Goal: Task Accomplishment & Management: Complete application form

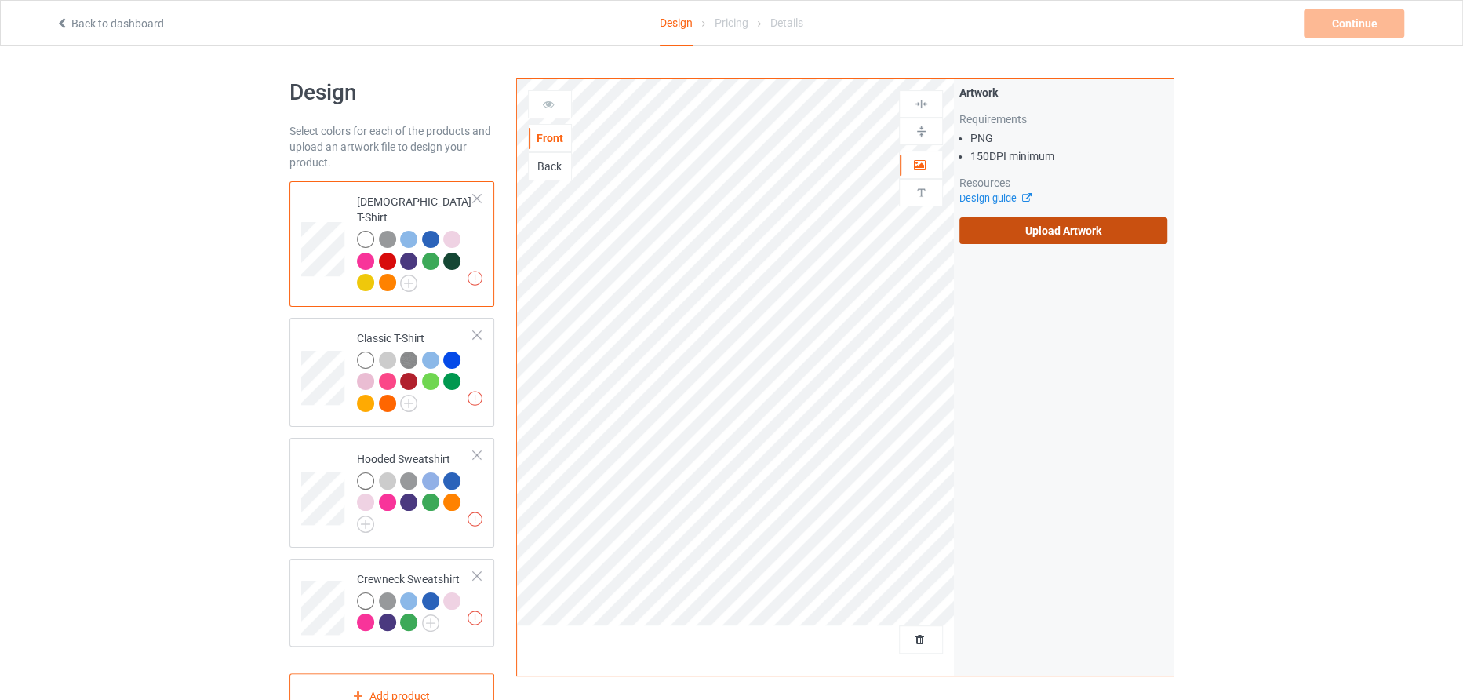
click at [978, 224] on label "Upload Artwork" at bounding box center [1063, 230] width 208 height 27
click at [0, 0] on input "Upload Artwork" at bounding box center [0, 0] width 0 height 0
click at [996, 238] on label "Upload Artwork" at bounding box center [1063, 230] width 208 height 27
click at [0, 0] on input "Upload Artwork" at bounding box center [0, 0] width 0 height 0
click at [1014, 230] on label "Upload Artwork" at bounding box center [1063, 230] width 208 height 27
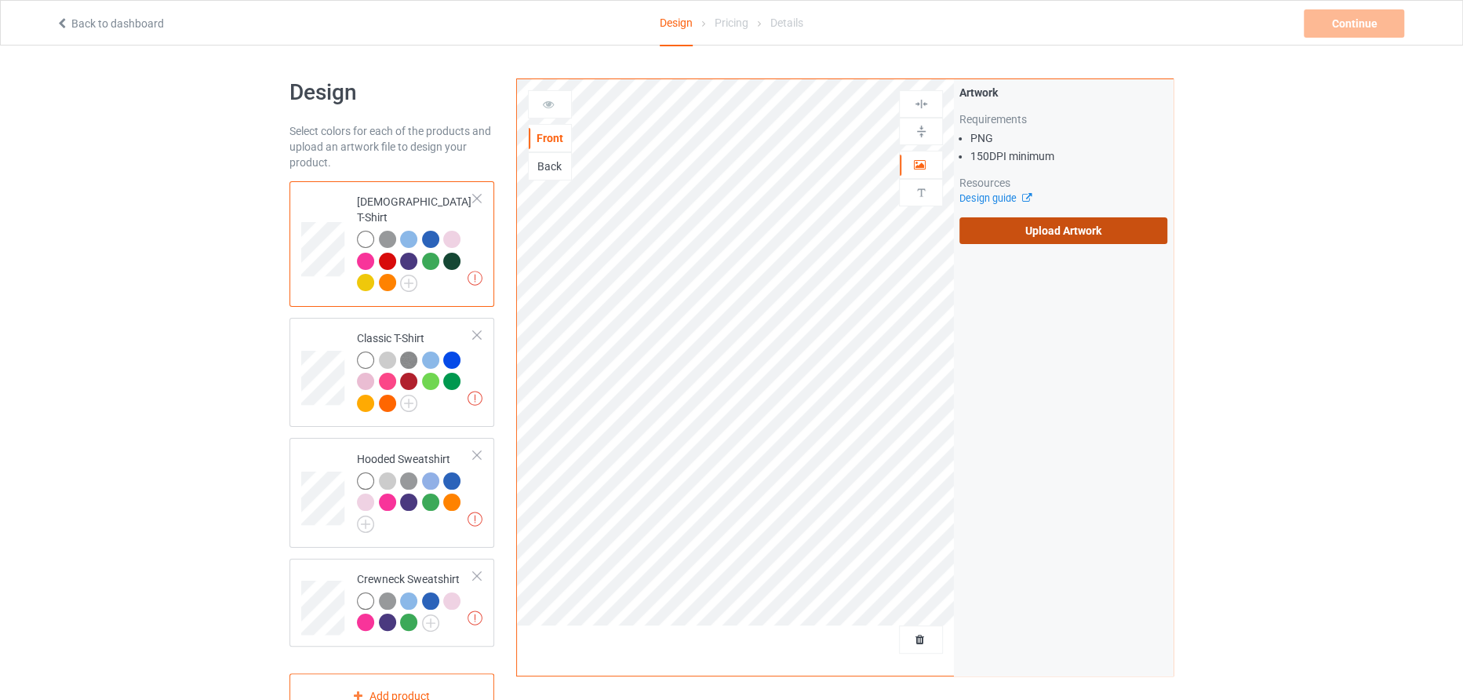
click at [0, 0] on input "Upload Artwork" at bounding box center [0, 0] width 0 height 0
click at [987, 228] on label "Upload Artwork" at bounding box center [1063, 230] width 208 height 27
click at [0, 0] on input "Upload Artwork" at bounding box center [0, 0] width 0 height 0
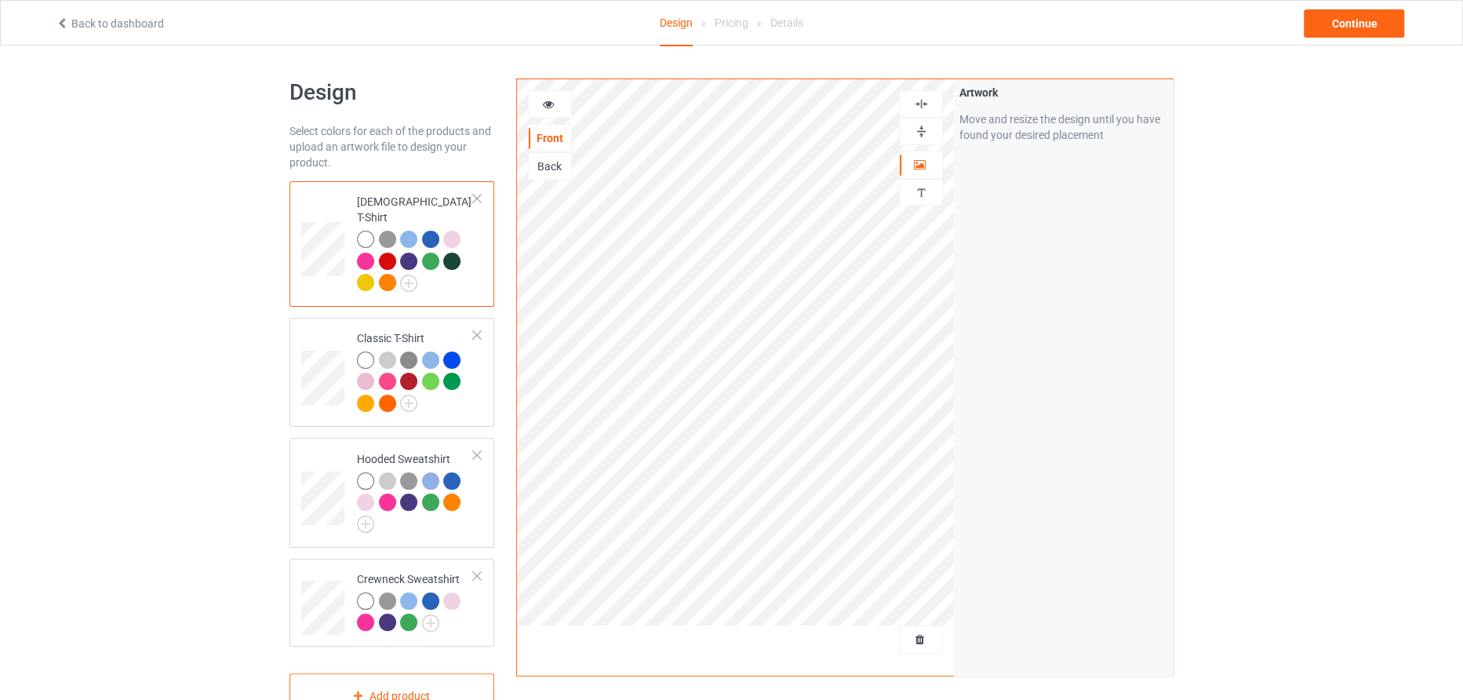
click at [980, 420] on div "Artwork Move and resize the design until you have found your desired placement" at bounding box center [1063, 377] width 219 height 596
click at [545, 96] on icon at bounding box center [548, 101] width 13 height 11
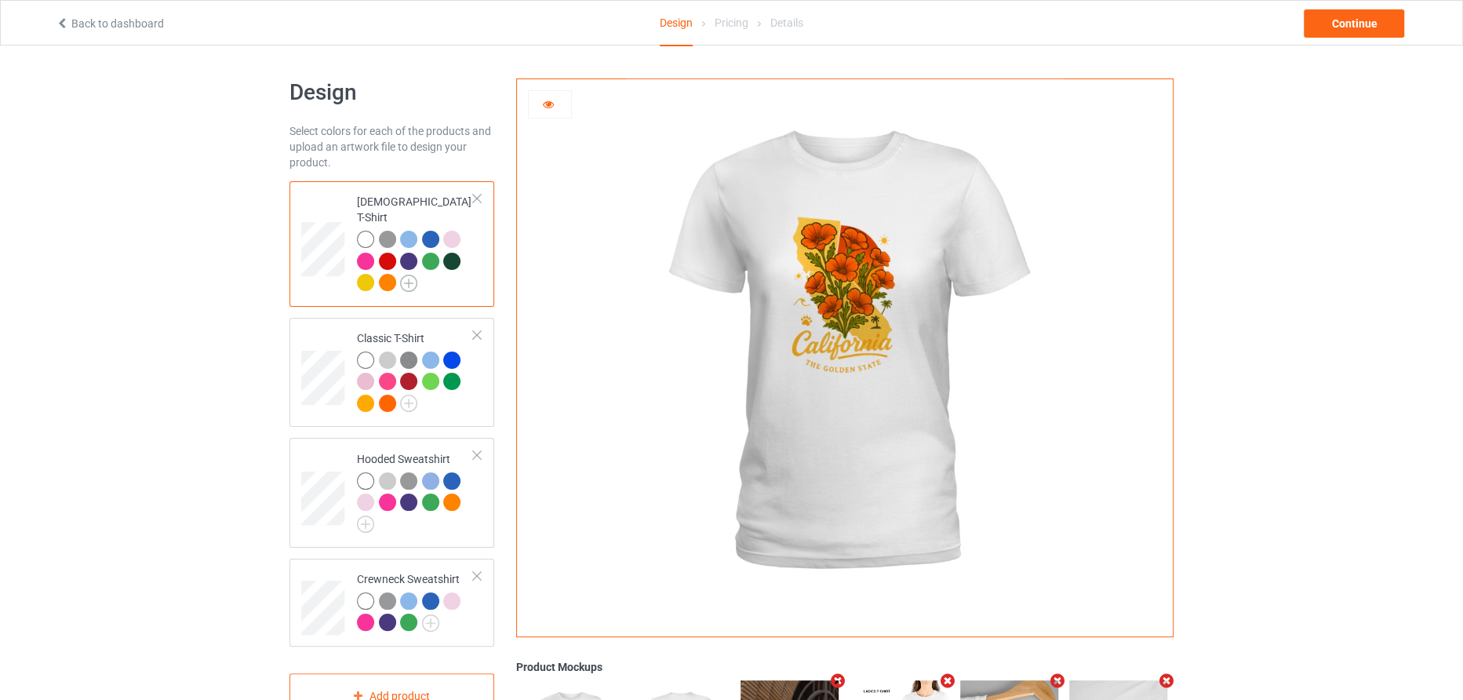
click at [417, 275] on img at bounding box center [408, 283] width 17 height 17
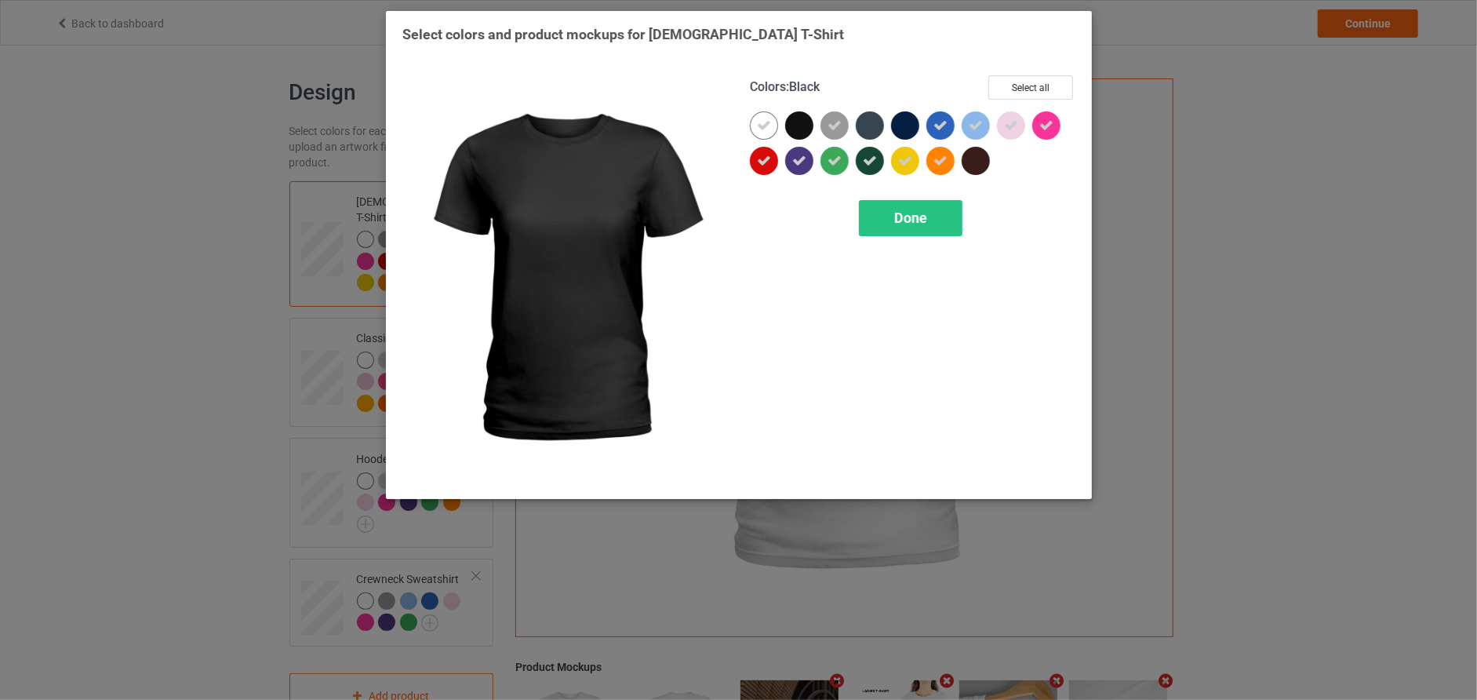
click at [801, 120] on div at bounding box center [799, 125] width 28 height 28
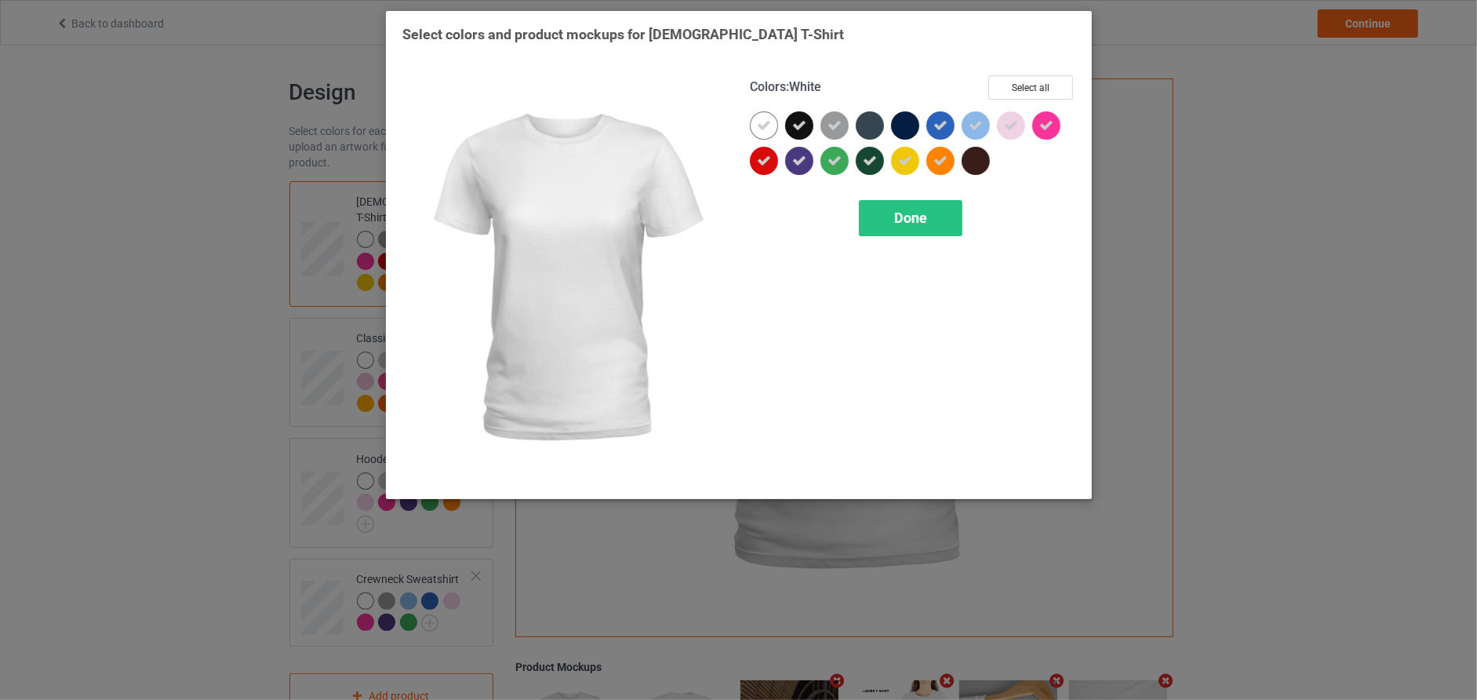
click at [762, 123] on icon at bounding box center [764, 125] width 14 height 14
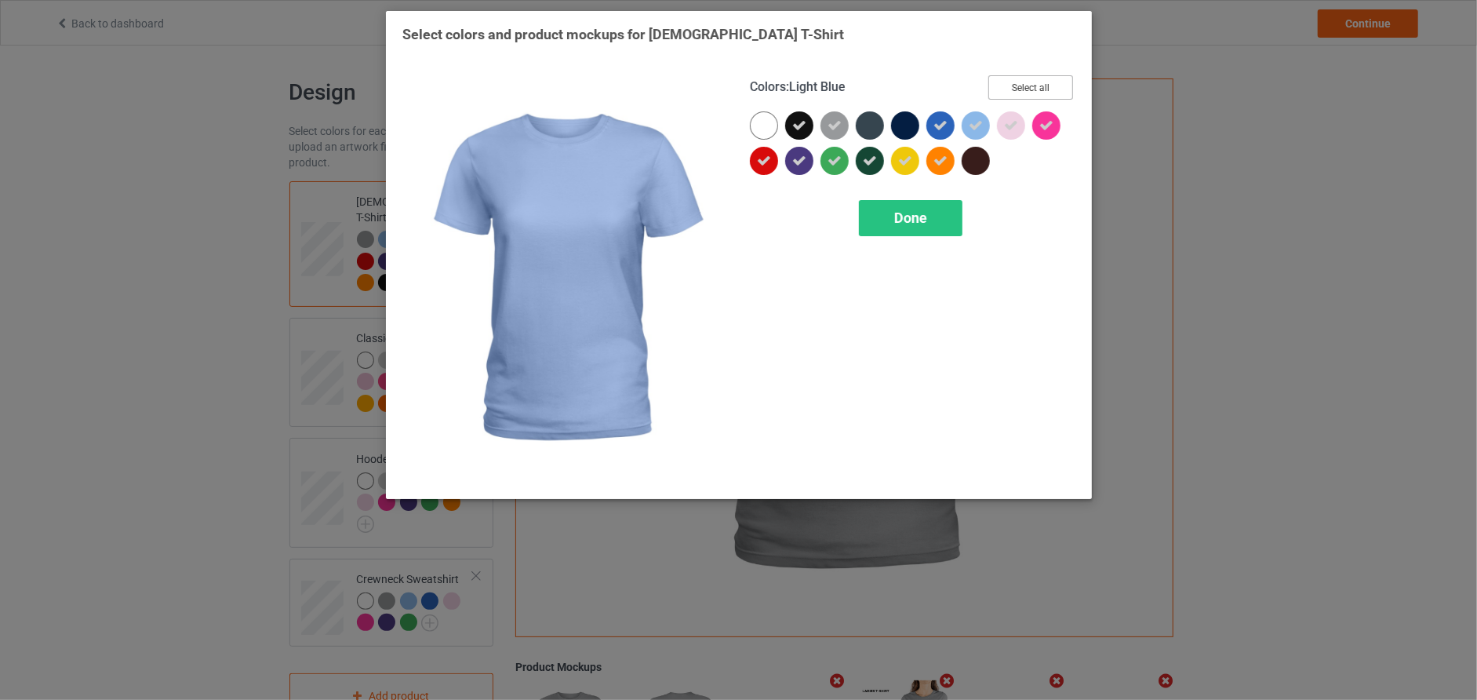
click at [1047, 91] on button "Select all" at bounding box center [1030, 87] width 85 height 24
click at [1047, 91] on button "Reset to Default" at bounding box center [1016, 87] width 114 height 24
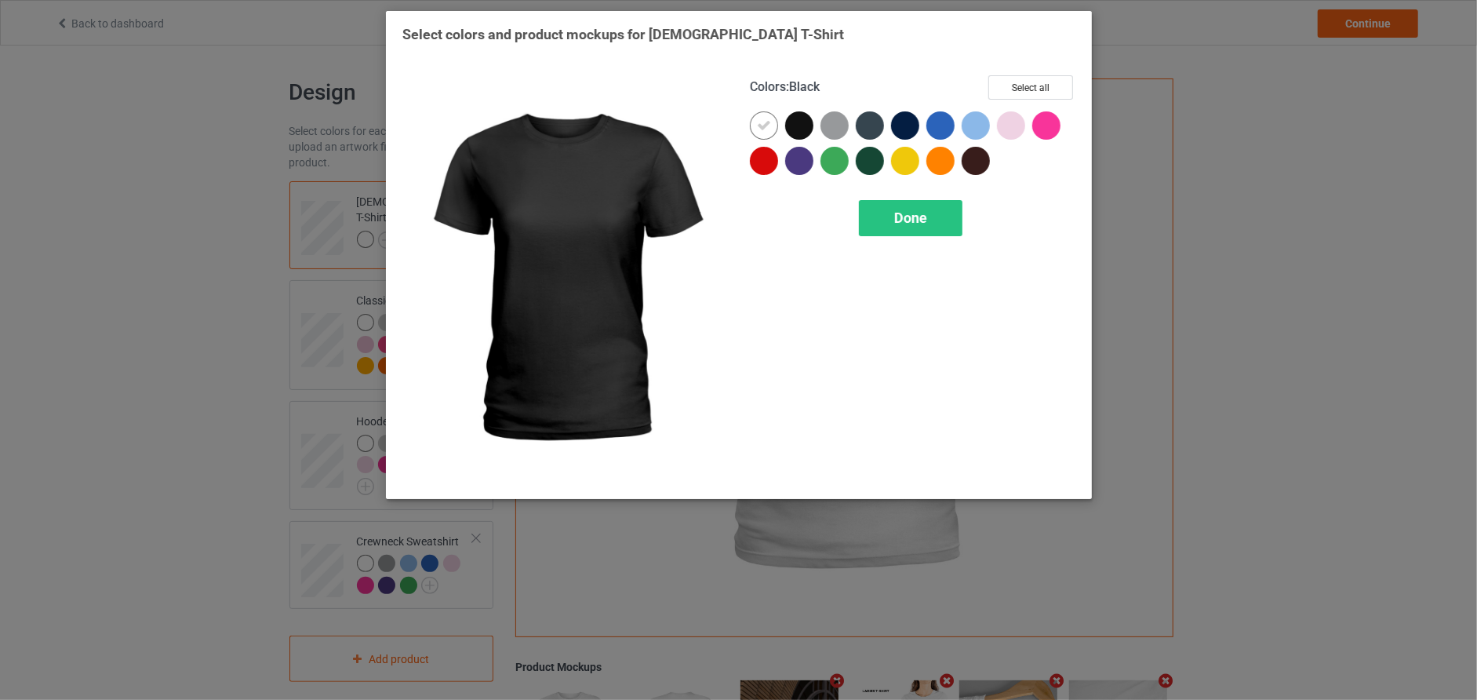
click at [799, 118] on div at bounding box center [799, 125] width 28 height 28
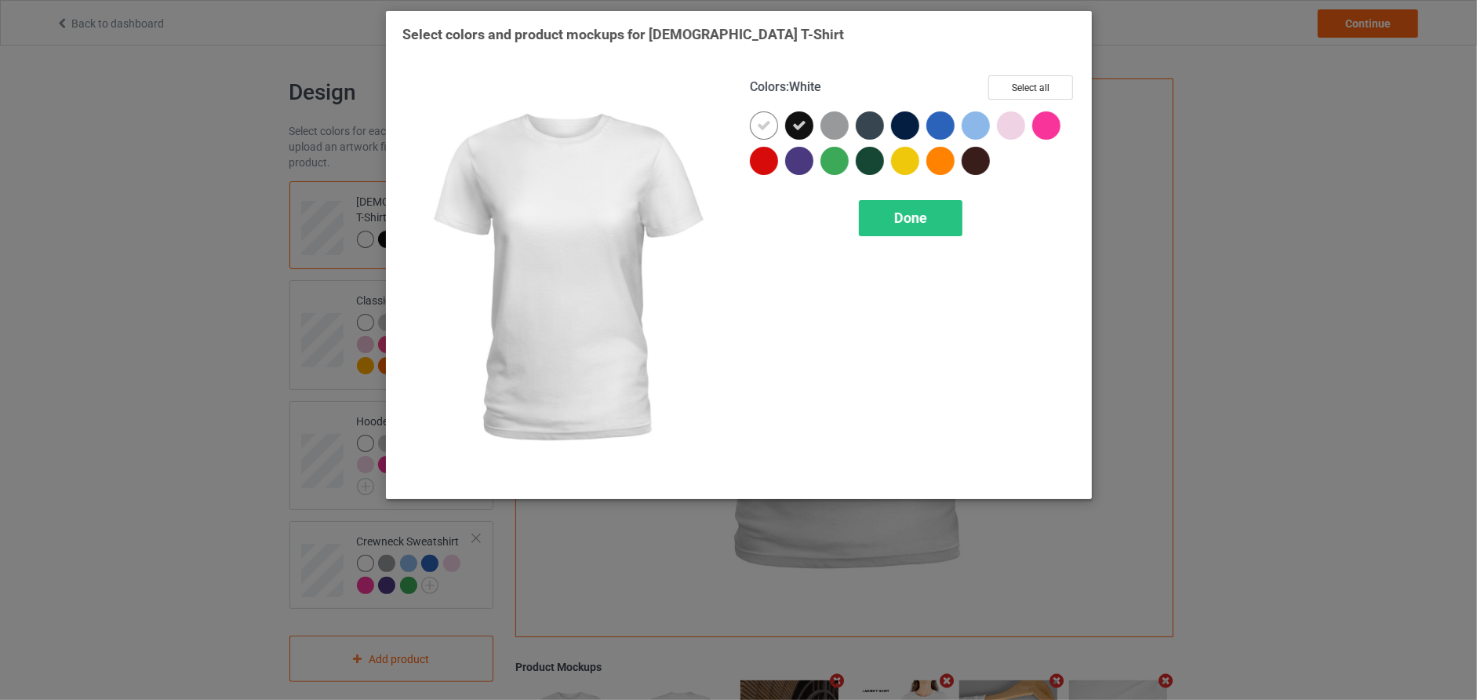
click at [765, 126] on icon at bounding box center [764, 125] width 14 height 14
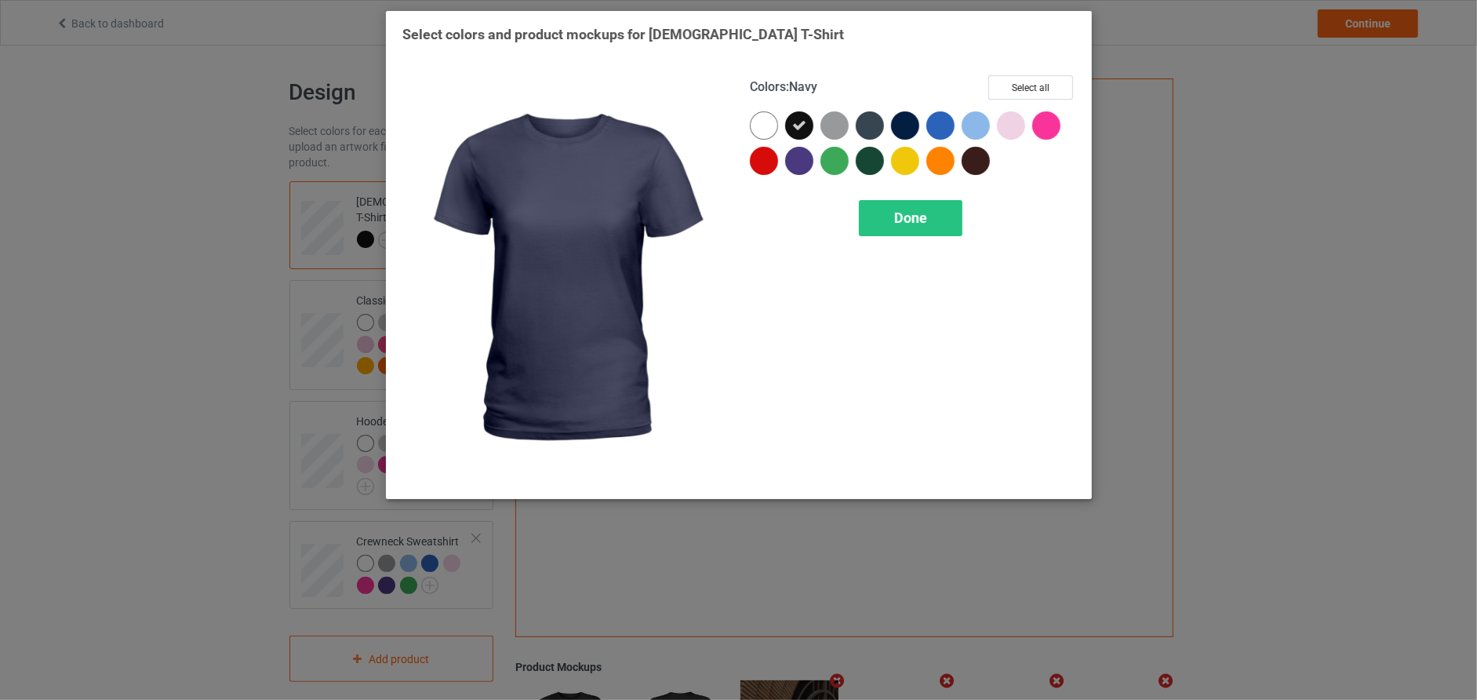
click at [912, 124] on div at bounding box center [905, 125] width 28 height 28
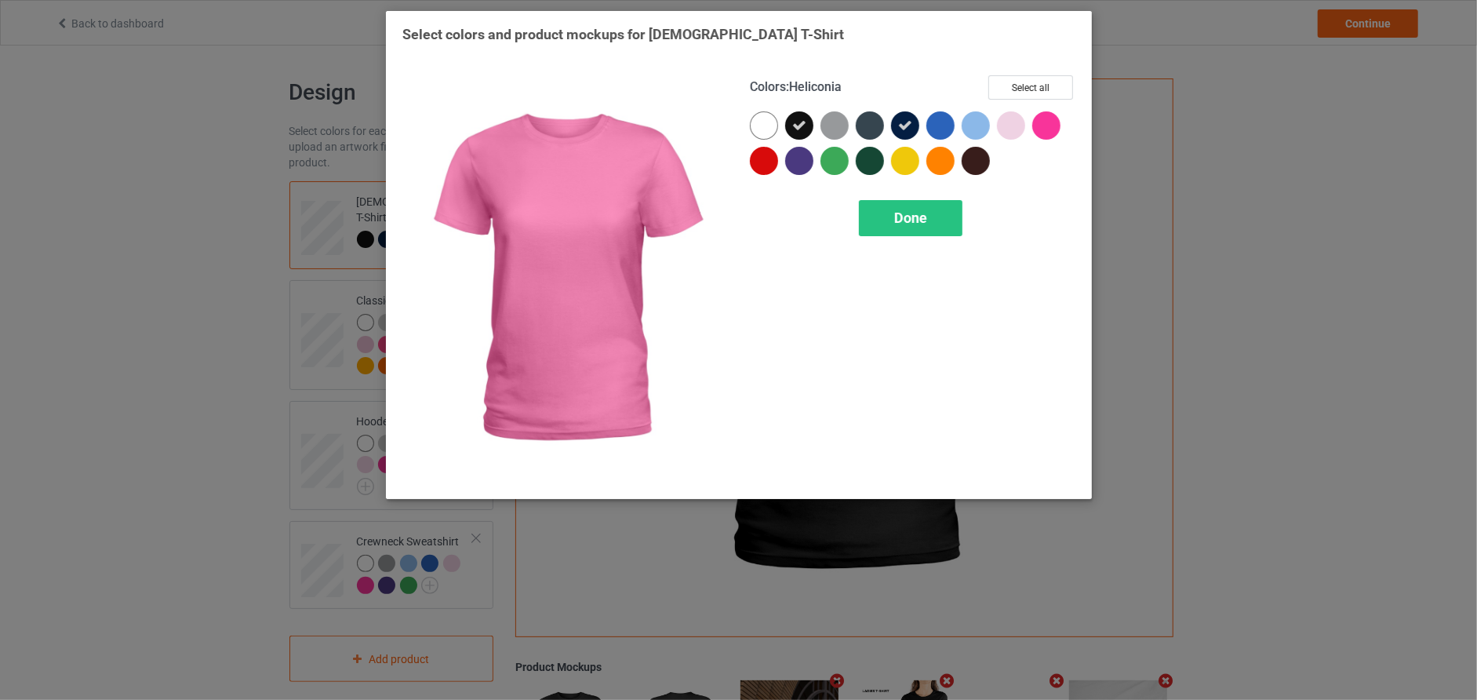
click at [1050, 131] on div at bounding box center [1046, 125] width 28 height 28
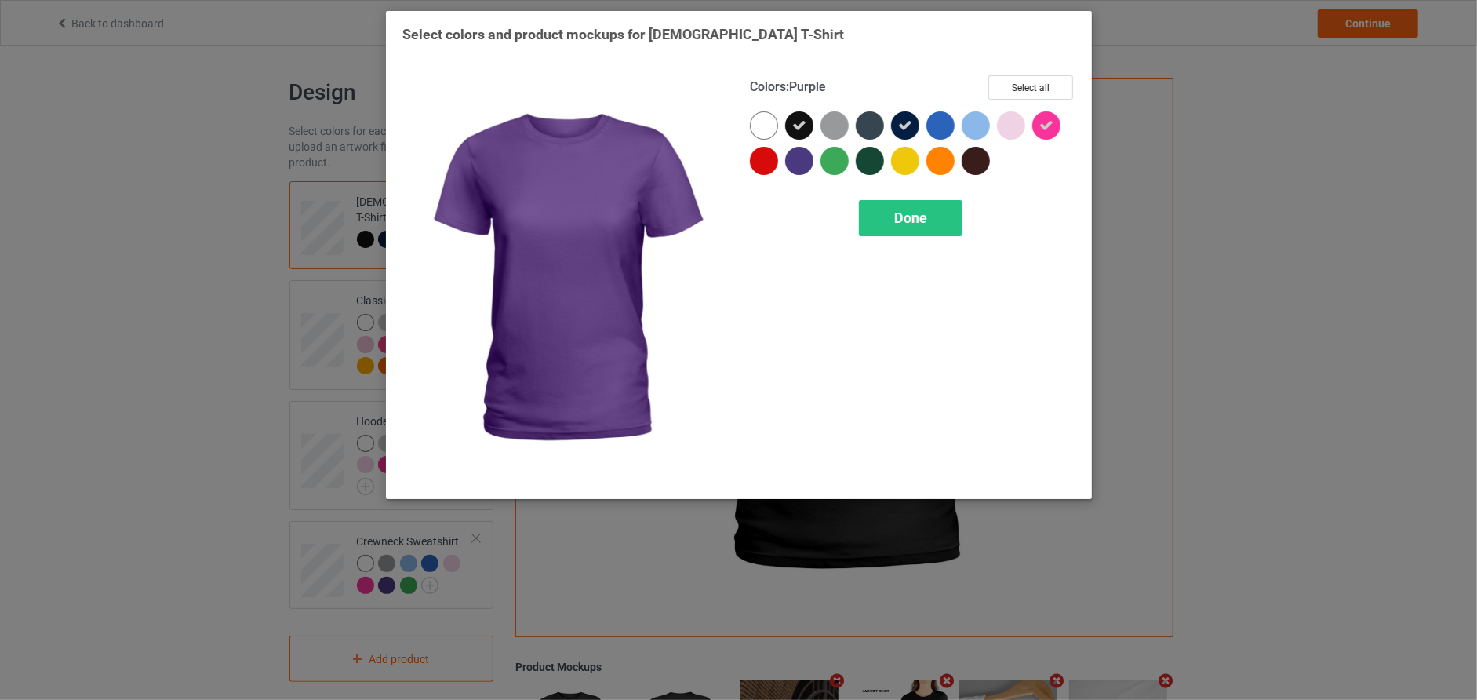
click at [807, 164] on div at bounding box center [799, 161] width 28 height 28
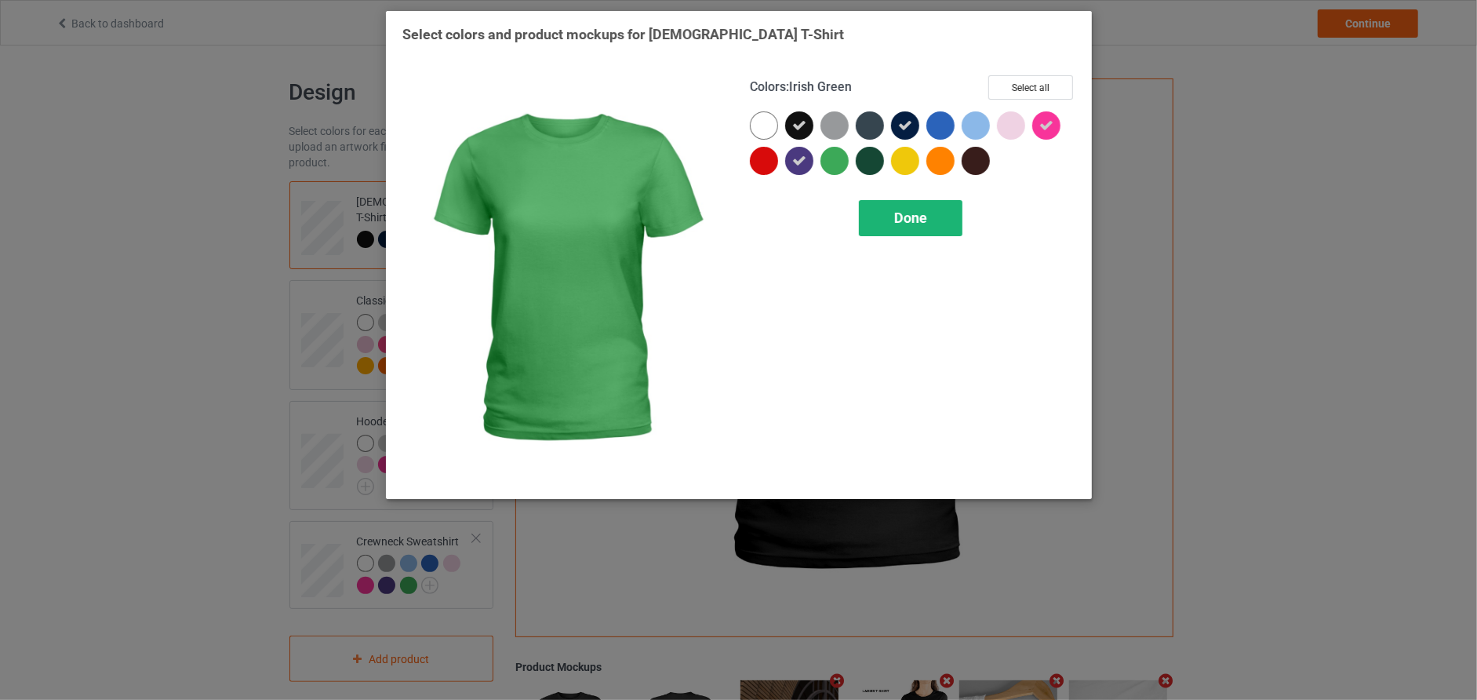
click at [904, 212] on span "Done" at bounding box center [910, 217] width 33 height 16
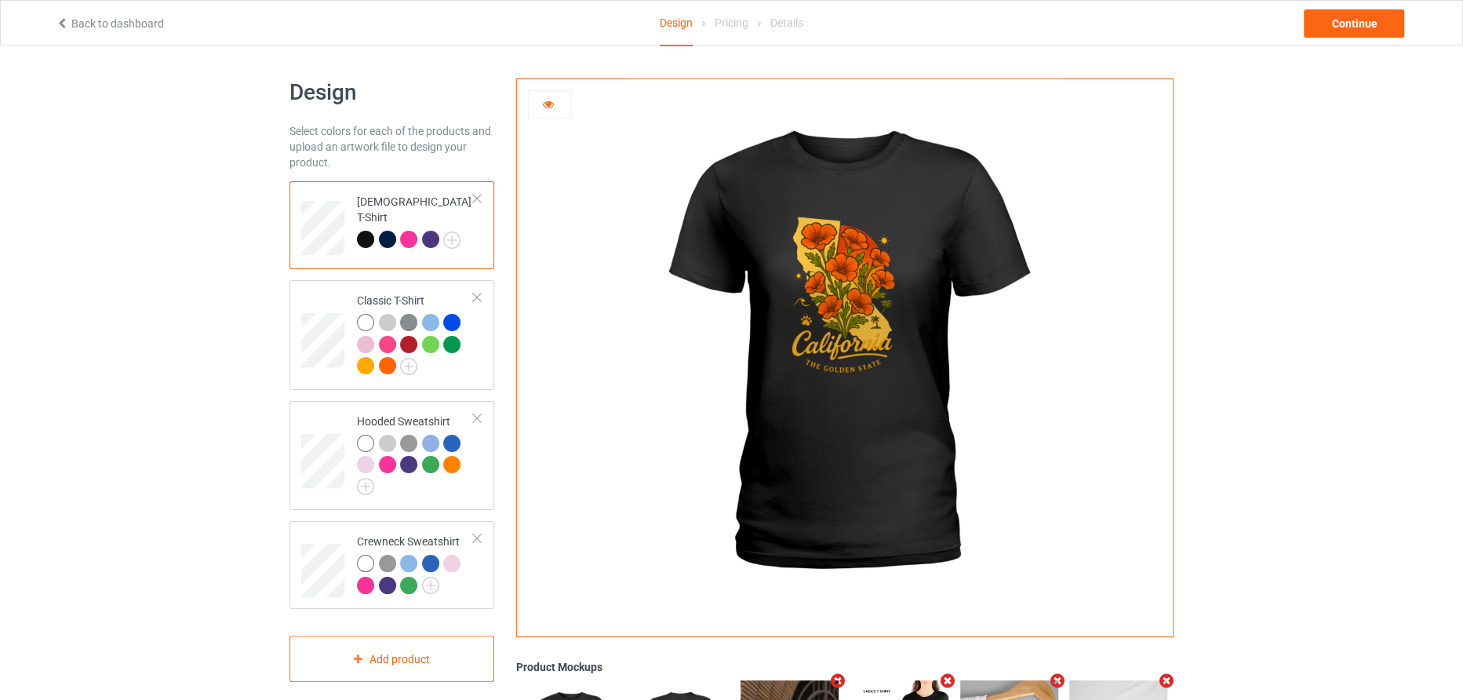
click at [859, 349] on img at bounding box center [844, 352] width 437 height 546
click at [403, 364] on img at bounding box center [408, 366] width 17 height 17
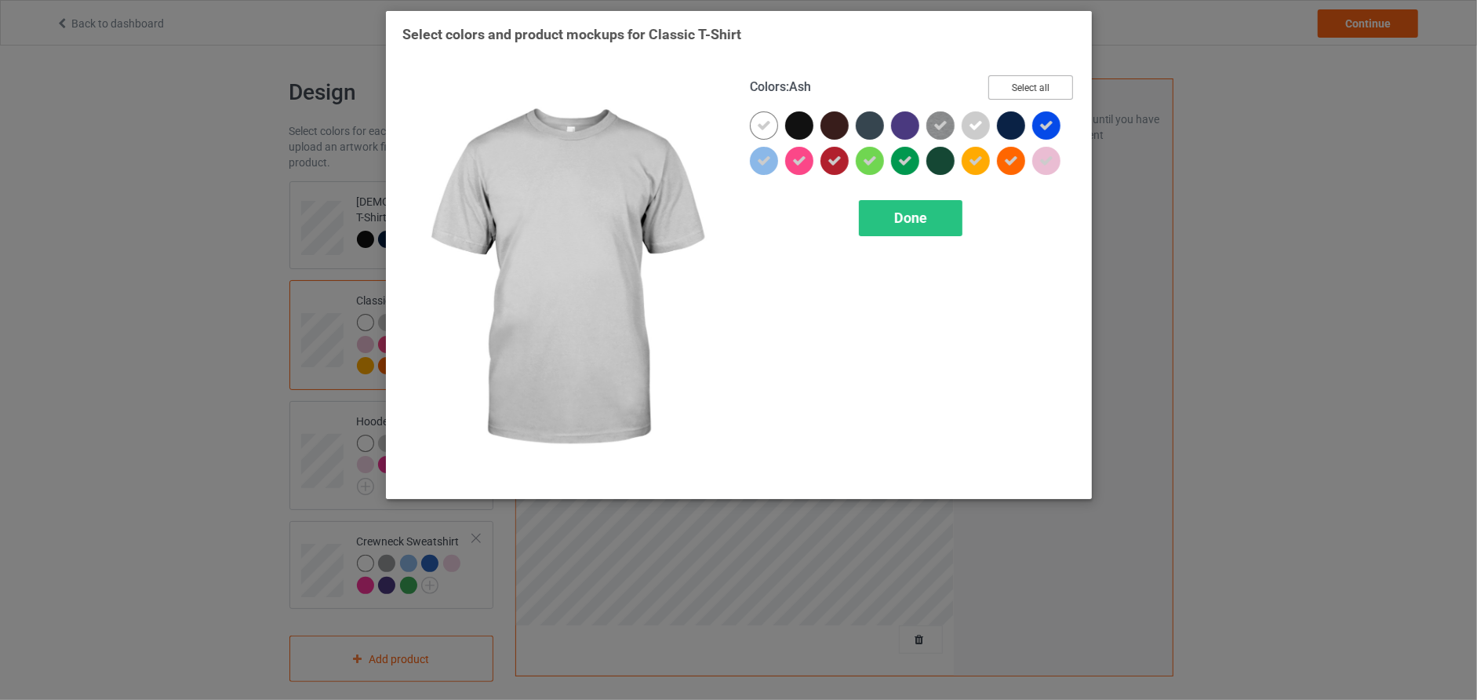
click at [1043, 86] on button "Select all" at bounding box center [1030, 87] width 85 height 24
click at [1043, 86] on button "Reset to Default" at bounding box center [1016, 87] width 114 height 24
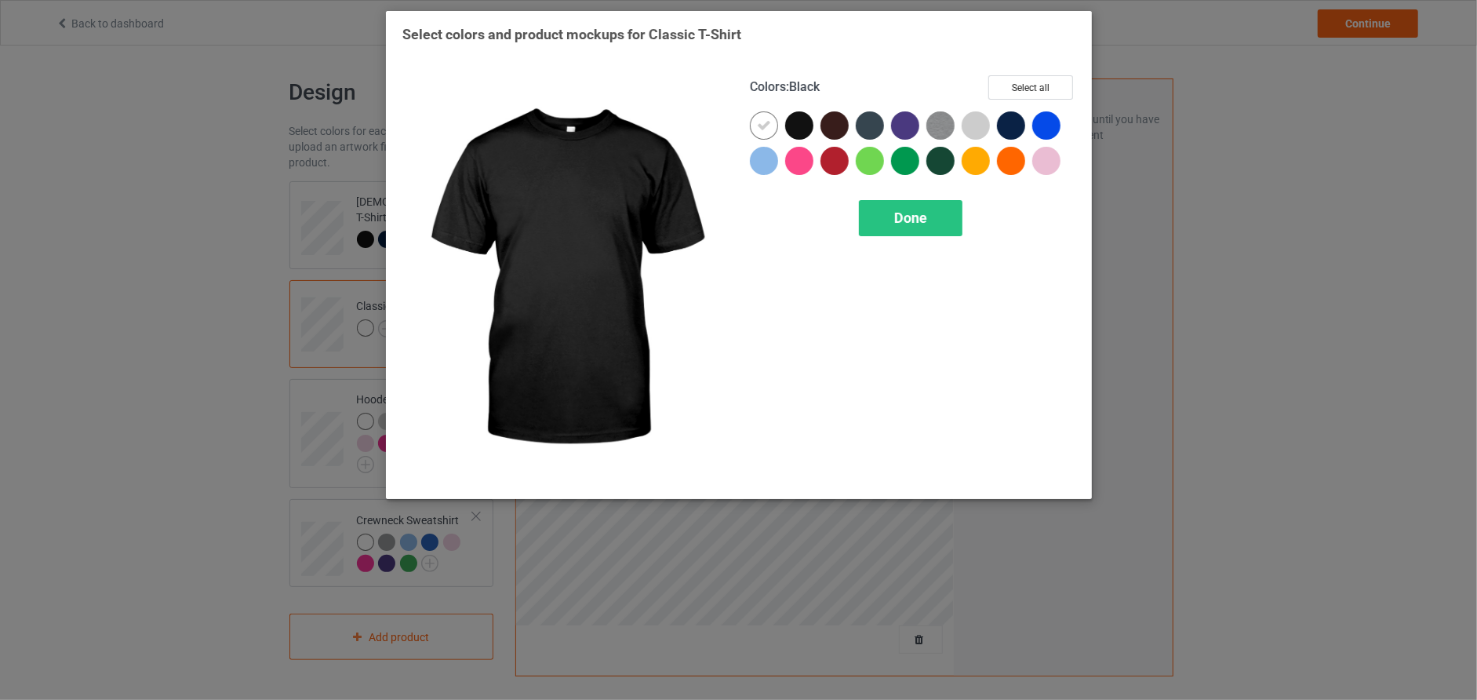
click at [795, 123] on div at bounding box center [799, 125] width 28 height 28
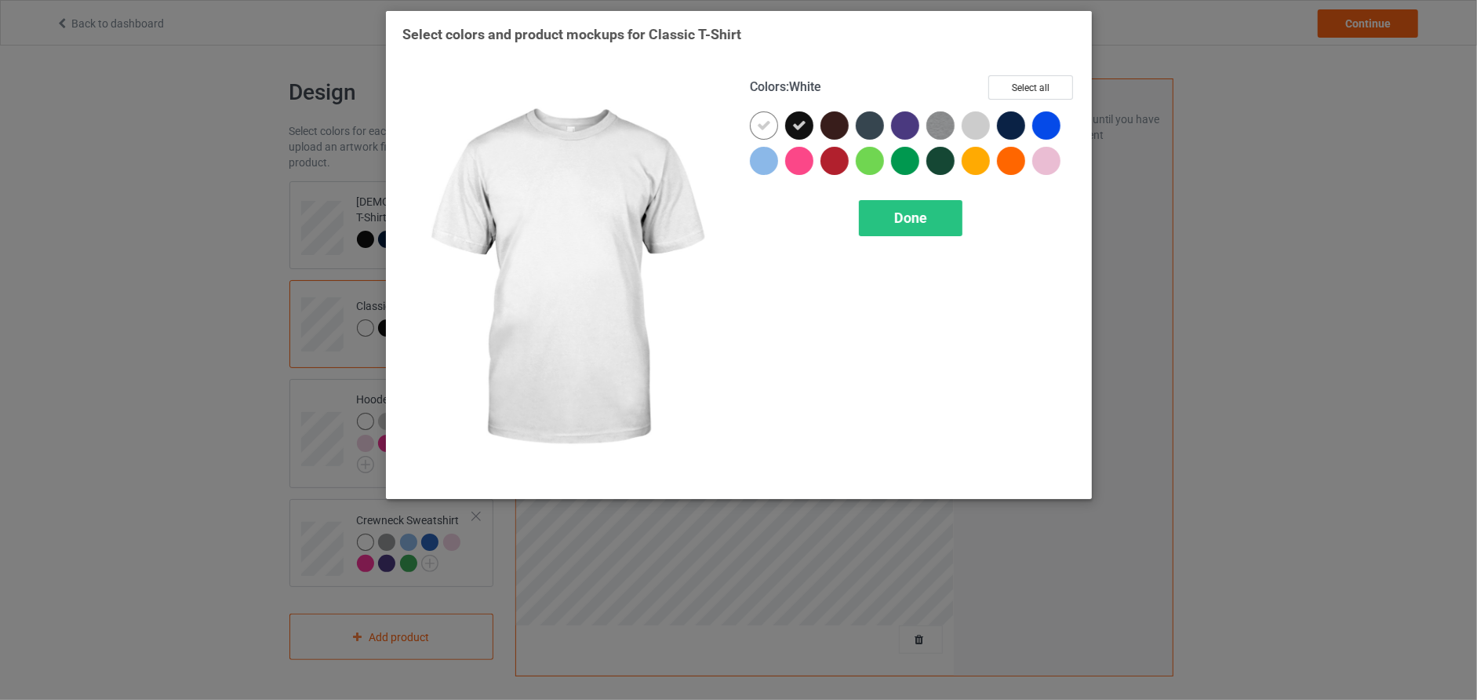
click at [760, 120] on icon at bounding box center [764, 125] width 14 height 14
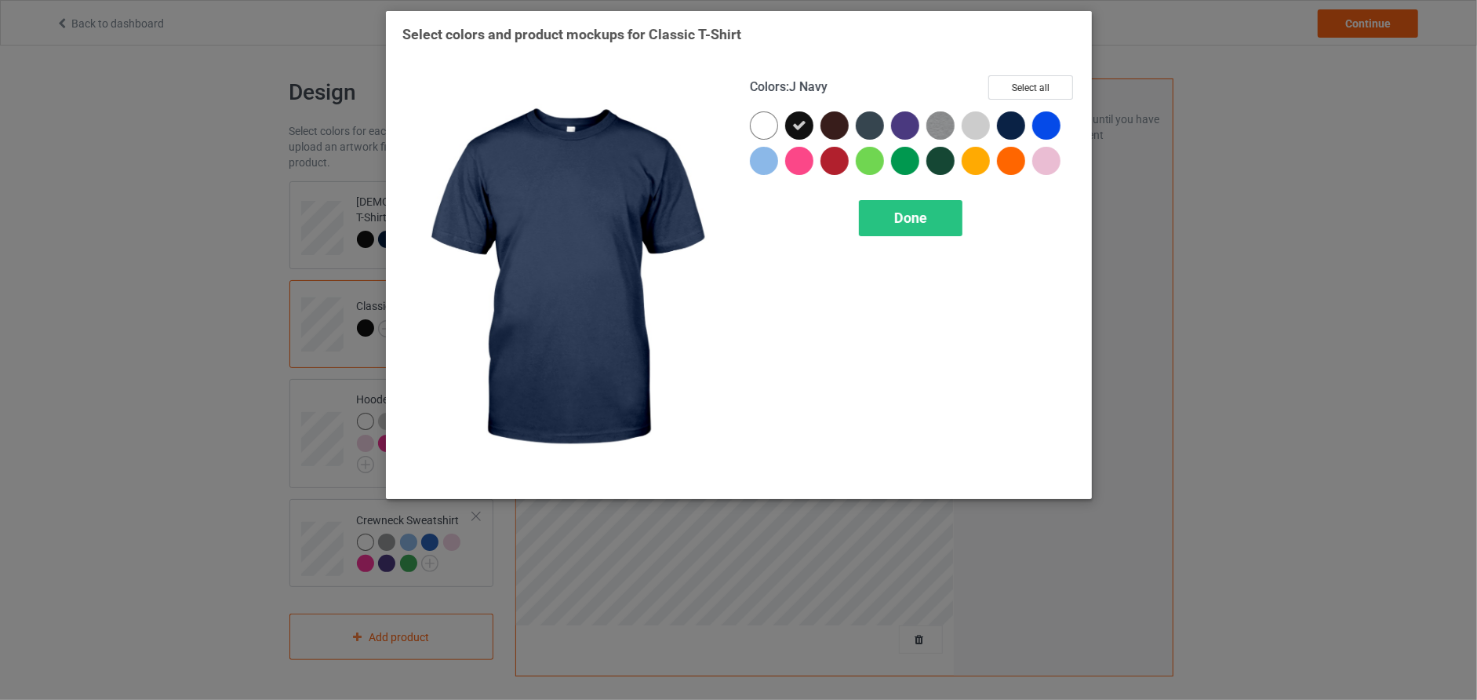
click at [1019, 126] on div at bounding box center [1011, 125] width 28 height 28
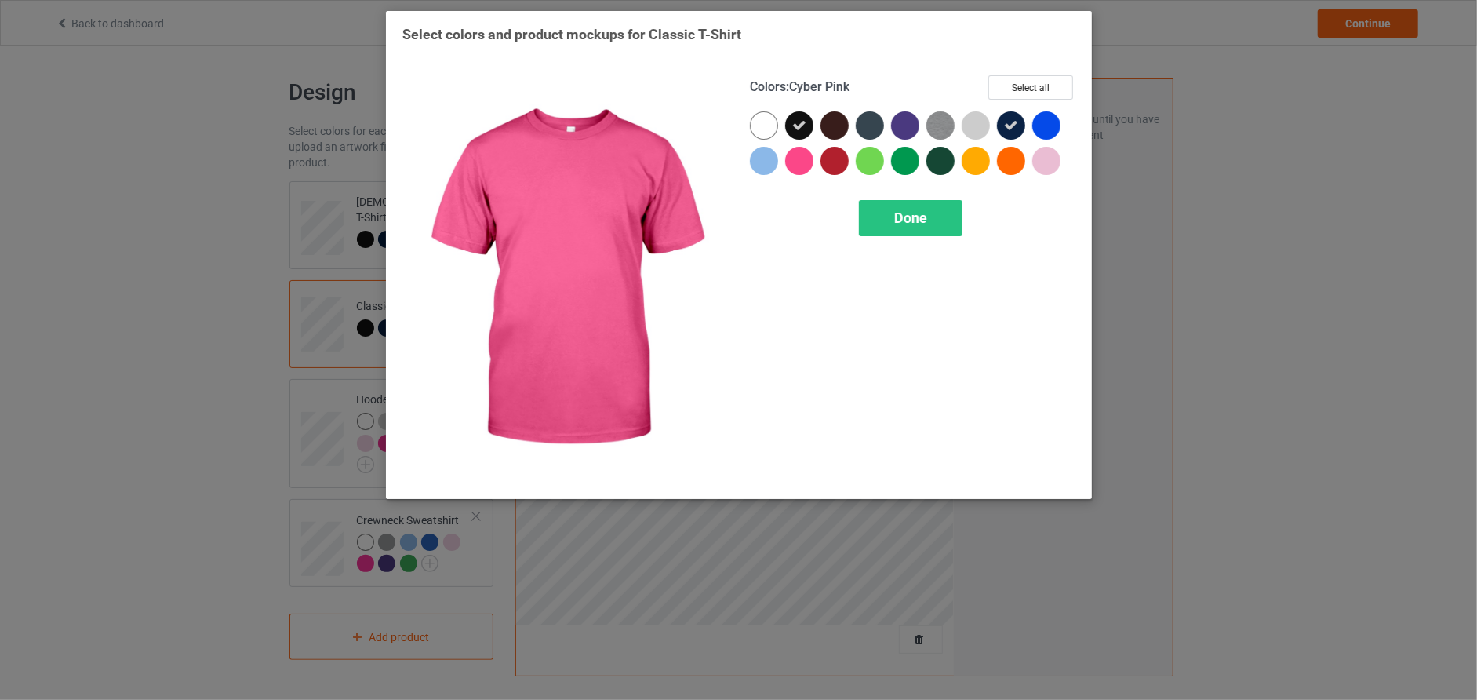
click at [805, 164] on div at bounding box center [799, 161] width 28 height 28
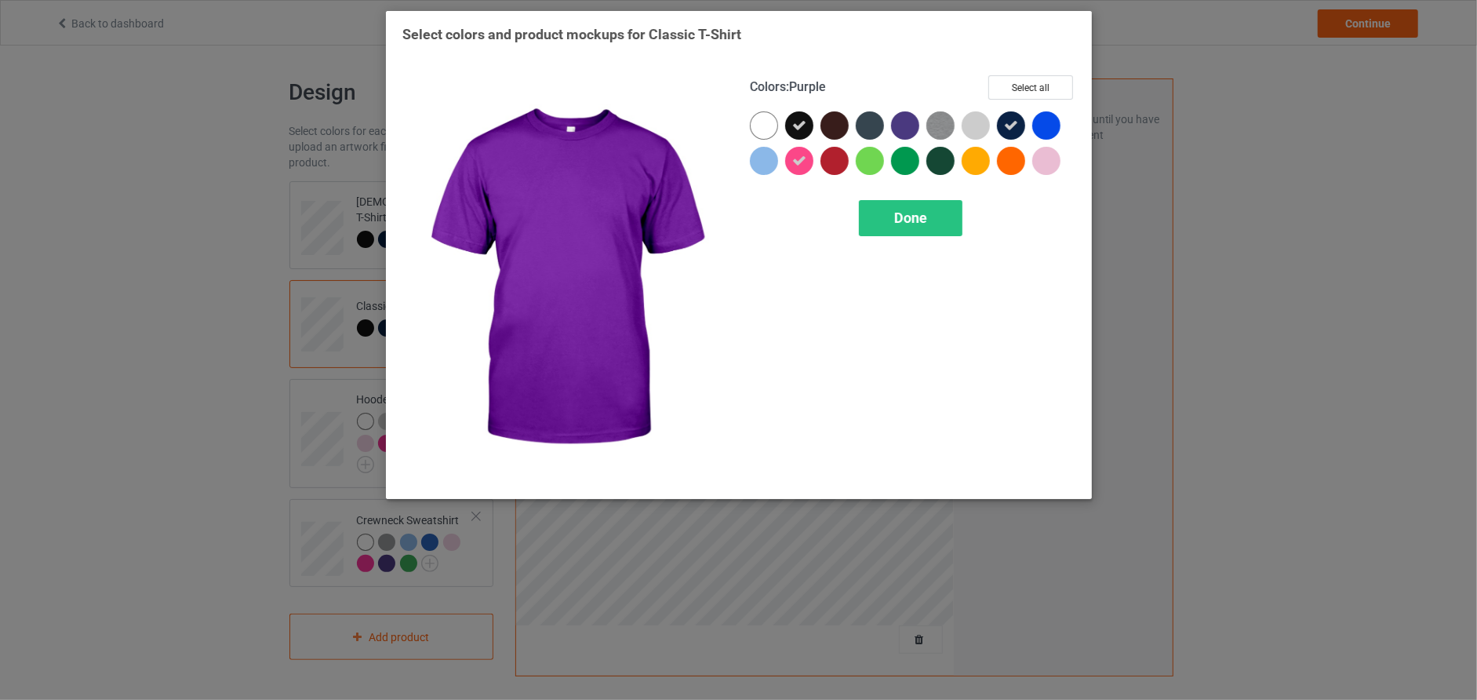
click at [914, 115] on div at bounding box center [905, 125] width 28 height 28
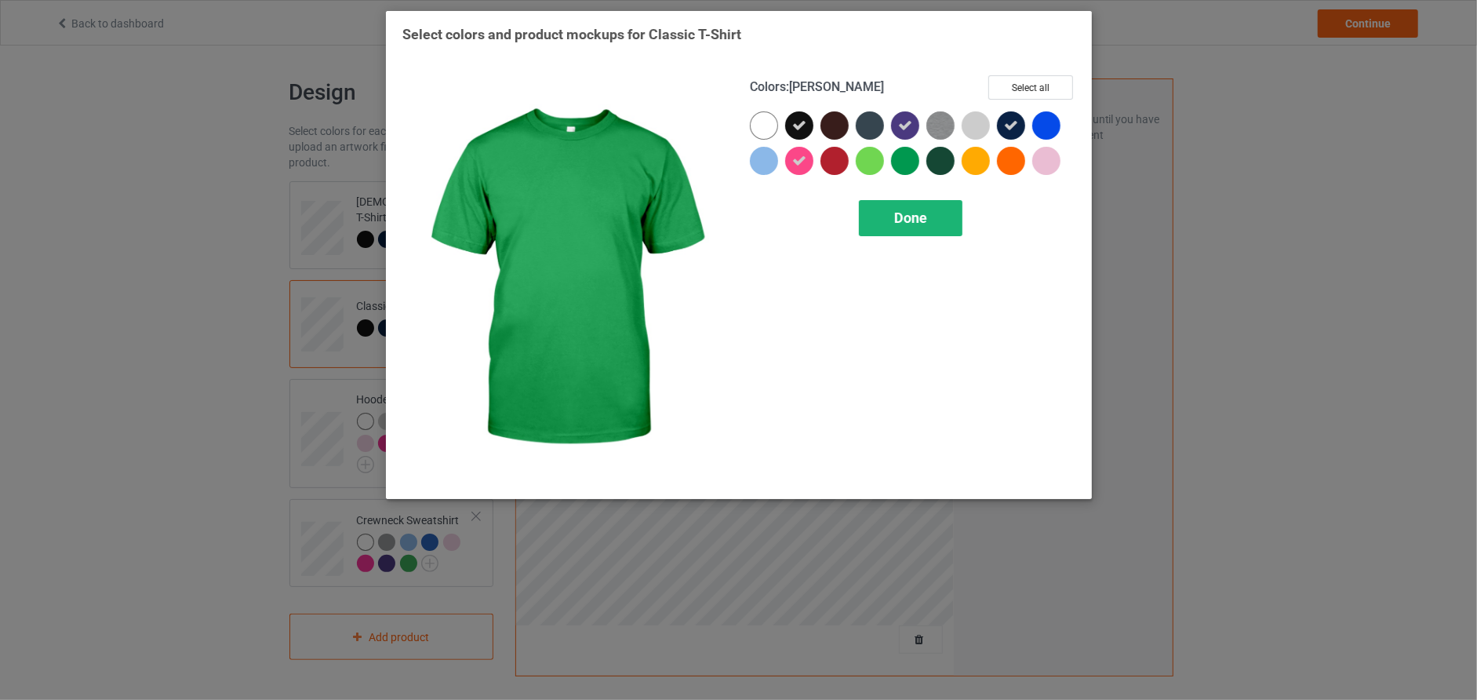
click at [928, 226] on div "Done" at bounding box center [911, 218] width 104 height 36
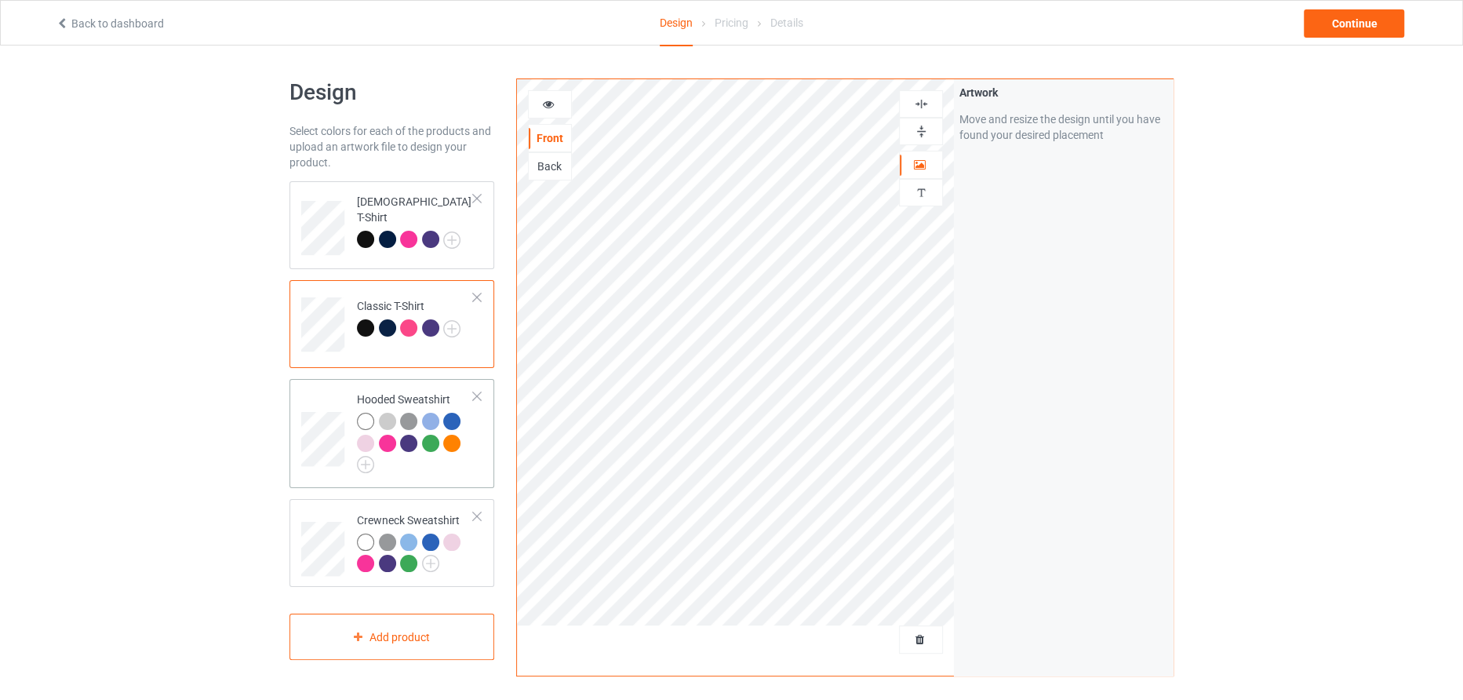
click at [374, 464] on div at bounding box center [415, 443] width 117 height 60
click at [361, 473] on td "Hooded Sweatshirt" at bounding box center [415, 433] width 134 height 96
click at [362, 471] on img at bounding box center [365, 464] width 17 height 17
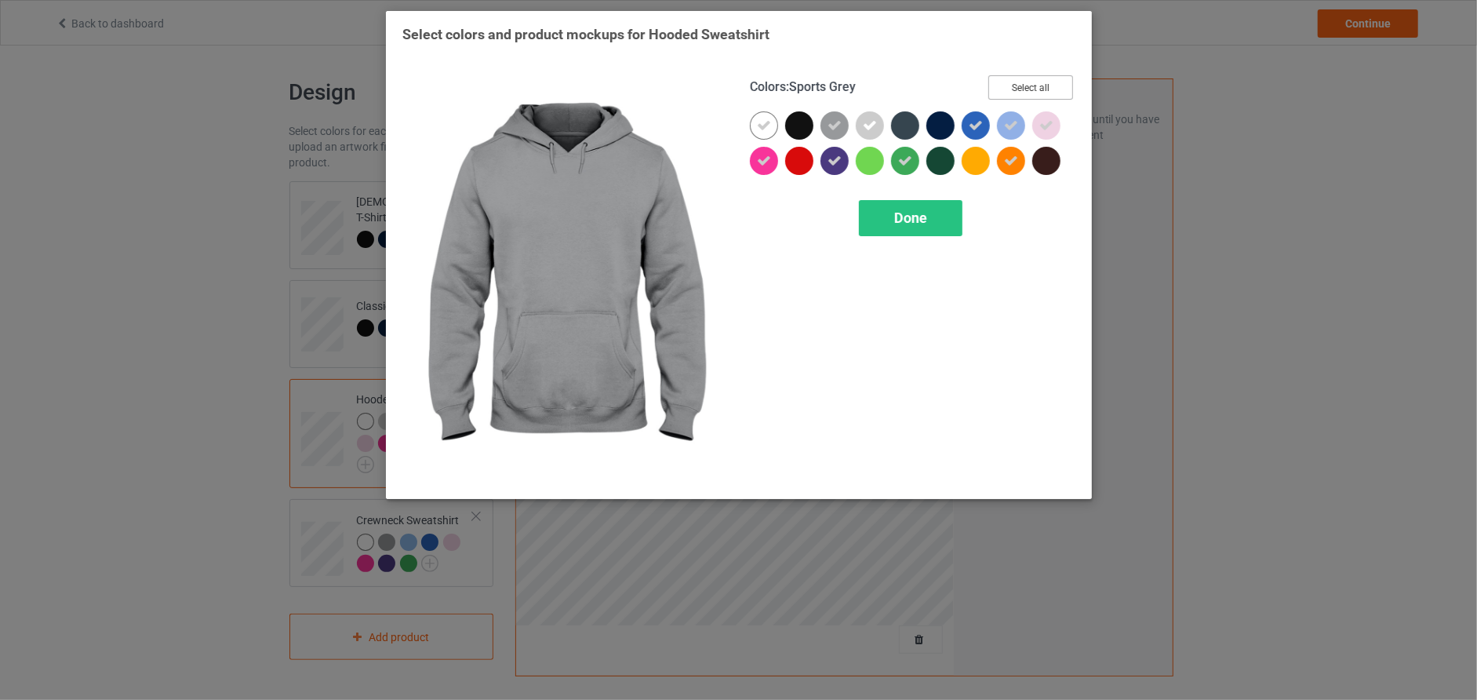
click at [1029, 87] on button "Select all" at bounding box center [1030, 87] width 85 height 24
click at [1029, 87] on button "Reset to Default" at bounding box center [1016, 87] width 114 height 24
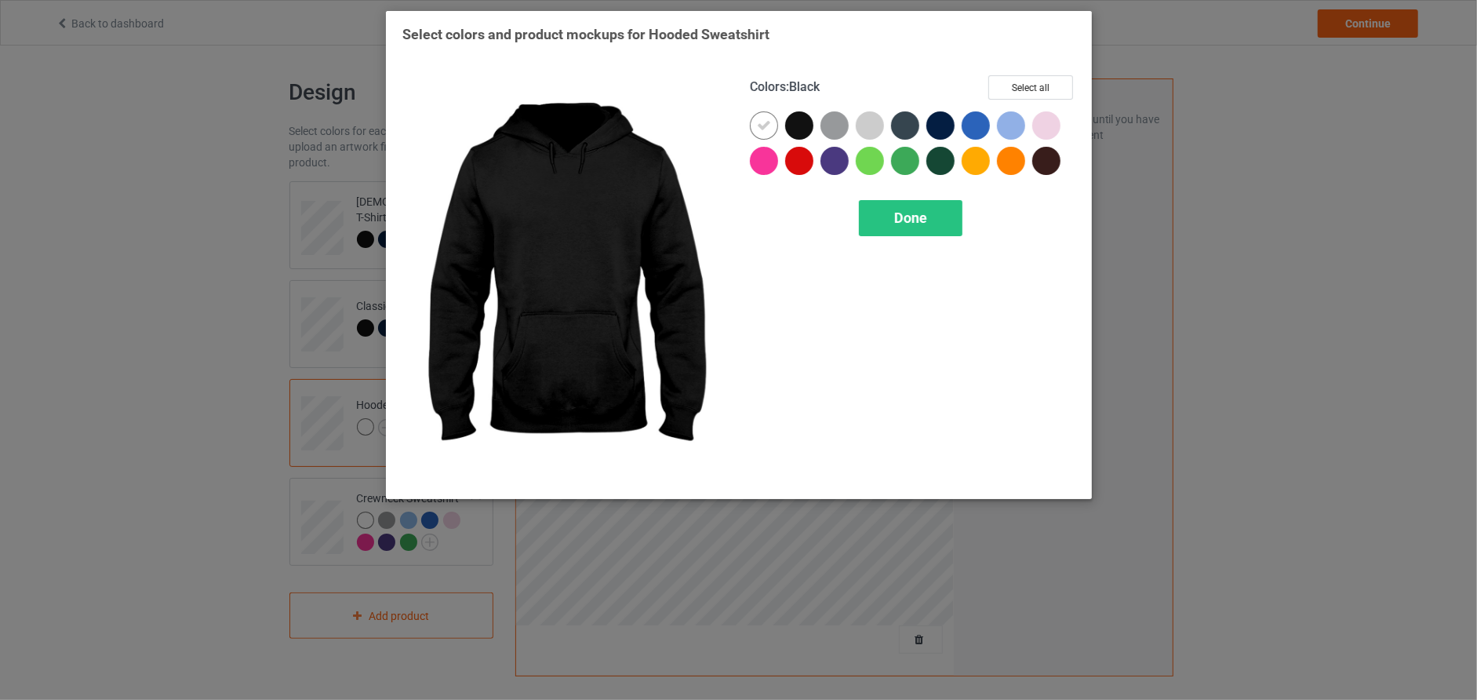
click at [797, 118] on div at bounding box center [799, 125] width 28 height 28
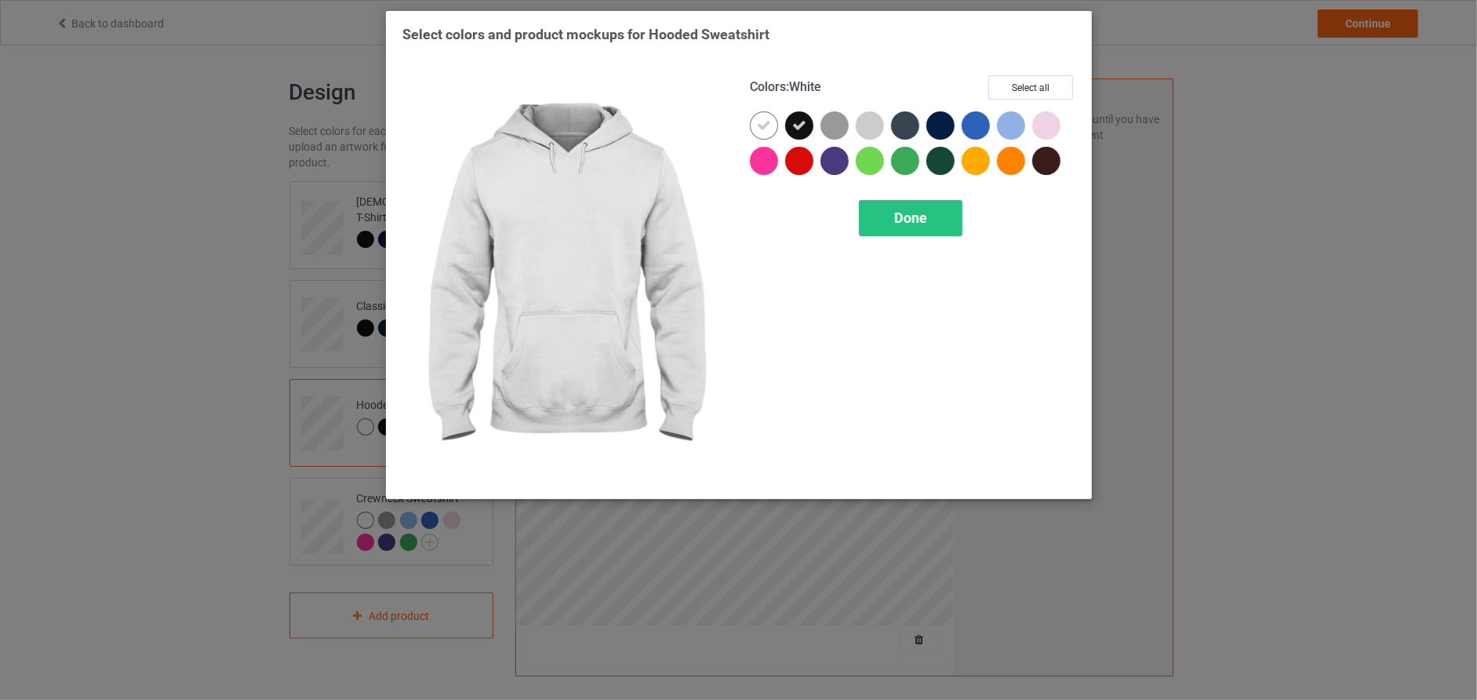
click at [766, 126] on icon at bounding box center [764, 125] width 14 height 14
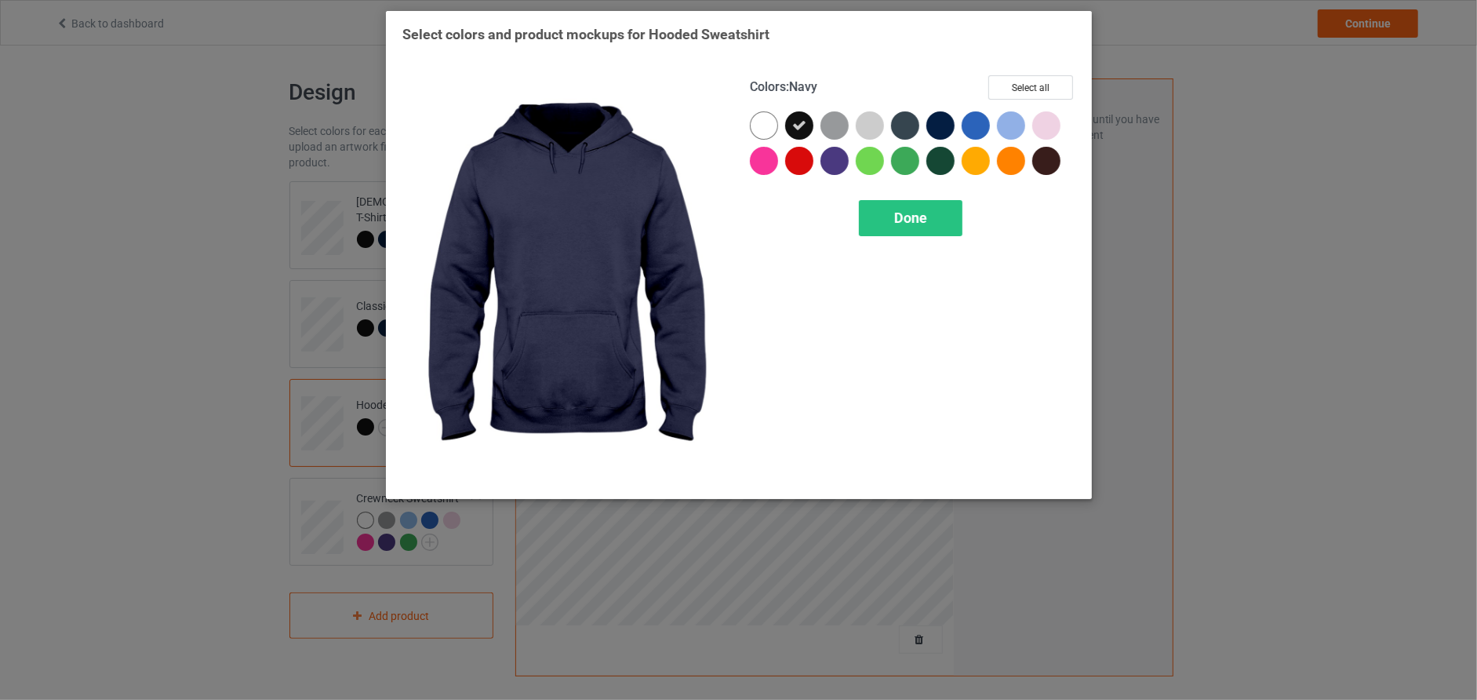
click at [943, 117] on div at bounding box center [940, 125] width 28 height 28
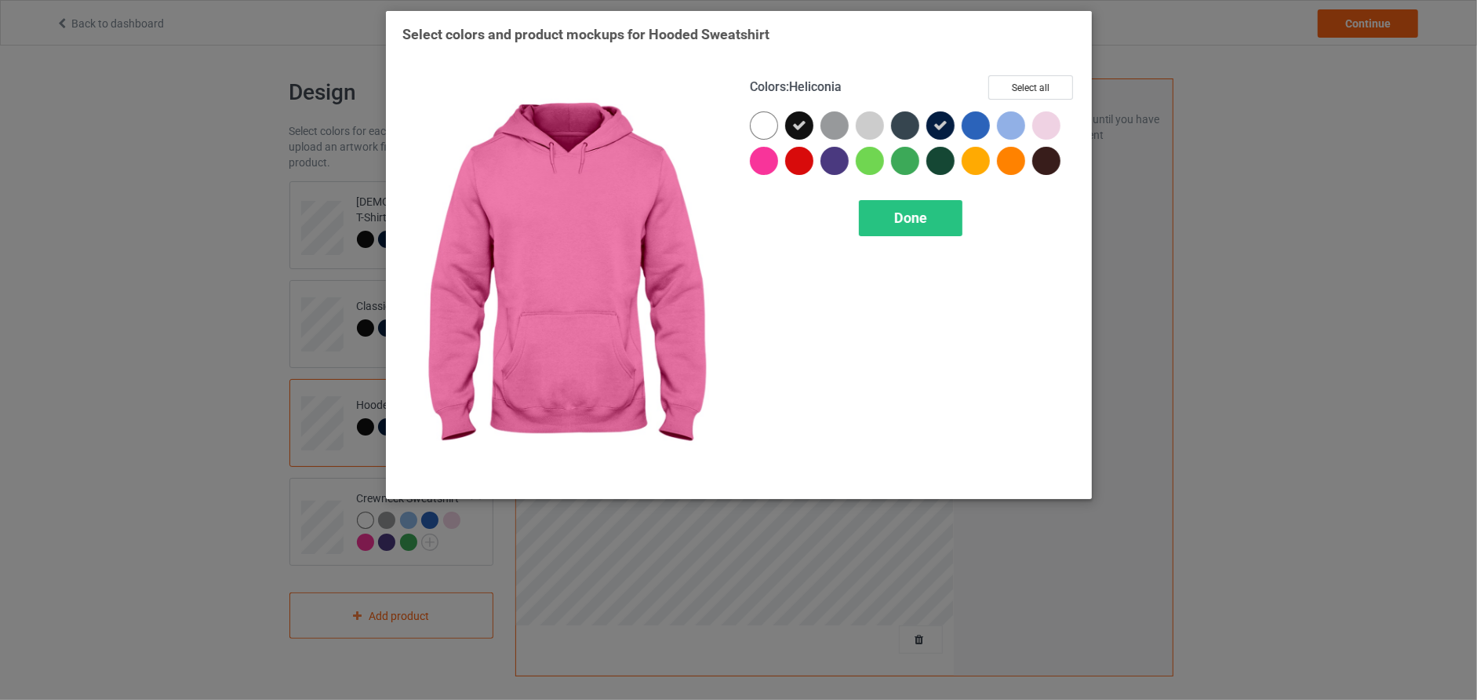
click at [753, 162] on div at bounding box center [764, 161] width 28 height 28
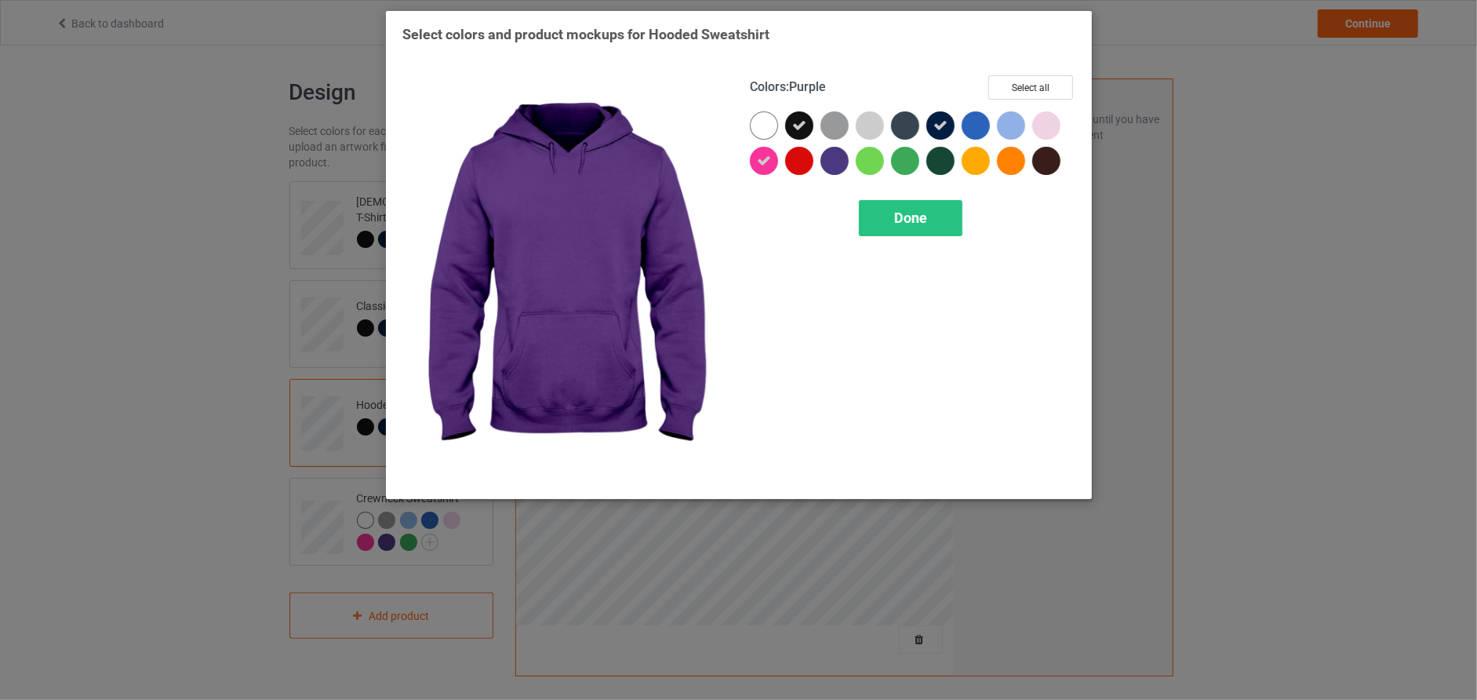
click at [839, 153] on div at bounding box center [834, 161] width 28 height 28
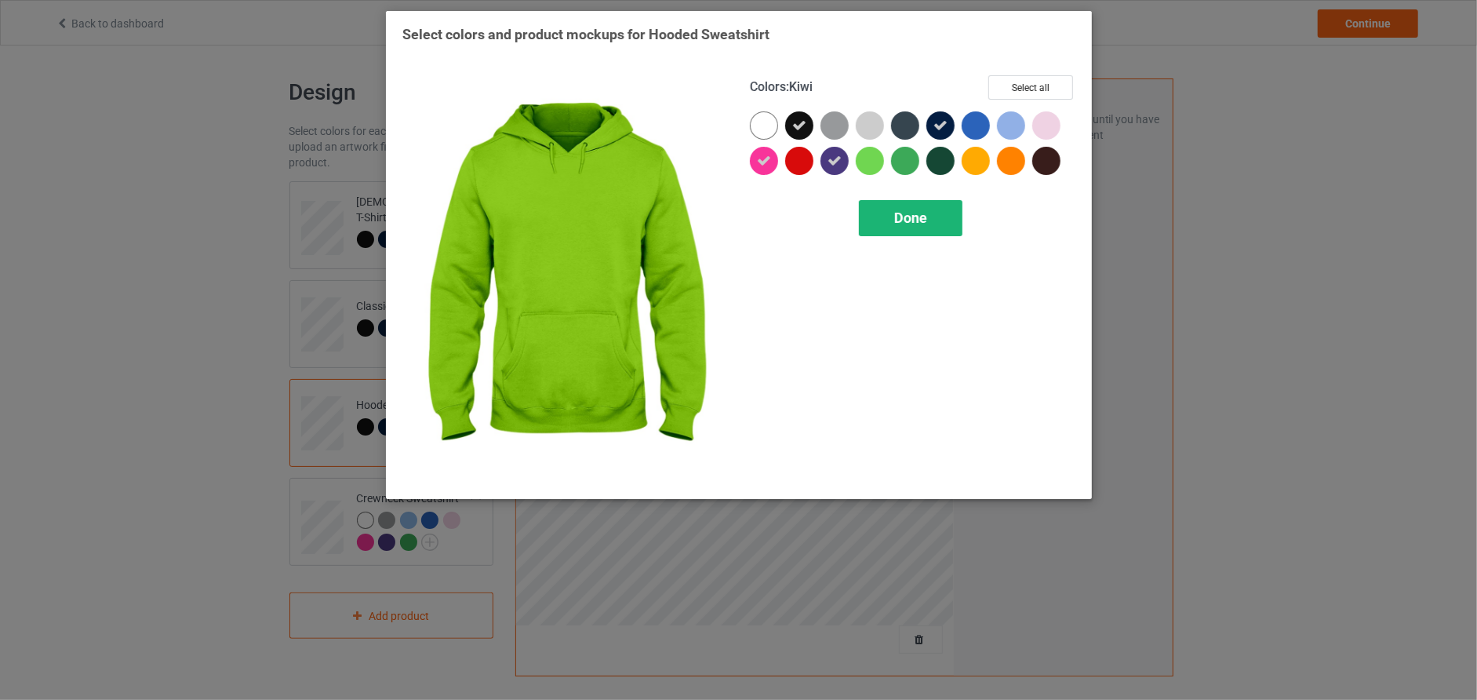
click at [887, 220] on div "Done" at bounding box center [911, 218] width 104 height 36
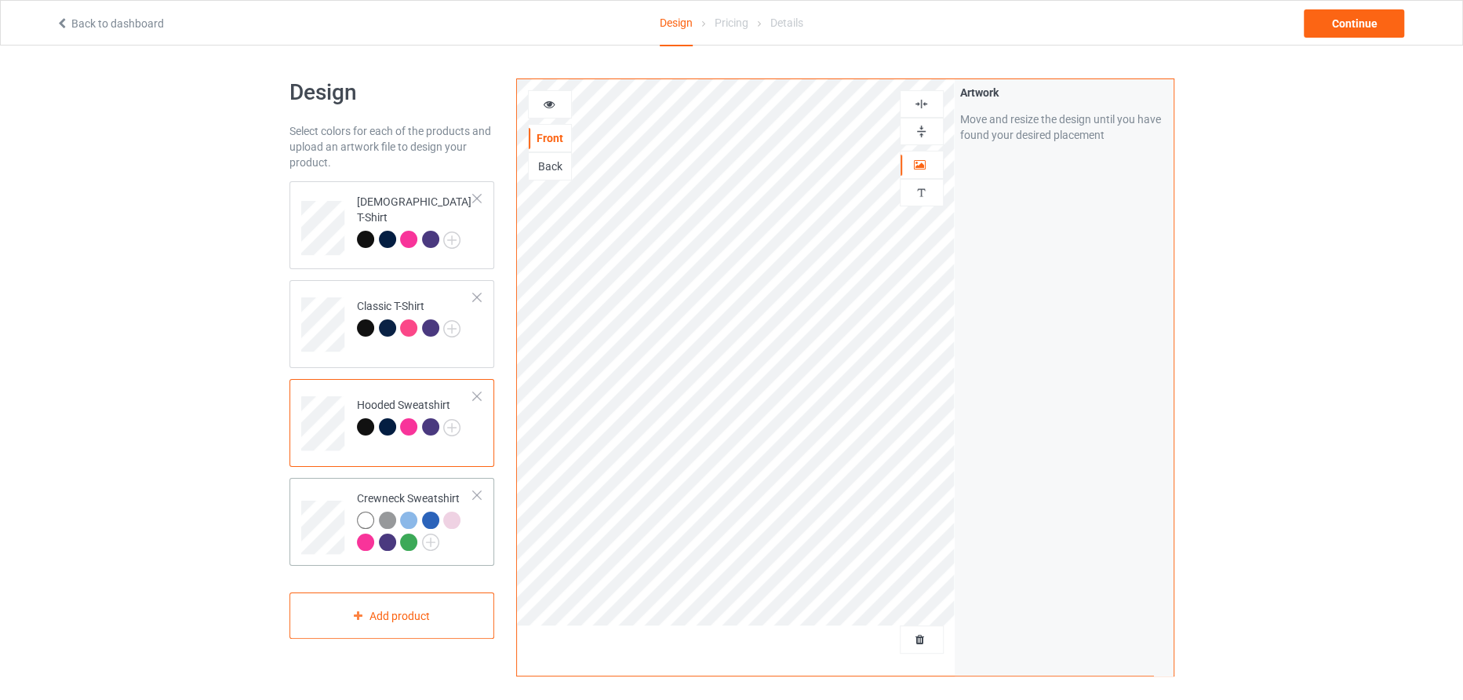
scroll to position [261, 0]
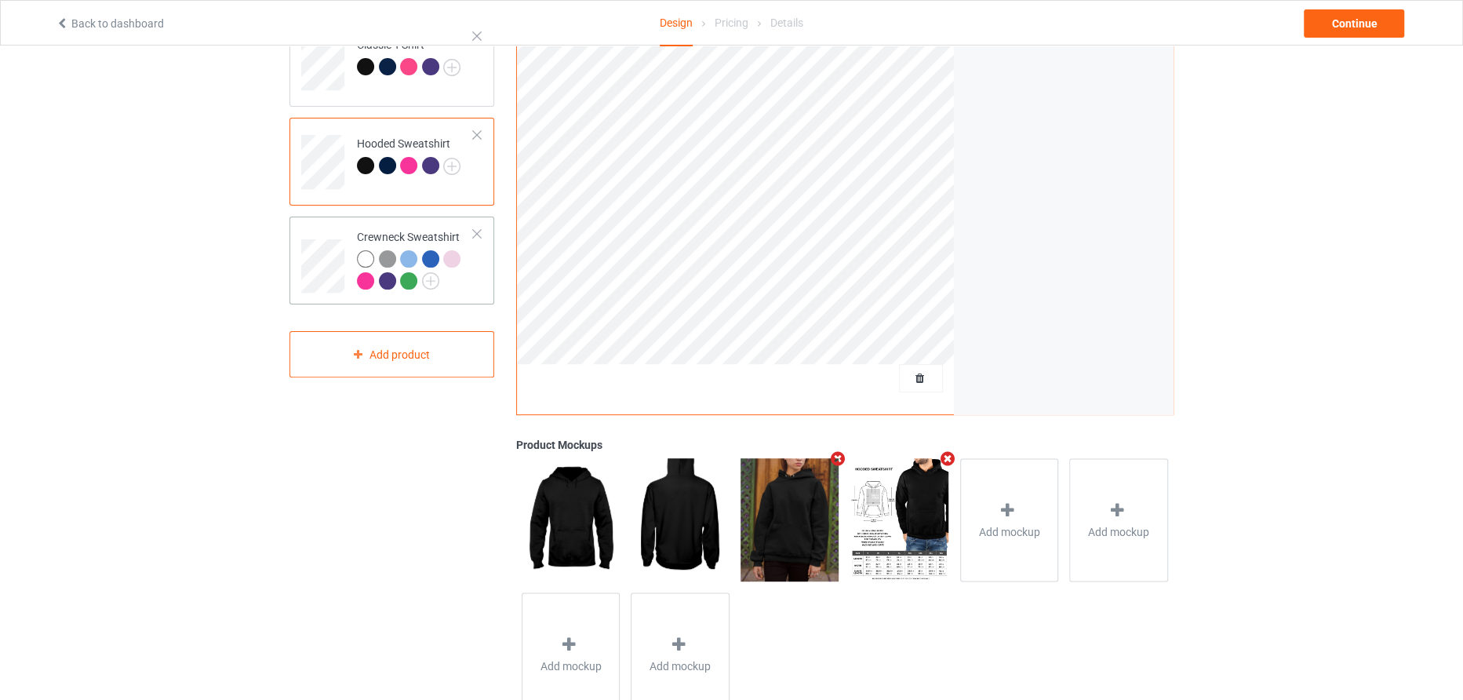
click at [471, 234] on div at bounding box center [476, 233] width 11 height 11
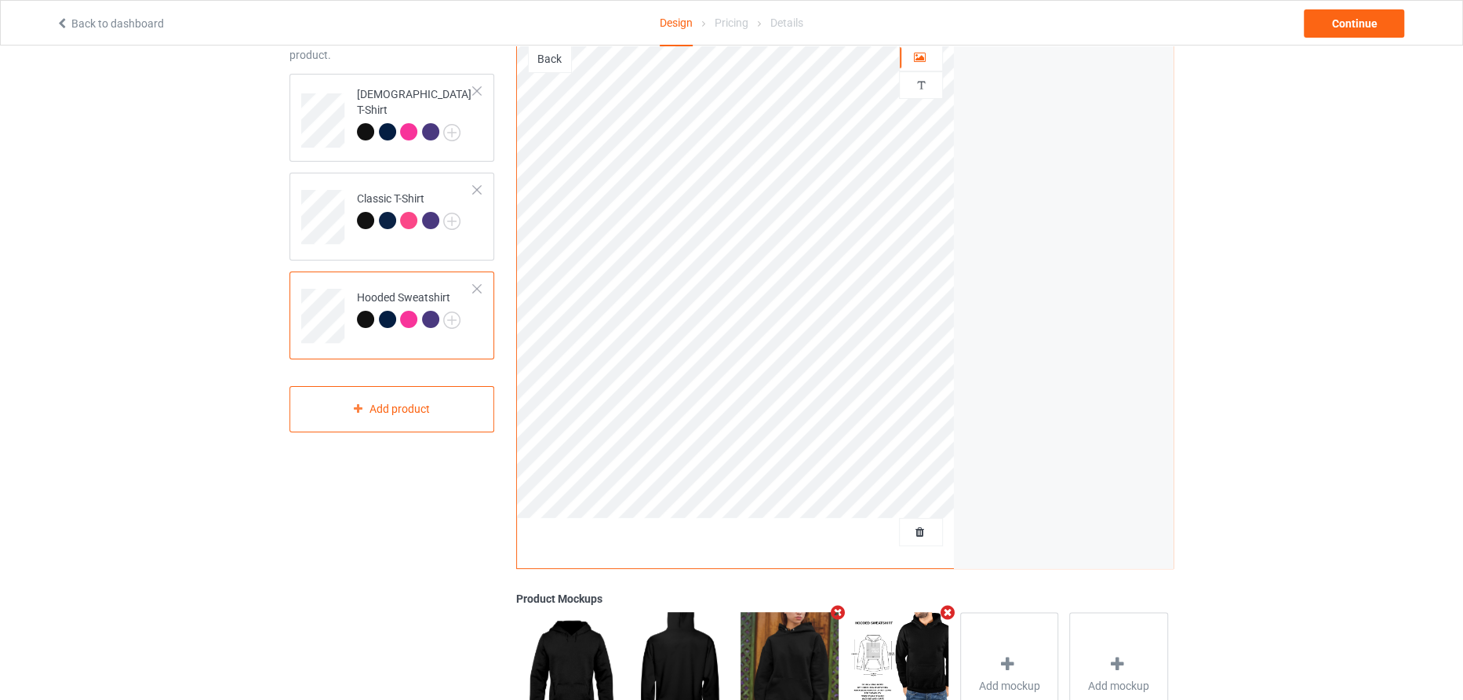
scroll to position [0, 0]
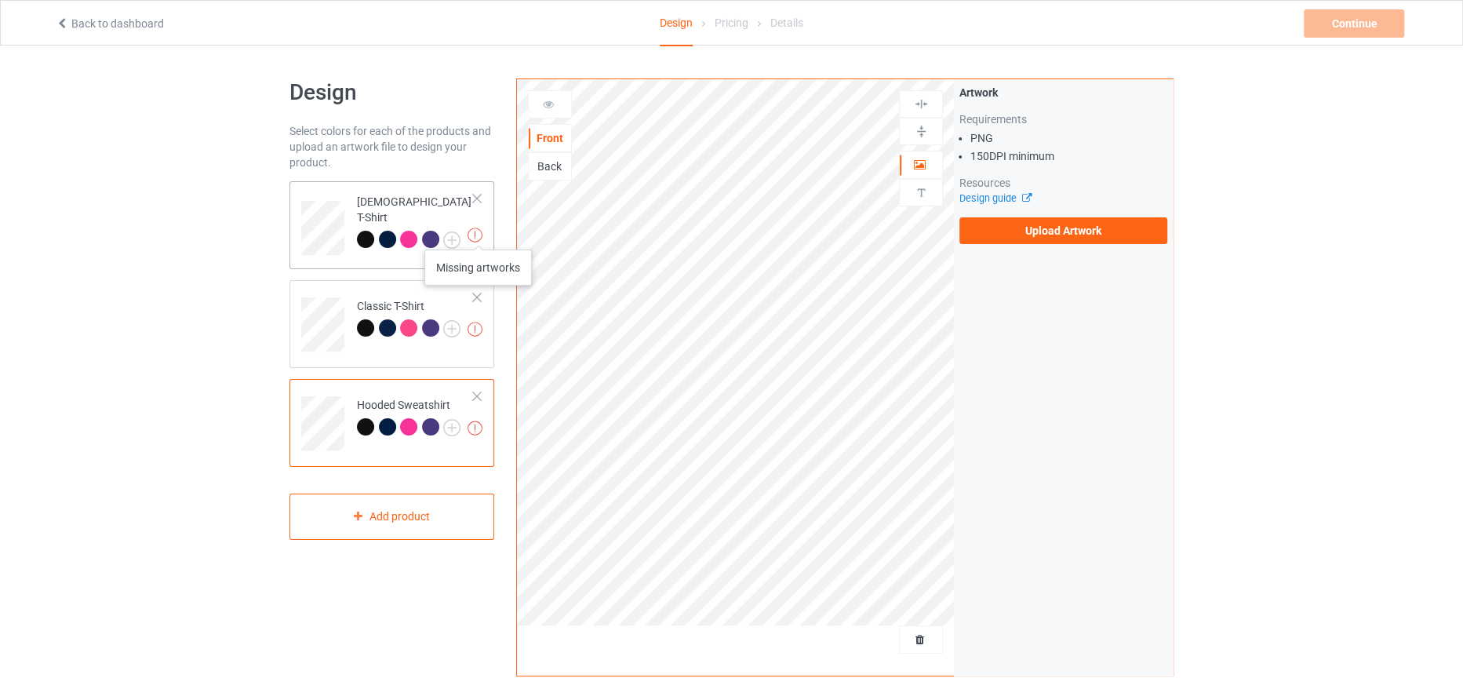
click at [478, 234] on img at bounding box center [475, 234] width 15 height 15
click at [477, 230] on img at bounding box center [475, 234] width 15 height 15
click at [1022, 200] on icon at bounding box center [1023, 196] width 12 height 10
click at [1072, 233] on label "Upload Artwork" at bounding box center [1063, 230] width 208 height 27
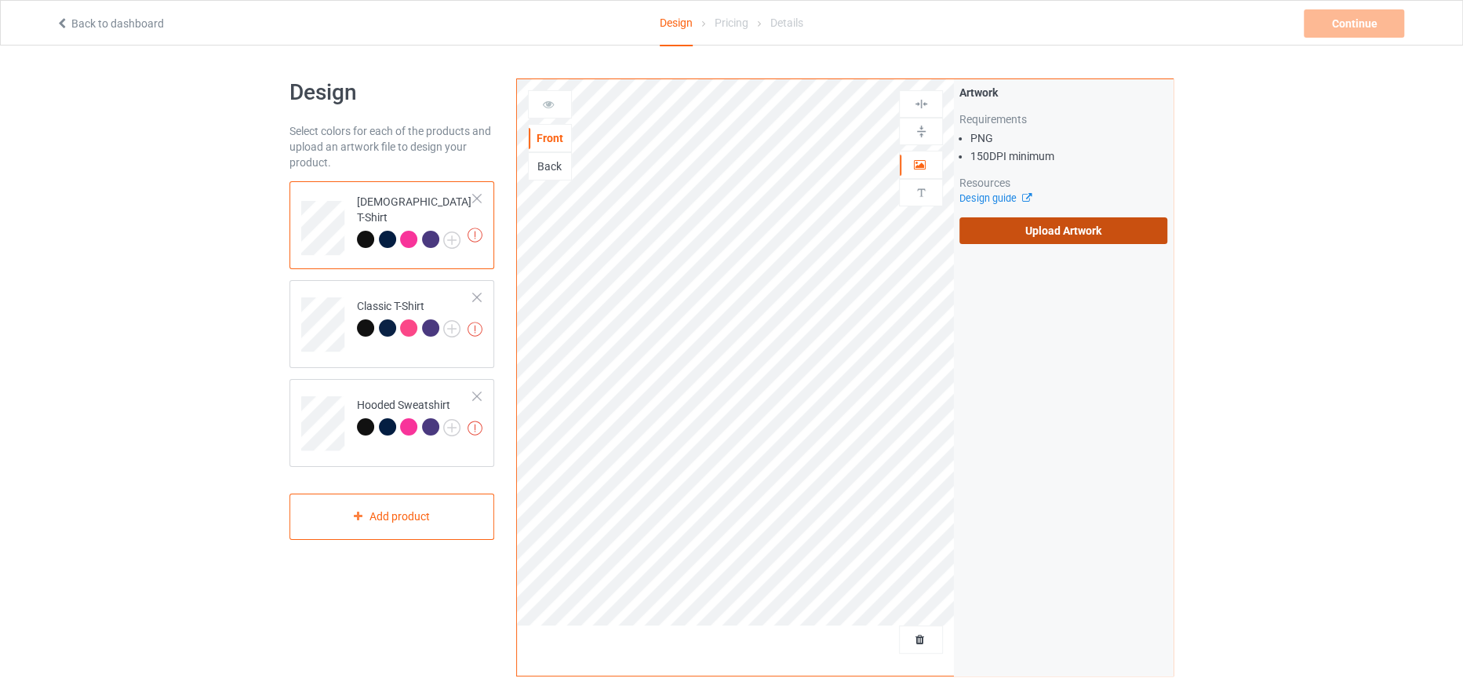
click at [0, 0] on input "Upload Artwork" at bounding box center [0, 0] width 0 height 0
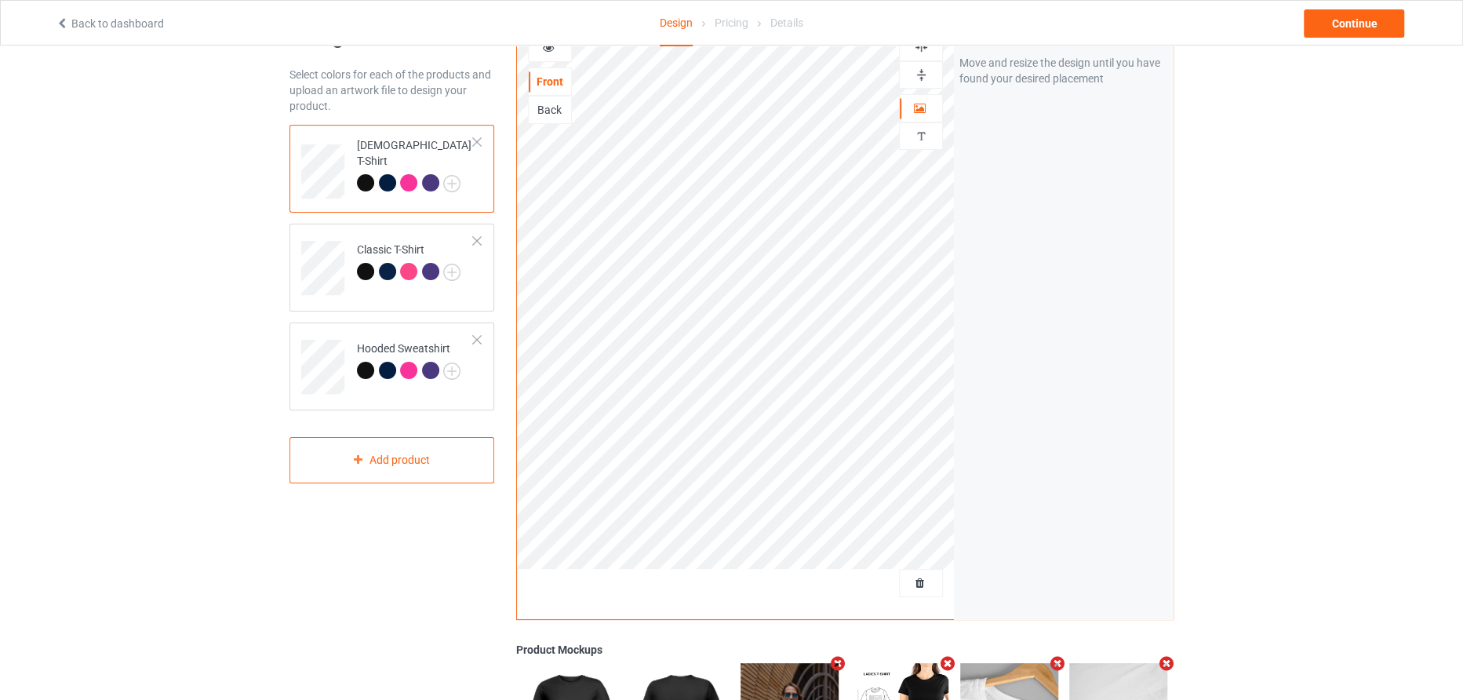
scroll to position [55, 0]
click at [1457, 155] on div "Design Select colors for each of the products and upload an artwork file to des…" at bounding box center [731, 476] width 1463 height 970
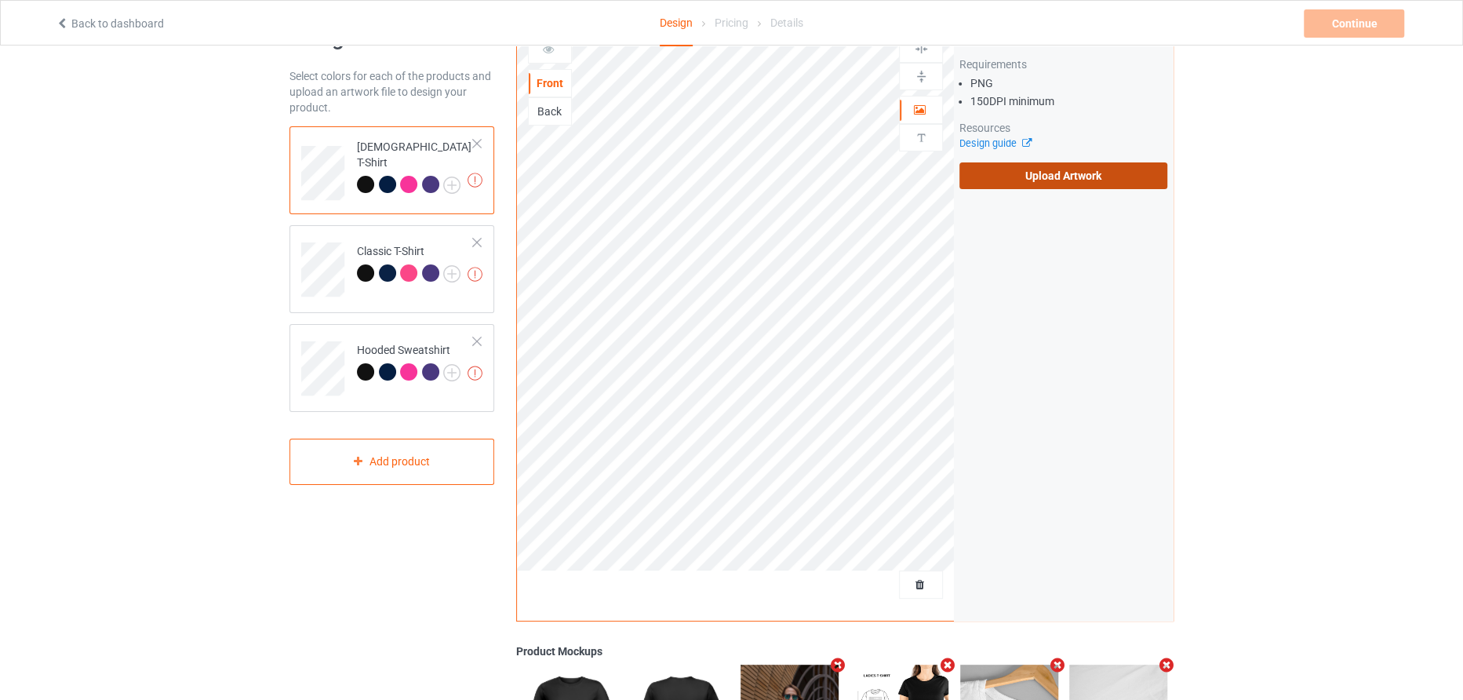
click at [1033, 184] on label "Upload Artwork" at bounding box center [1063, 175] width 208 height 27
click at [0, 0] on input "Upload Artwork" at bounding box center [0, 0] width 0 height 0
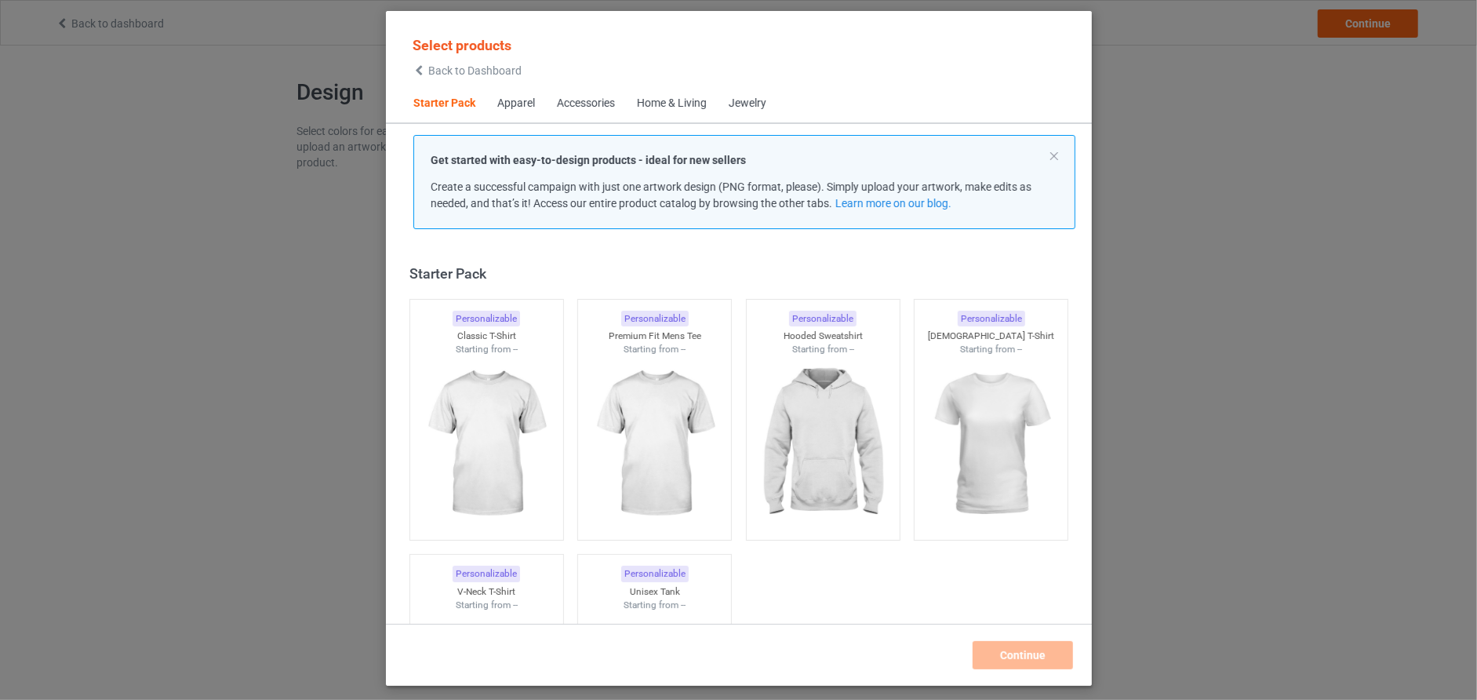
scroll to position [20, 0]
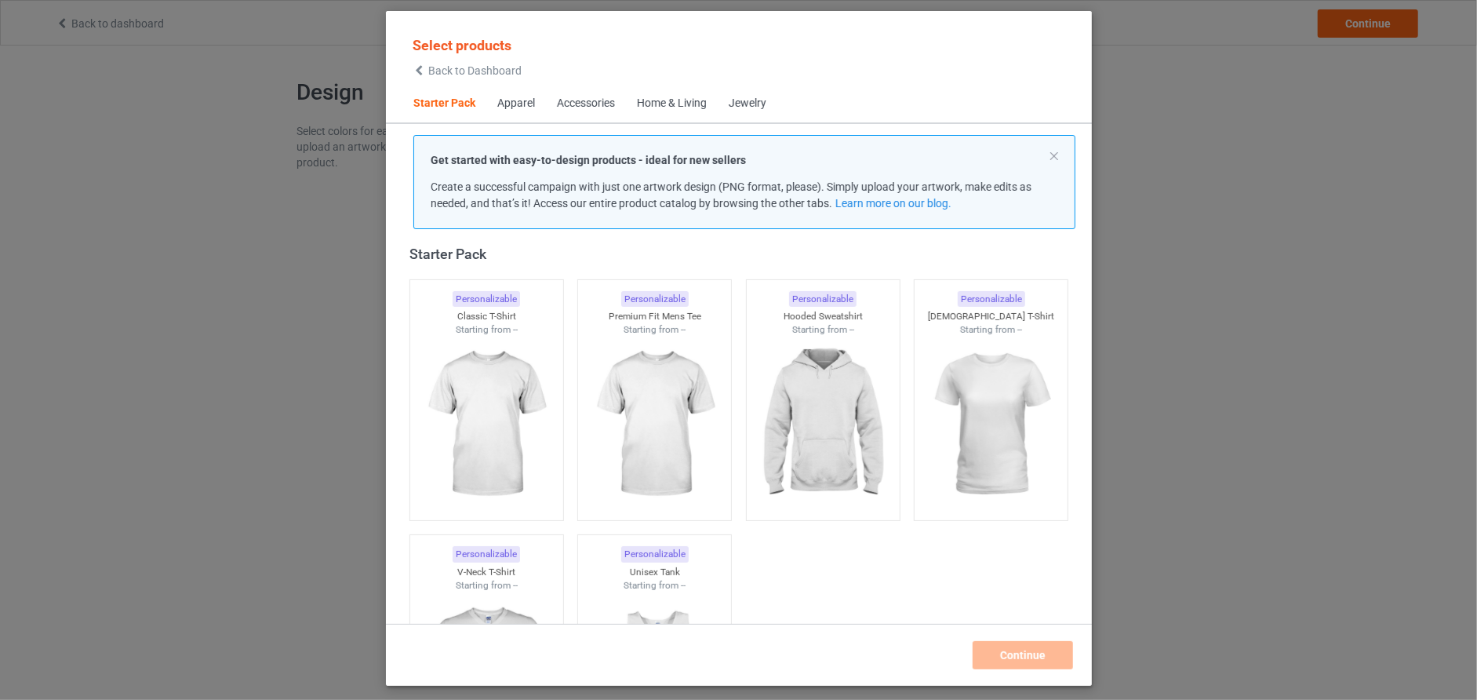
click at [1184, 457] on div "Select products Back to Dashboard Starter Pack Apparel Accessories Home & Livin…" at bounding box center [738, 350] width 1477 height 700
click at [1055, 159] on button at bounding box center [1054, 156] width 8 height 8
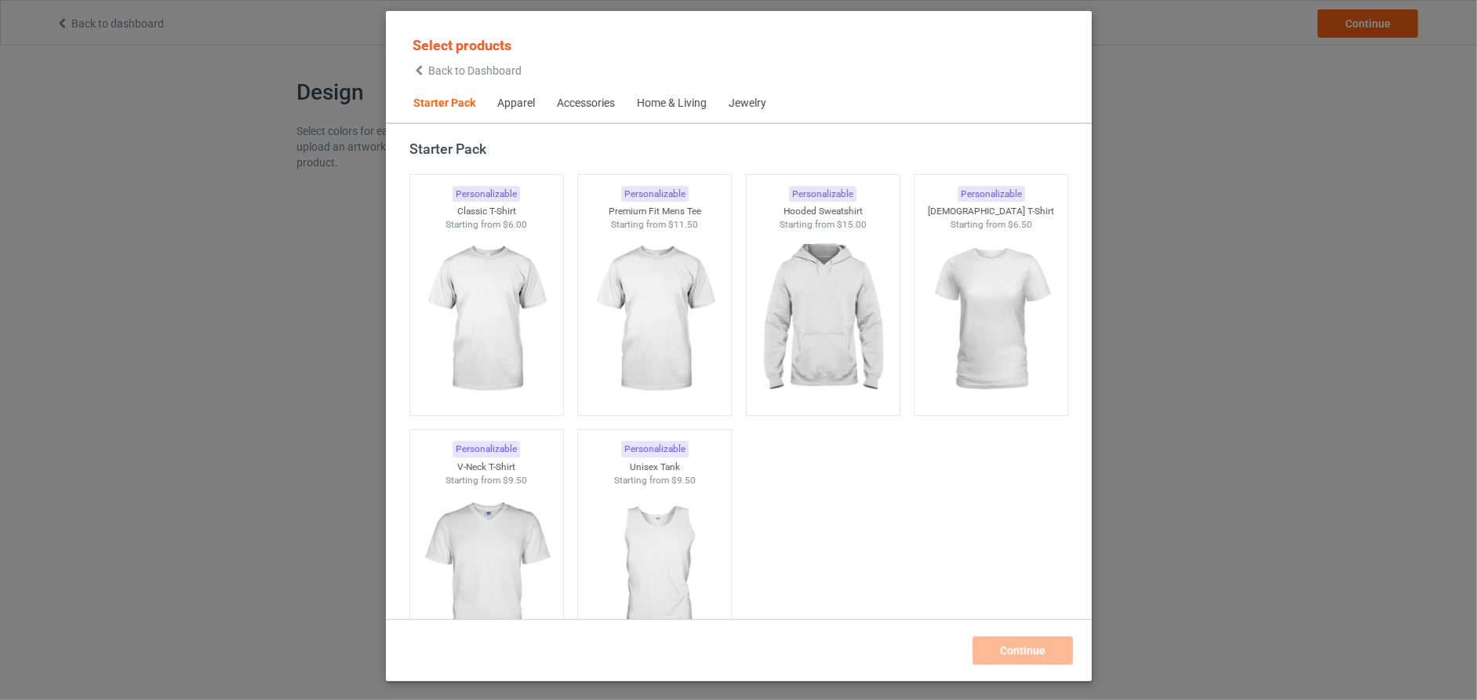
click at [415, 66] on icon at bounding box center [419, 70] width 13 height 11
click at [423, 71] on icon at bounding box center [419, 70] width 13 height 11
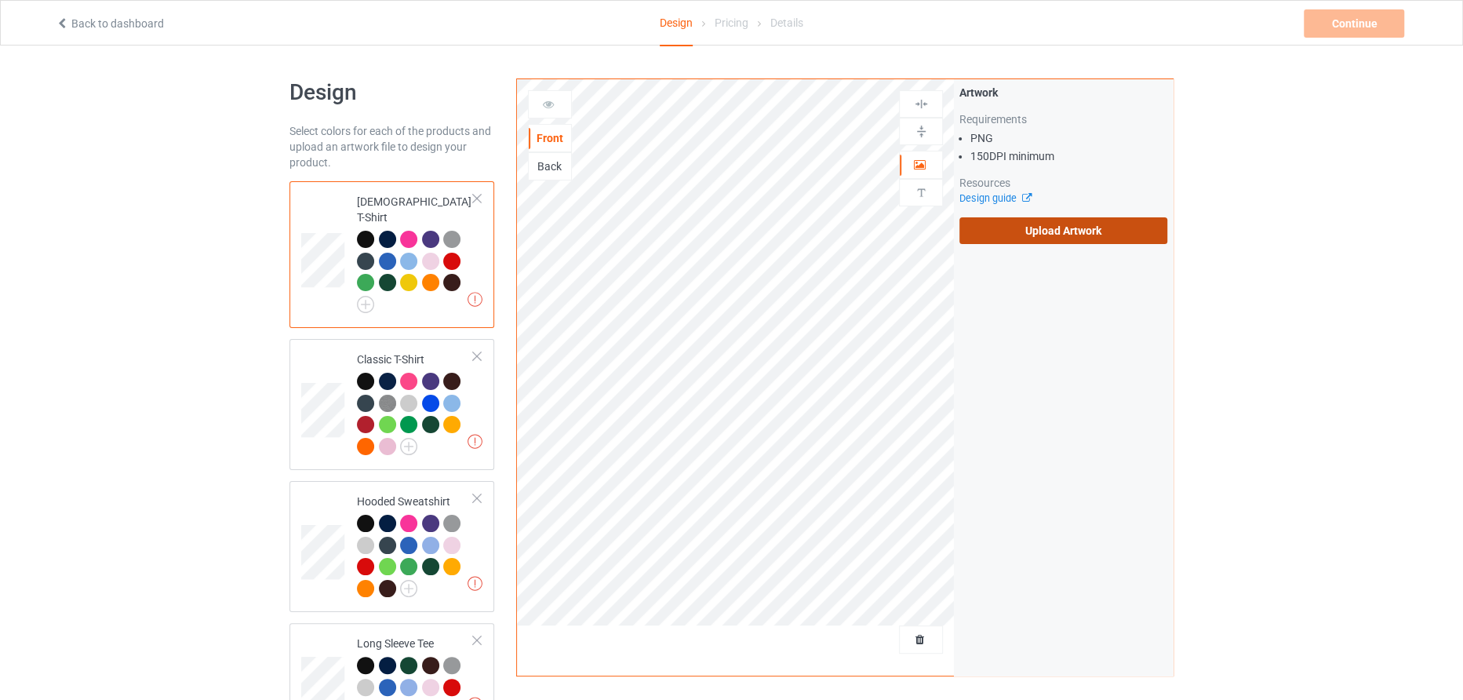
click at [1045, 231] on label "Upload Artwork" at bounding box center [1063, 230] width 208 height 27
click at [0, 0] on input "Upload Artwork" at bounding box center [0, 0] width 0 height 0
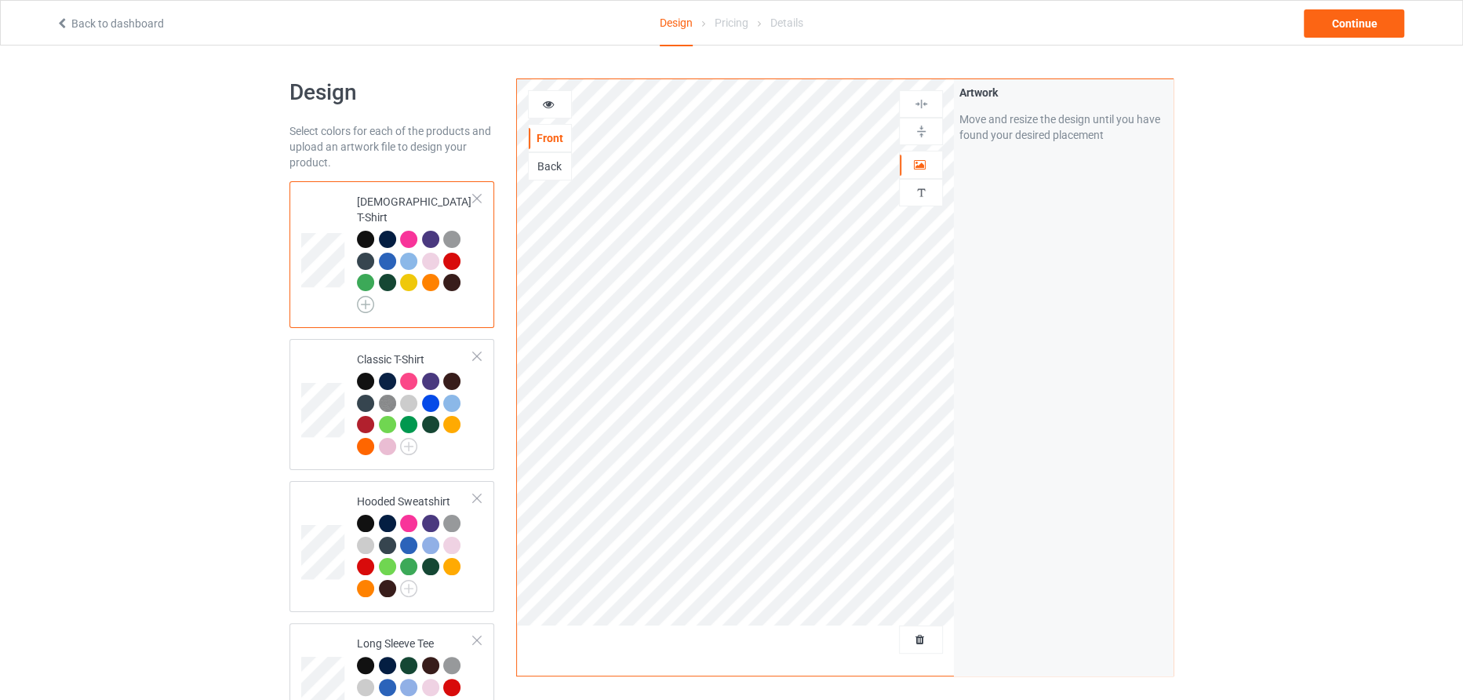
click at [372, 296] on img at bounding box center [365, 304] width 17 height 17
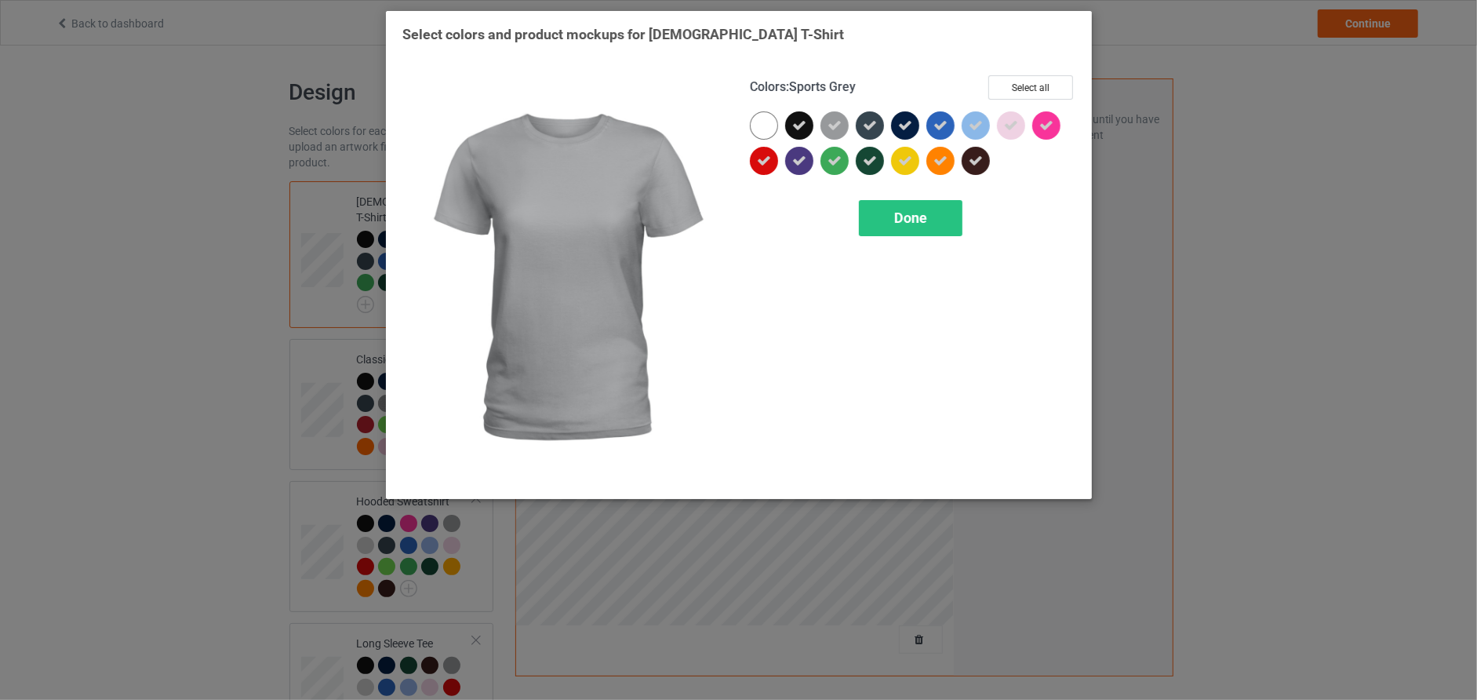
click at [837, 128] on icon at bounding box center [835, 125] width 14 height 14
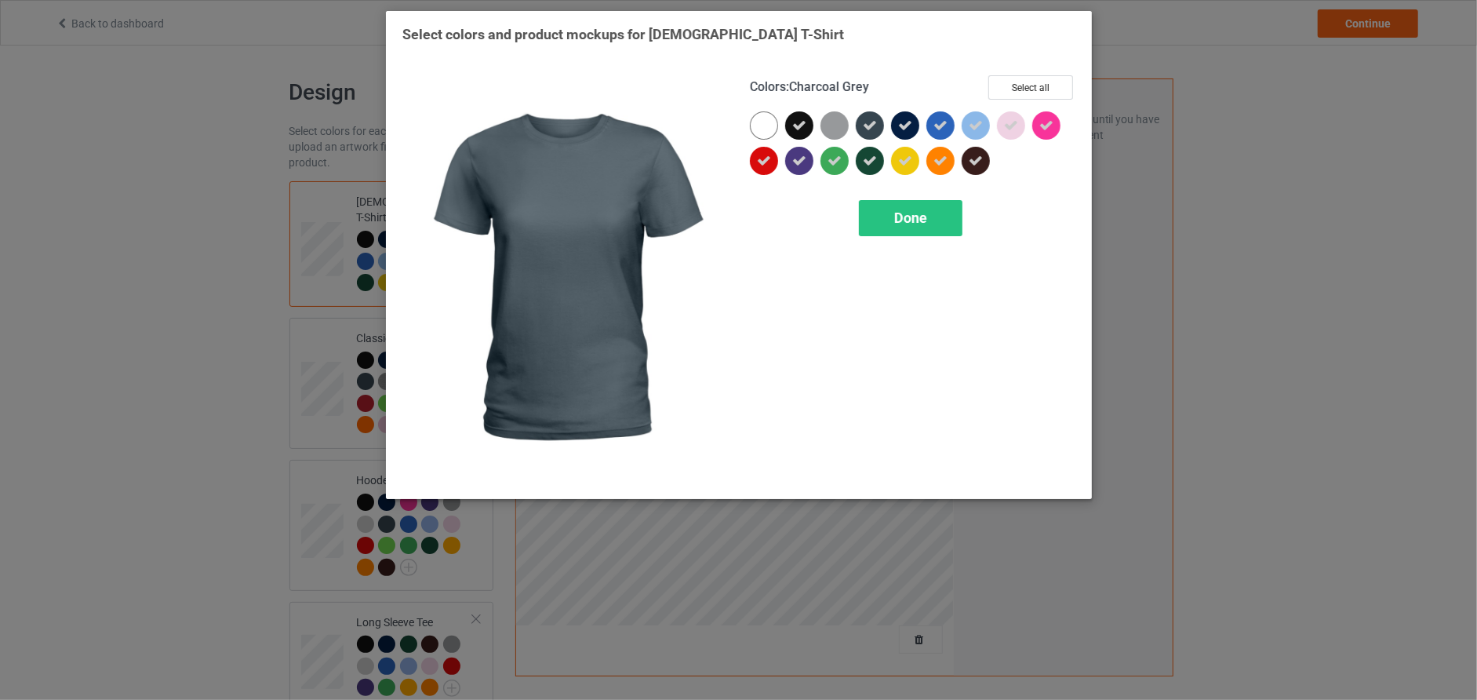
click at [869, 126] on icon at bounding box center [870, 125] width 14 height 14
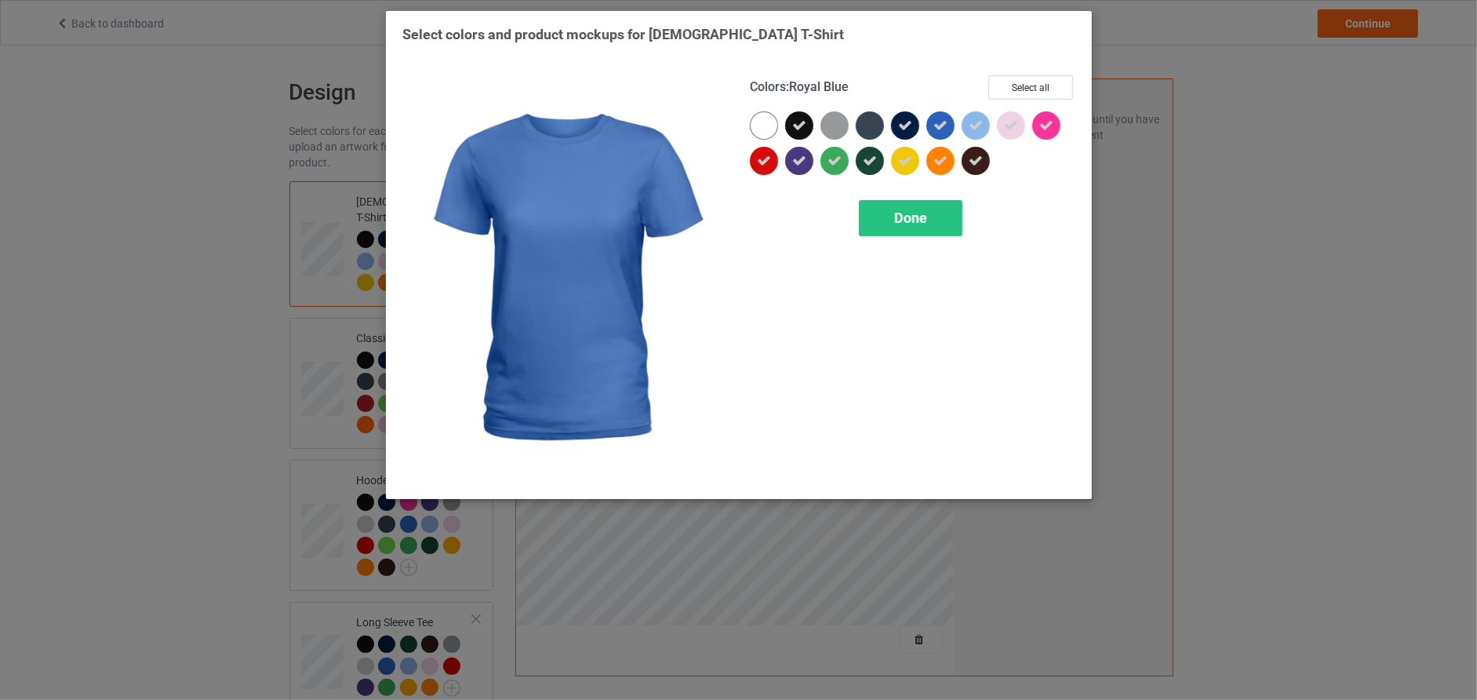
click at [936, 120] on icon at bounding box center [940, 125] width 14 height 14
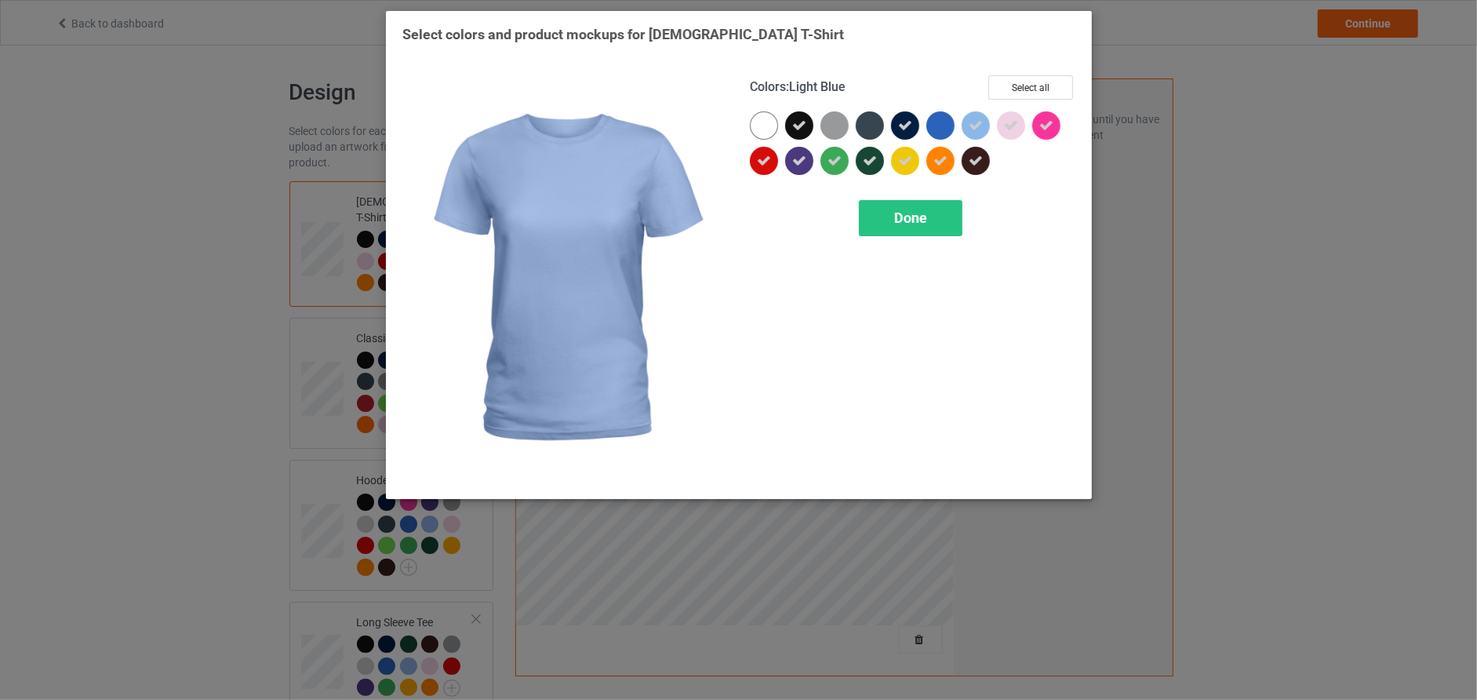
click at [976, 120] on icon at bounding box center [976, 125] width 14 height 14
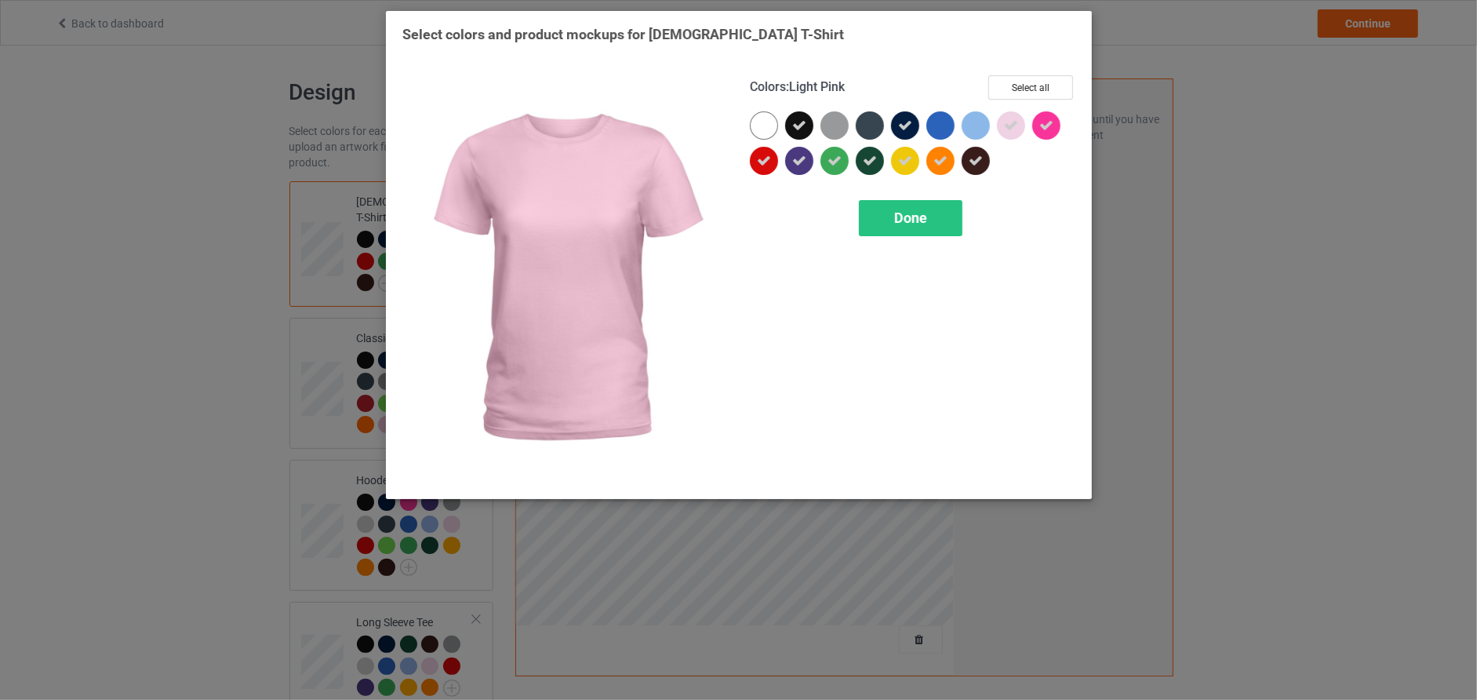
click at [1014, 129] on icon at bounding box center [1011, 125] width 14 height 14
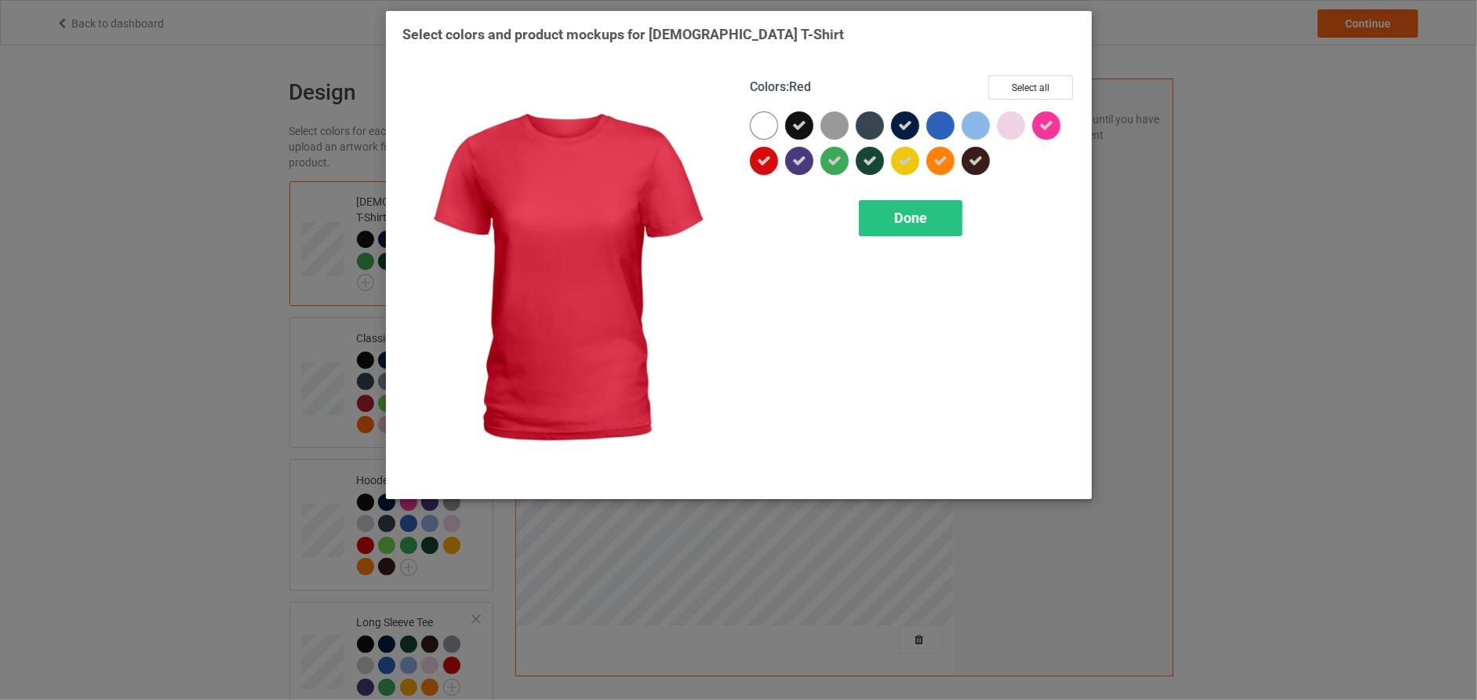
click at [751, 162] on div at bounding box center [764, 161] width 28 height 28
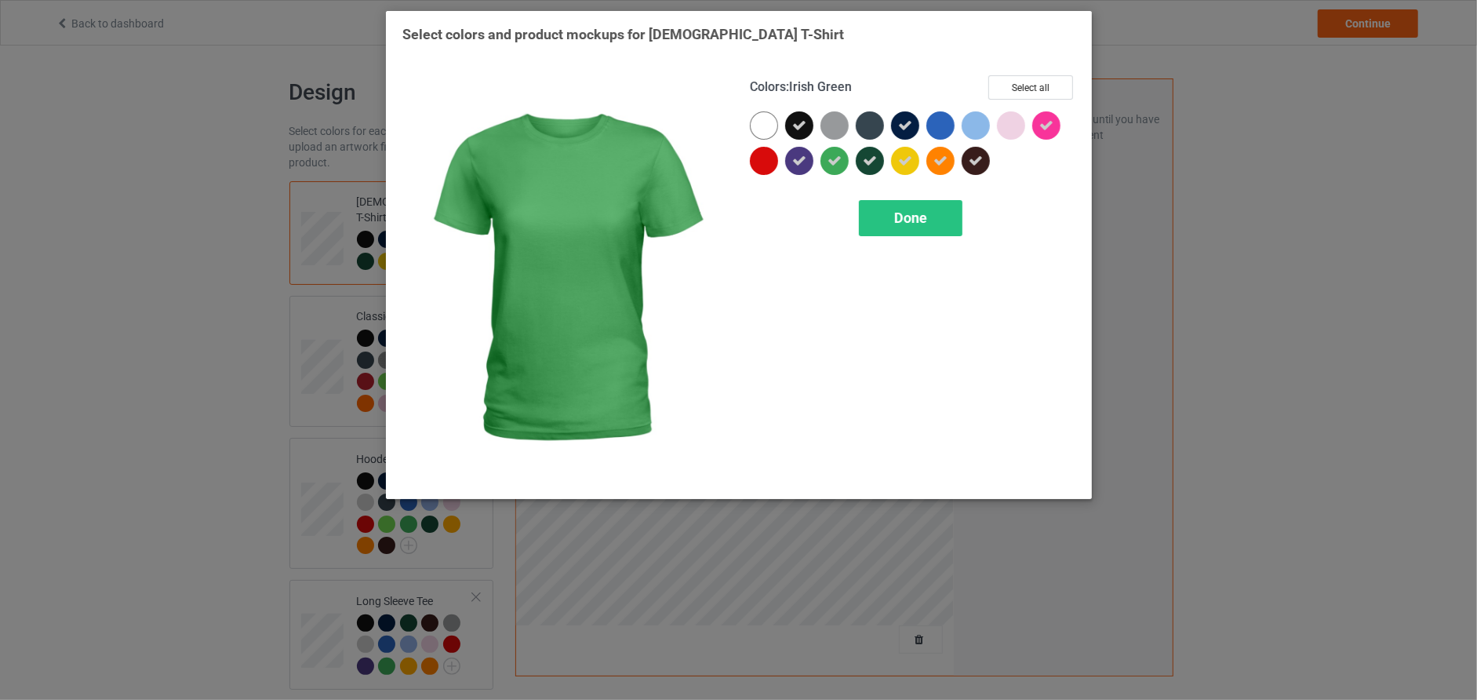
click at [824, 162] on div at bounding box center [834, 161] width 28 height 28
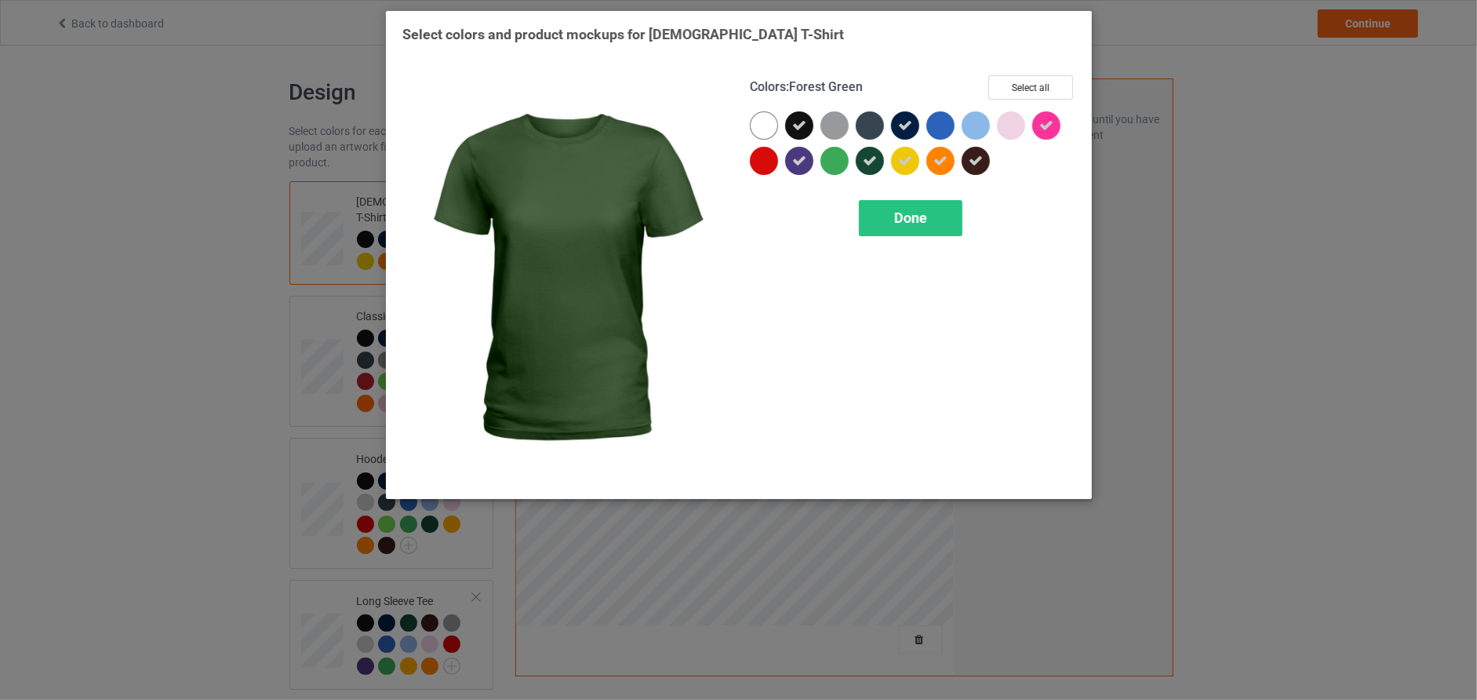
click at [862, 162] on div at bounding box center [870, 161] width 28 height 28
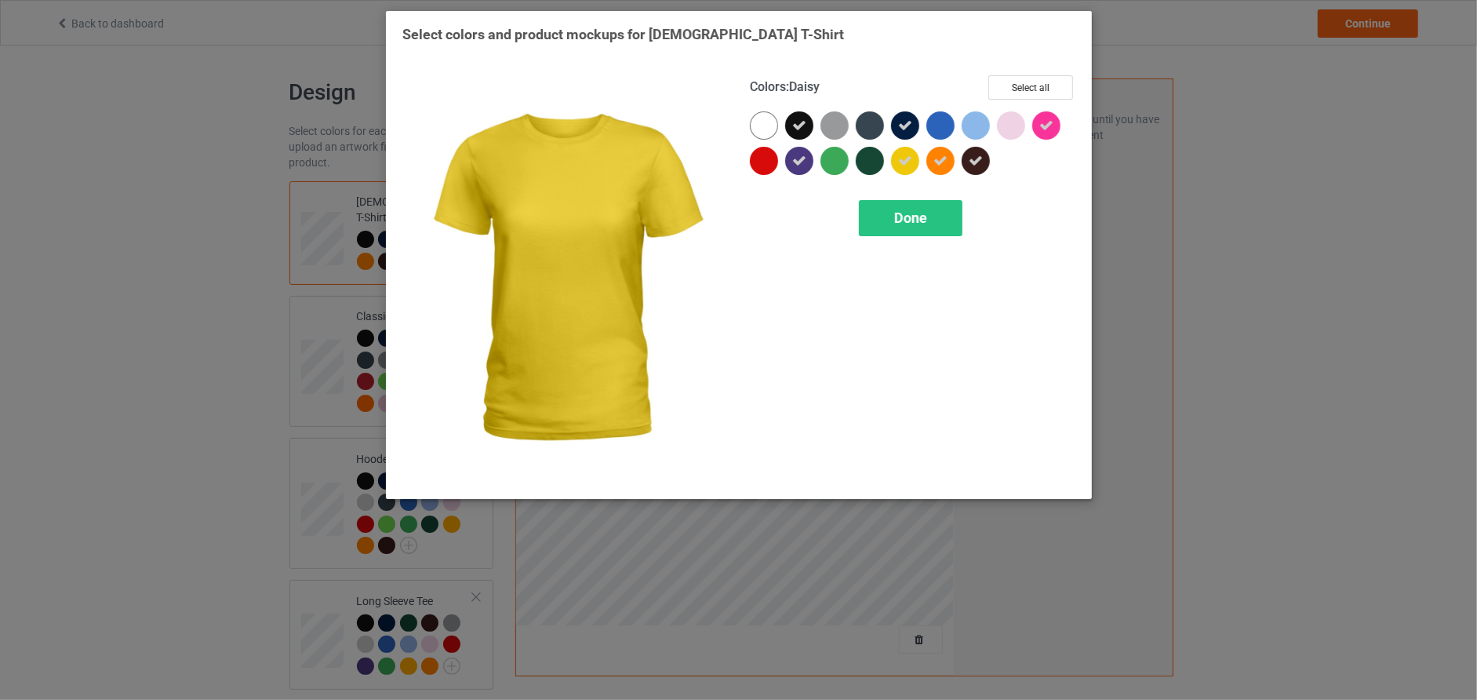
drag, startPoint x: 901, startPoint y: 162, endPoint x: 941, endPoint y: 159, distance: 40.1
click at [902, 162] on icon at bounding box center [905, 161] width 14 height 14
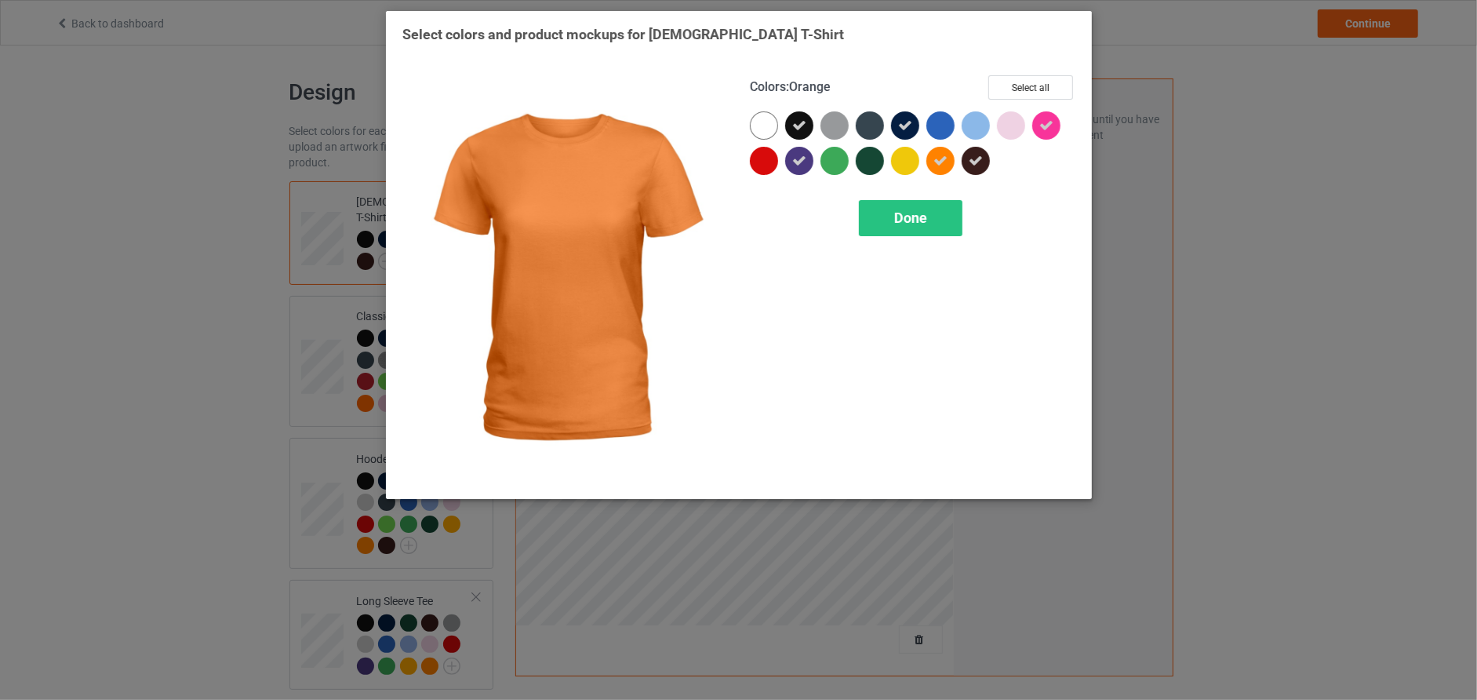
click at [950, 159] on div at bounding box center [940, 161] width 28 height 28
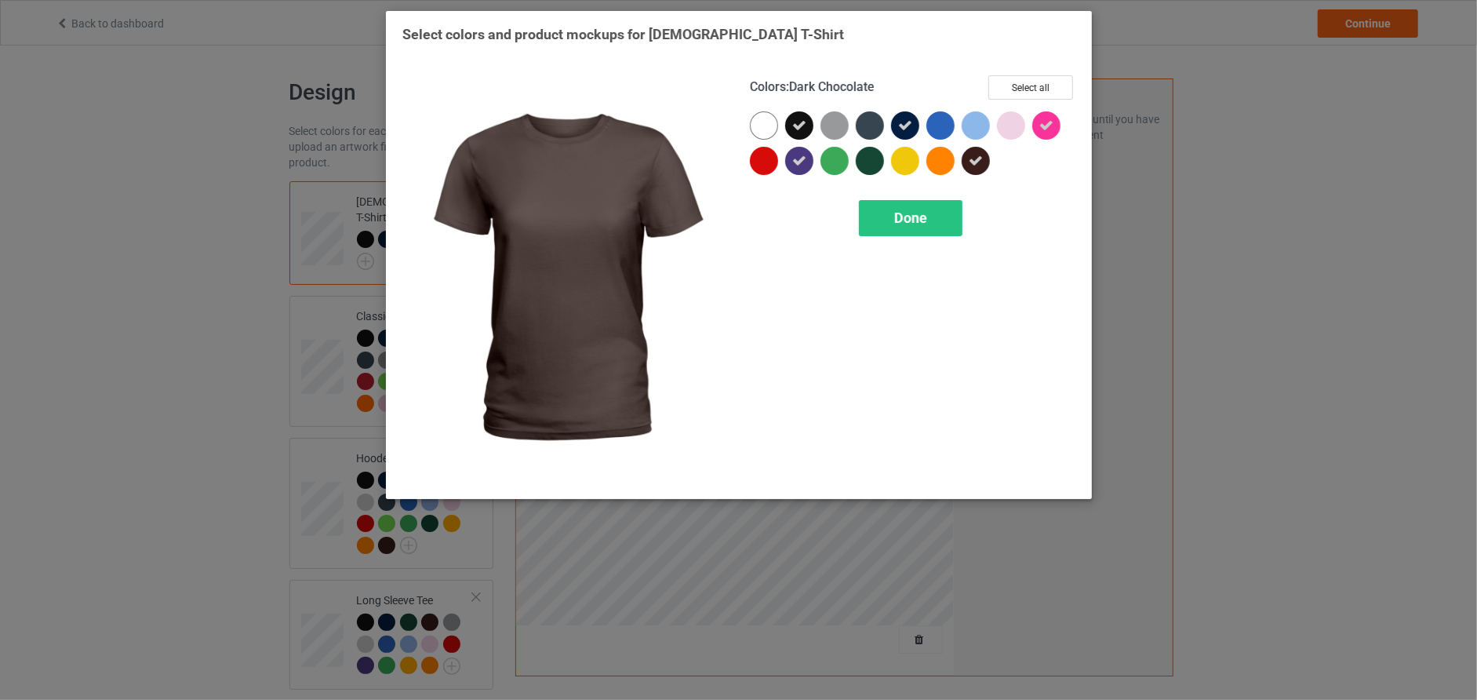
click at [970, 159] on icon at bounding box center [976, 161] width 14 height 14
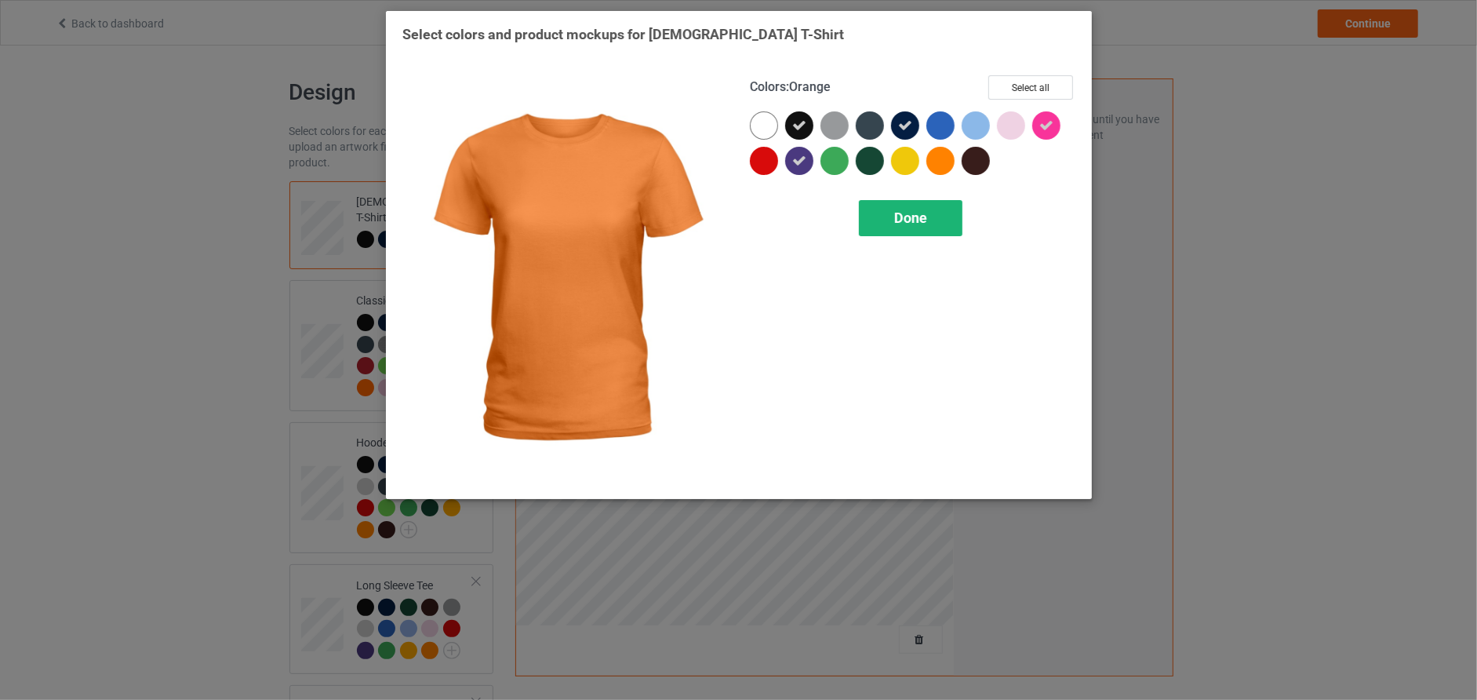
click at [911, 216] on span "Done" at bounding box center [910, 217] width 33 height 16
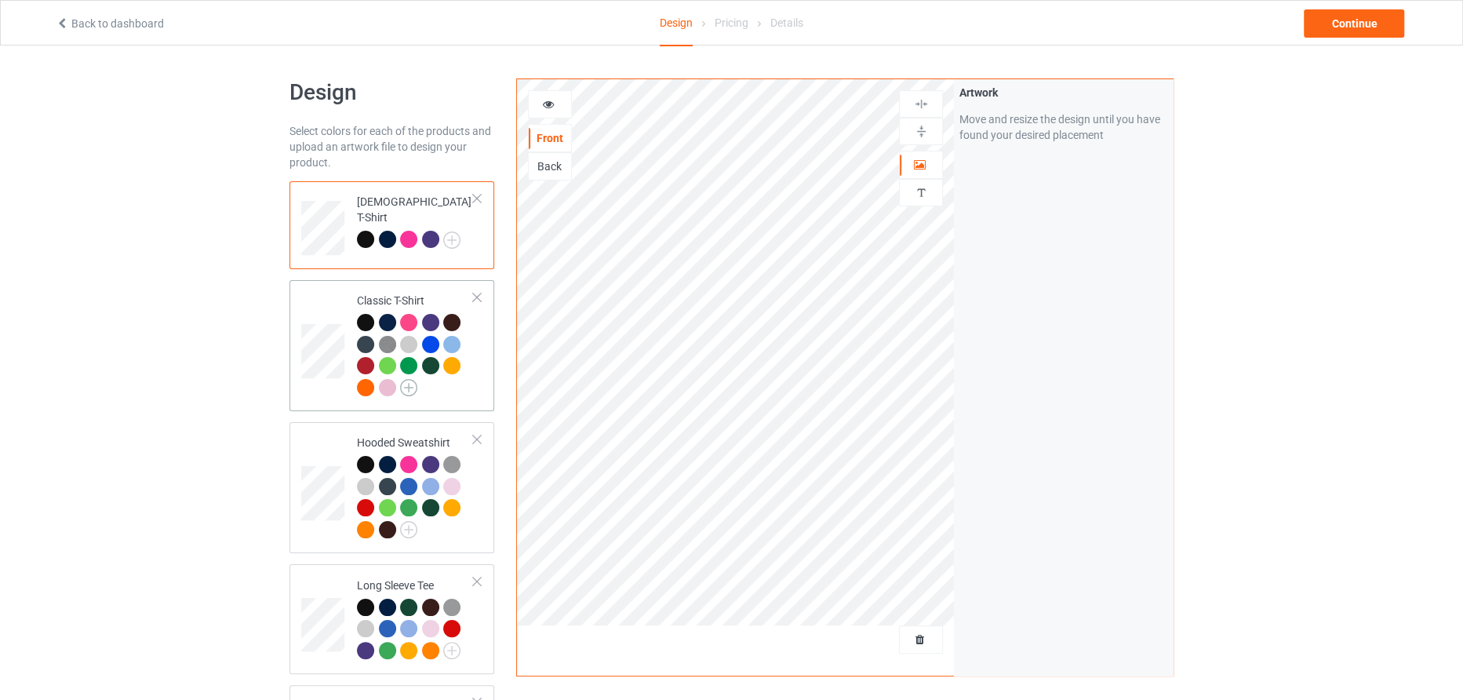
click at [414, 381] on img at bounding box center [408, 387] width 17 height 17
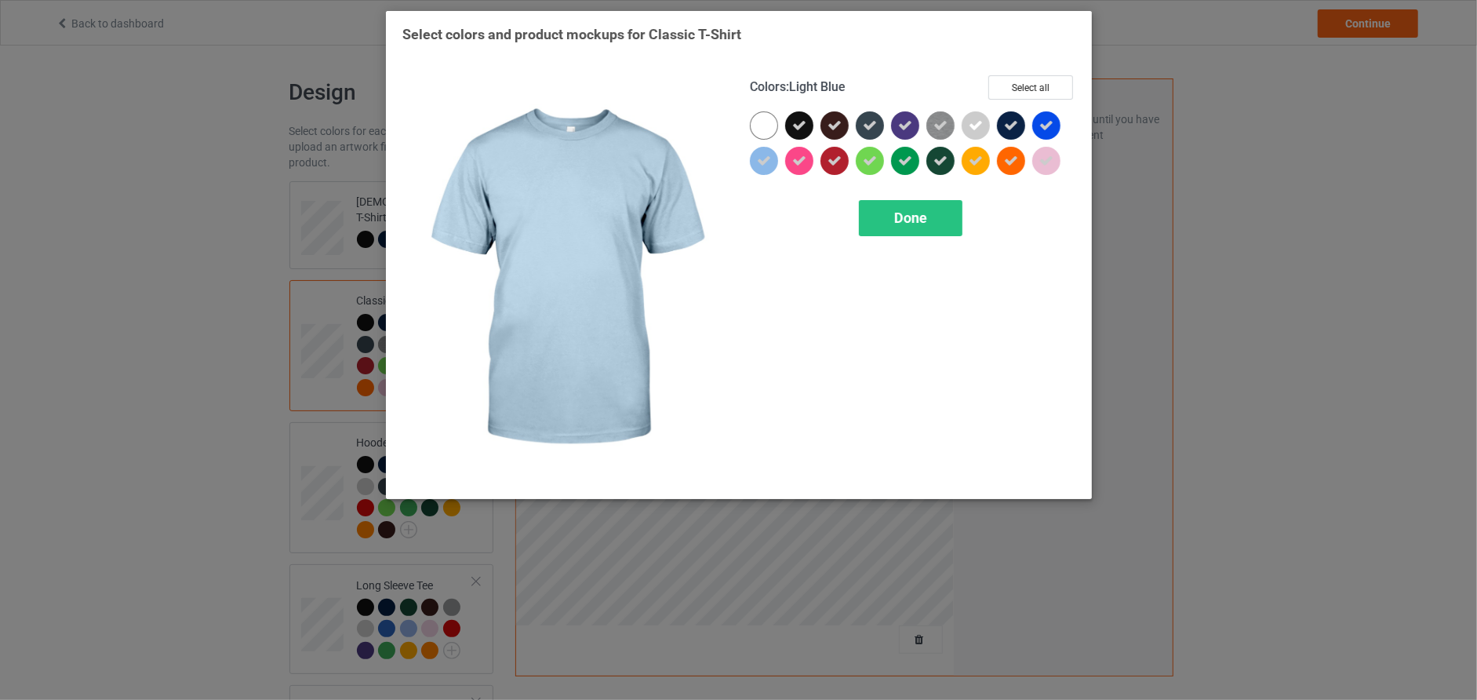
click at [770, 170] on div at bounding box center [764, 161] width 28 height 28
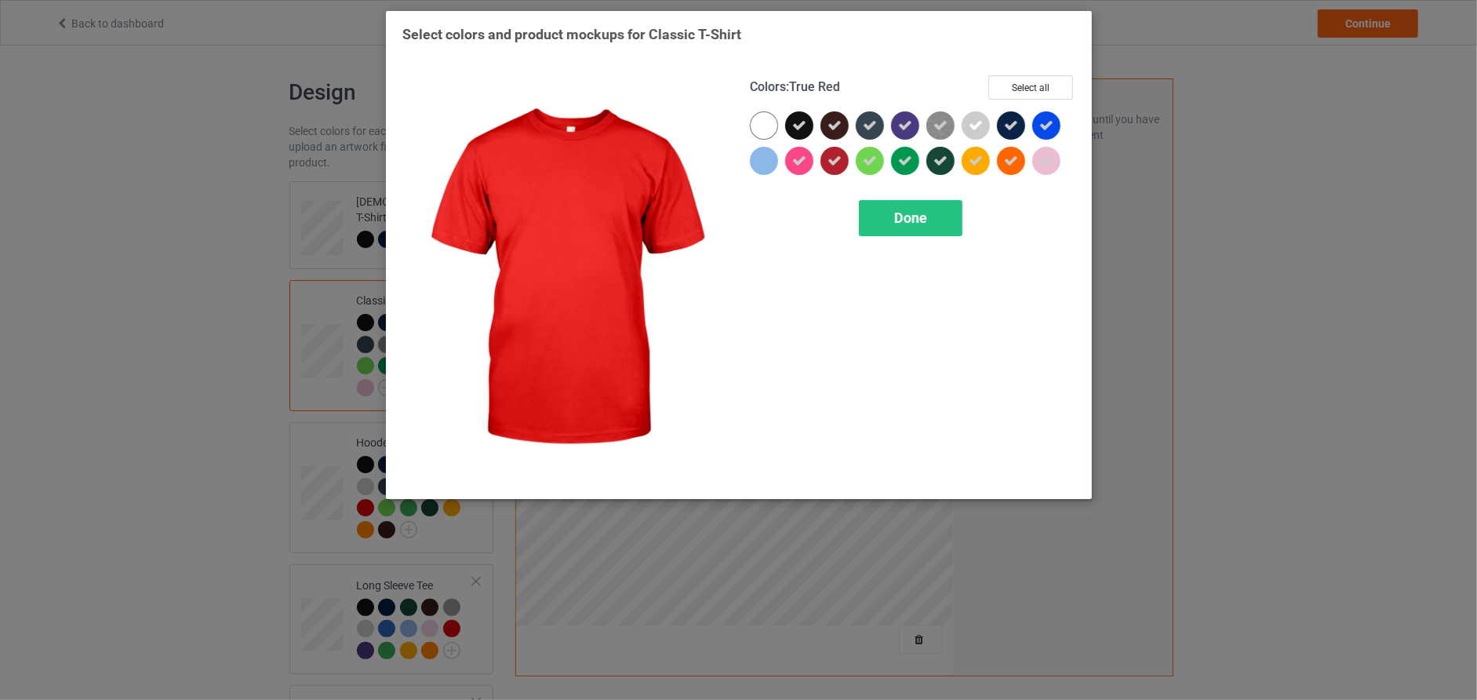
click at [841, 154] on icon at bounding box center [835, 161] width 14 height 14
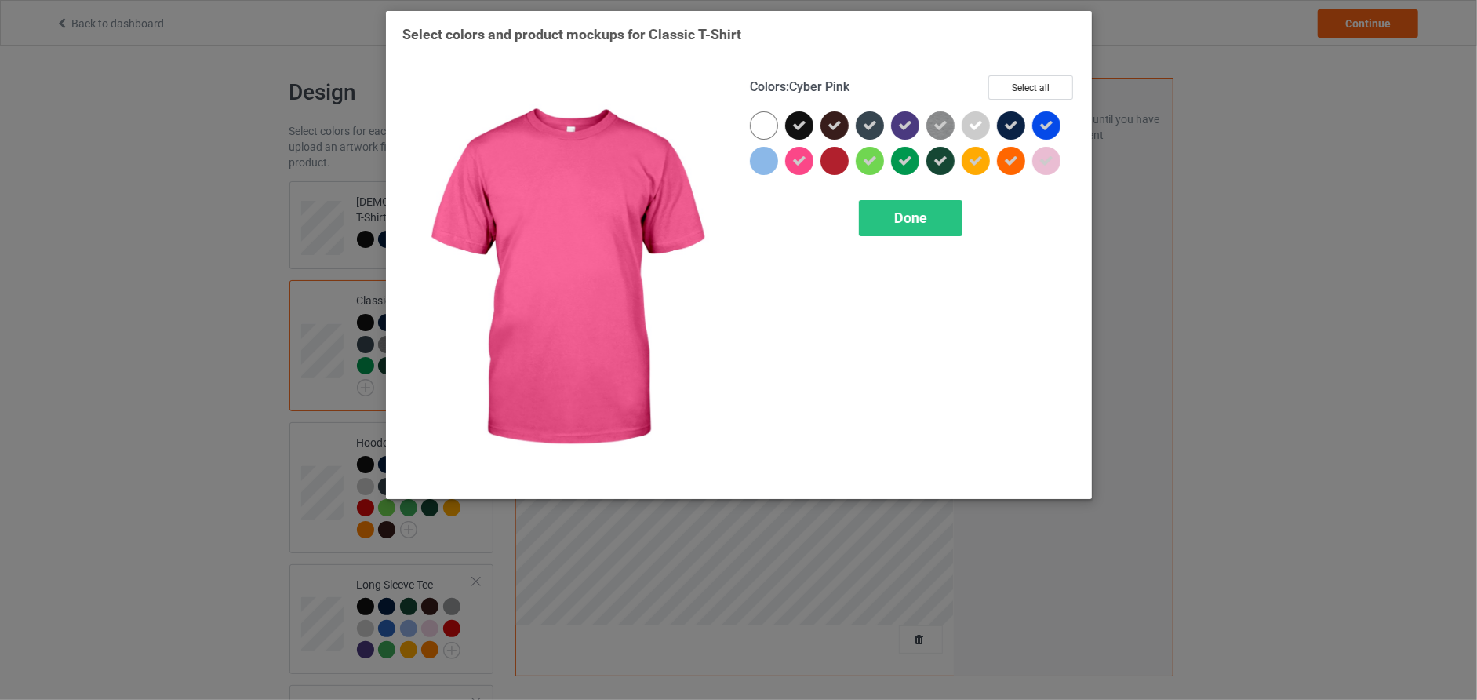
click at [796, 157] on icon at bounding box center [799, 161] width 14 height 14
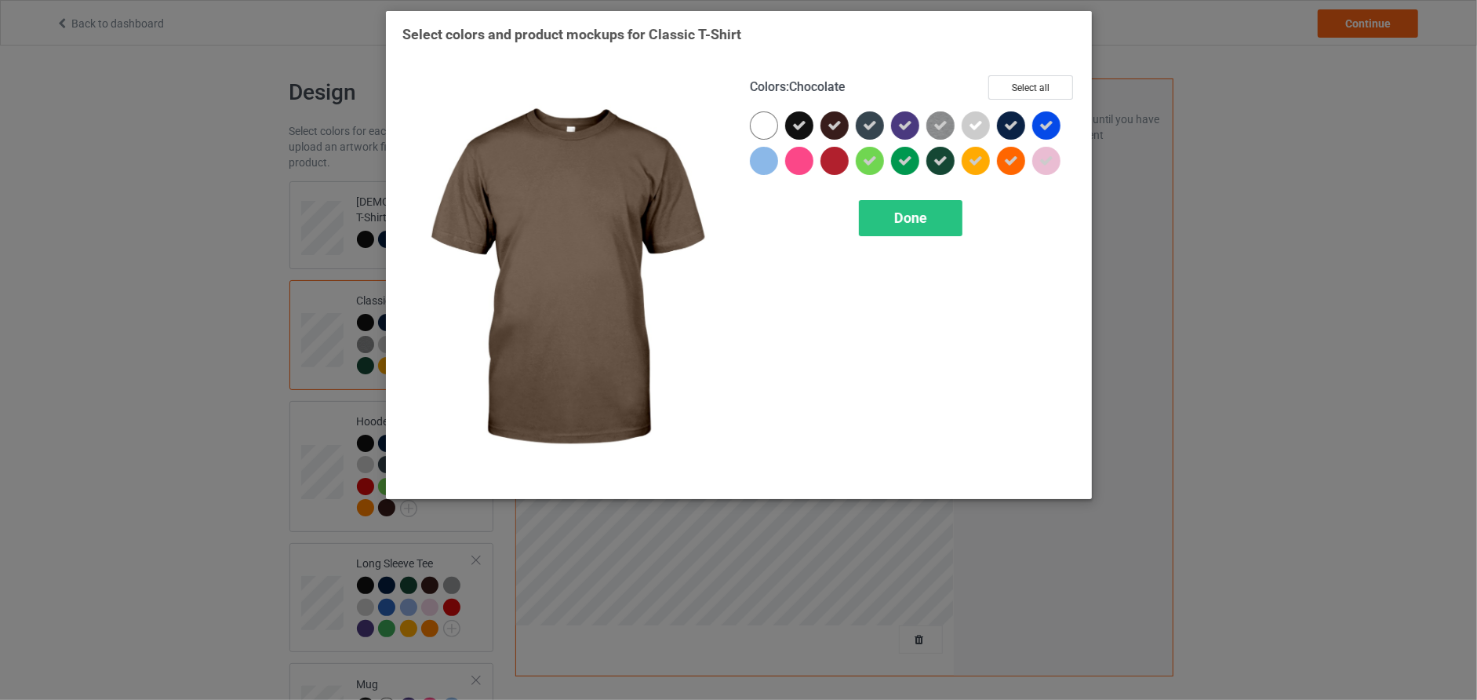
click at [837, 118] on icon at bounding box center [835, 125] width 14 height 14
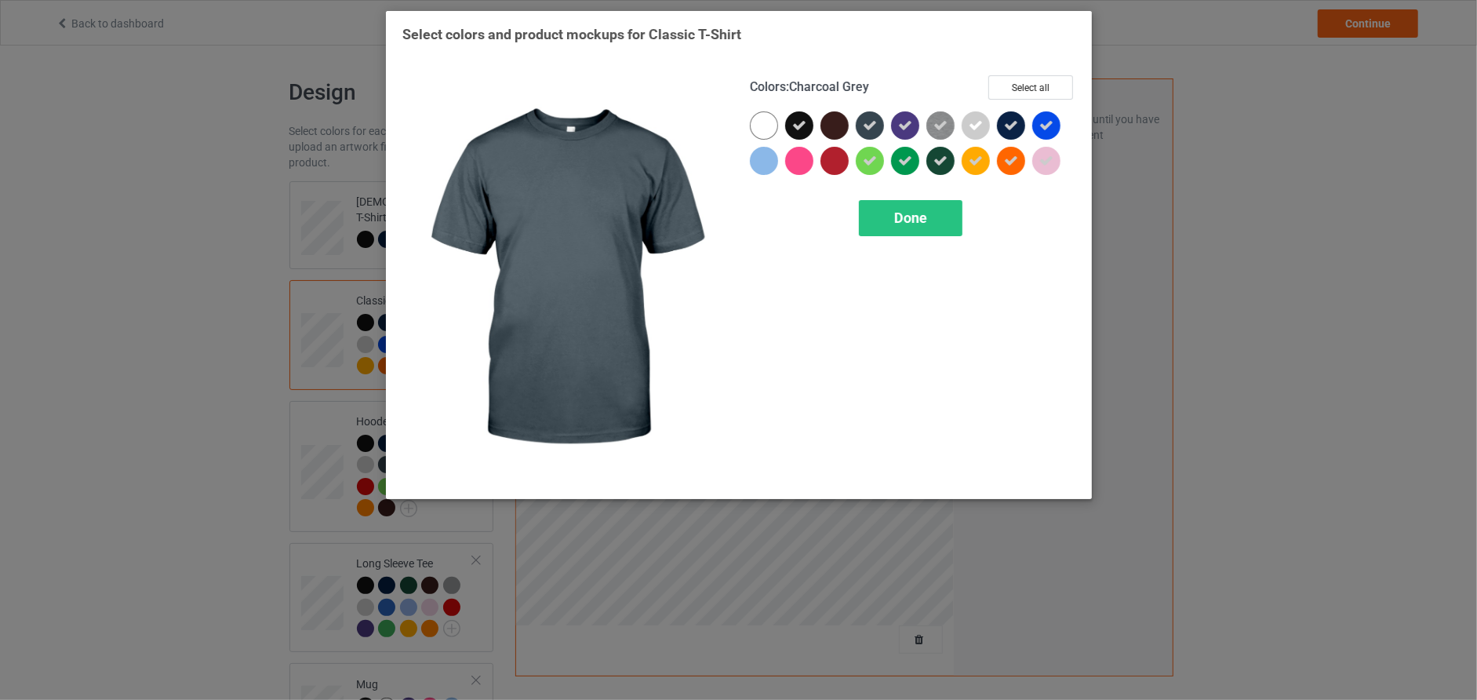
click at [868, 115] on div at bounding box center [870, 125] width 28 height 28
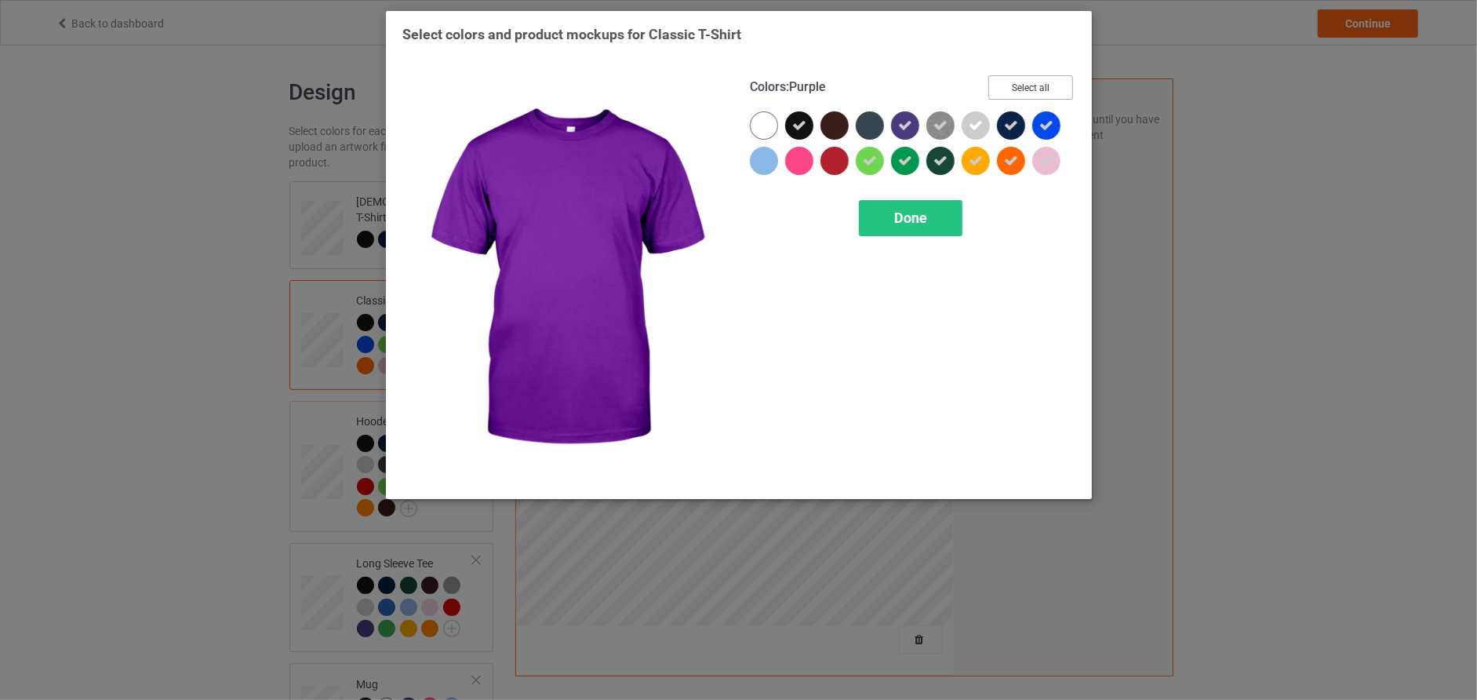
click at [1035, 81] on button "Select all" at bounding box center [1030, 87] width 85 height 24
click at [1035, 81] on button "Reset to Default" at bounding box center [1016, 87] width 114 height 24
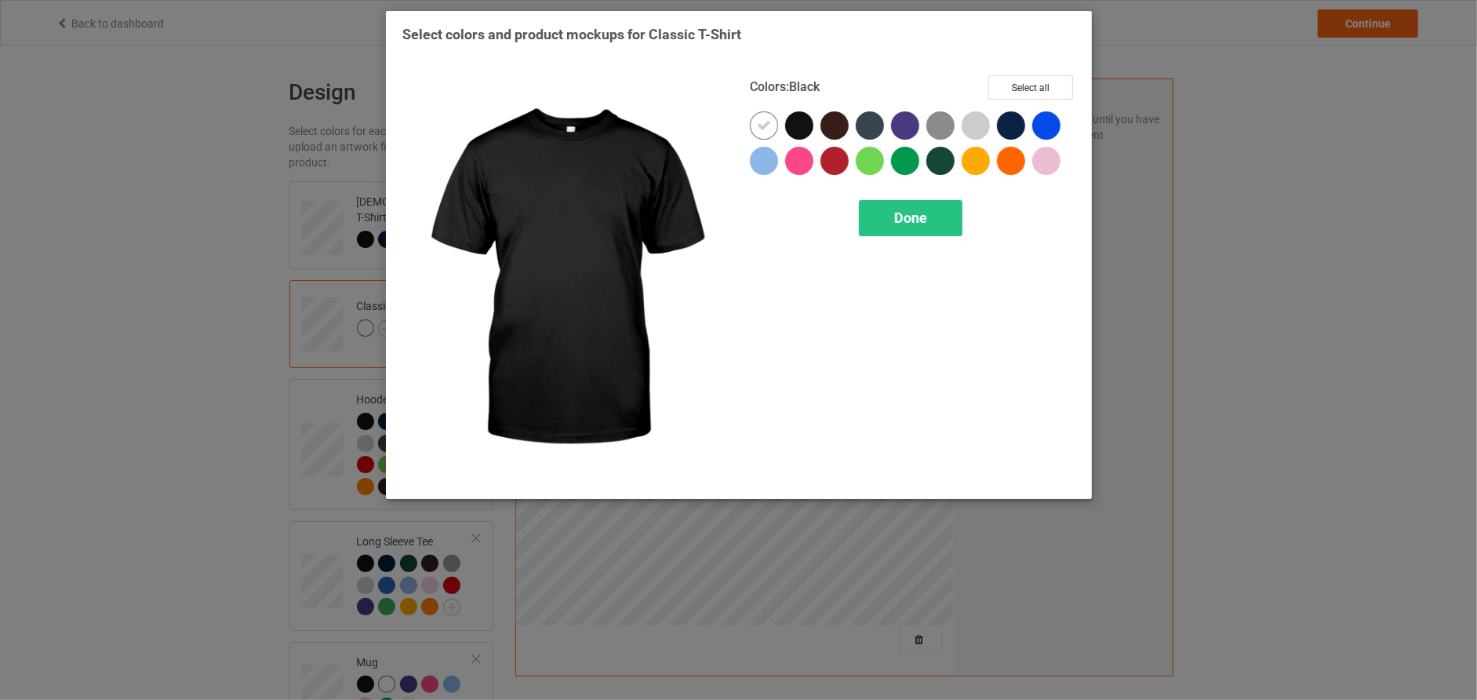
click at [796, 116] on div at bounding box center [799, 125] width 28 height 28
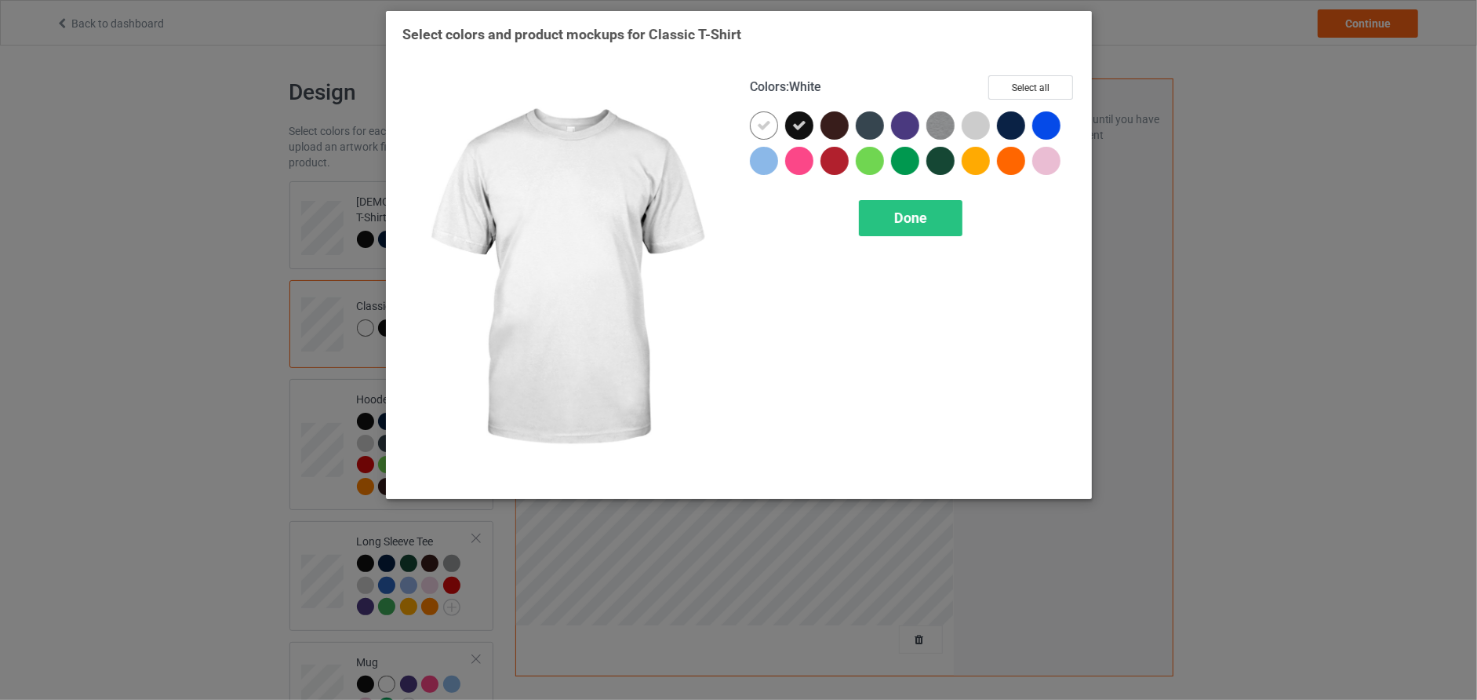
click at [762, 120] on icon at bounding box center [764, 125] width 14 height 14
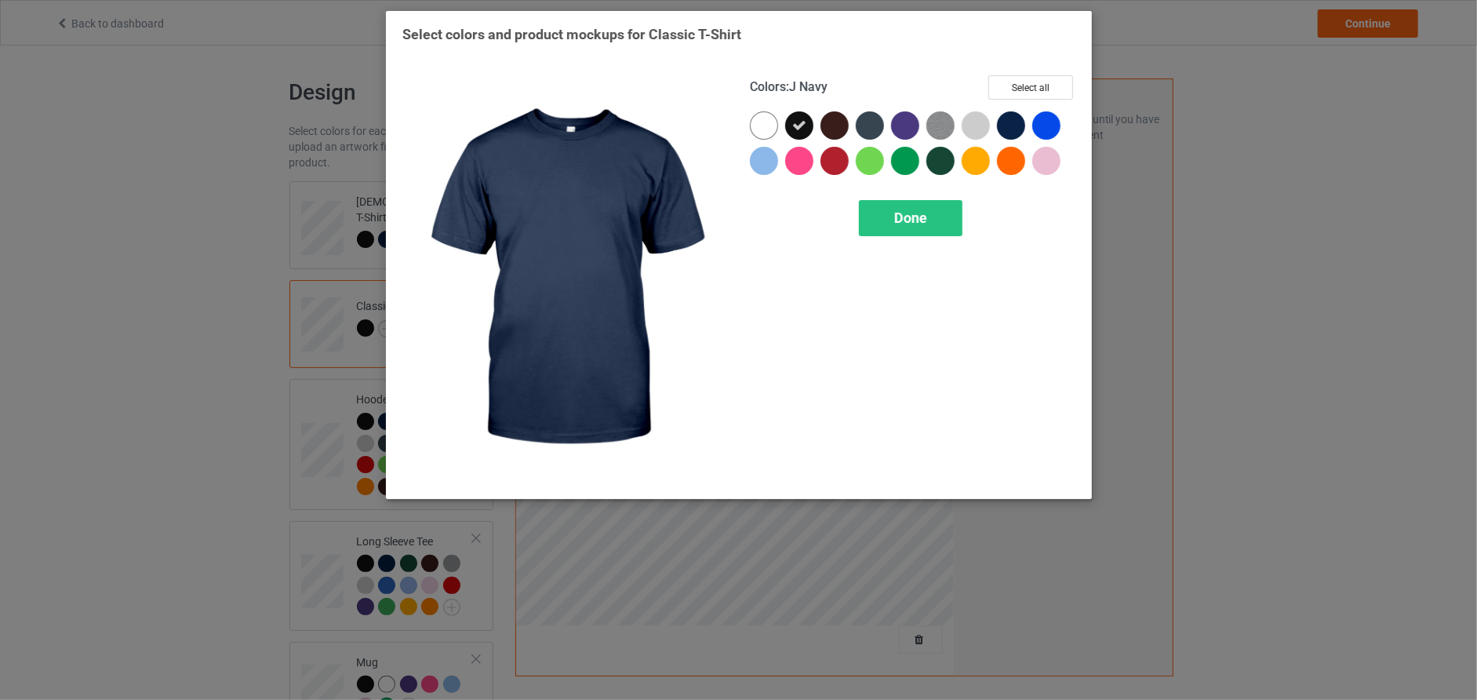
click at [1014, 126] on div at bounding box center [1011, 125] width 28 height 28
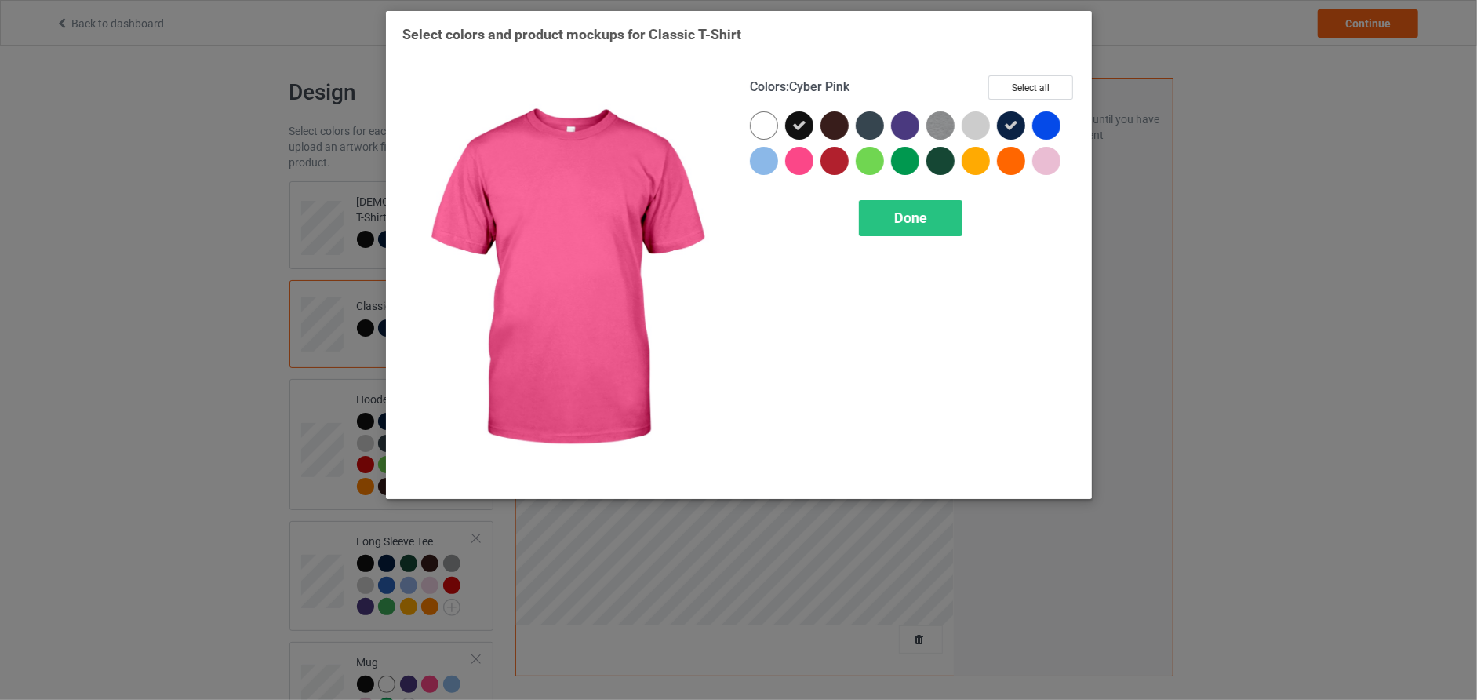
click at [791, 158] on div at bounding box center [799, 161] width 28 height 28
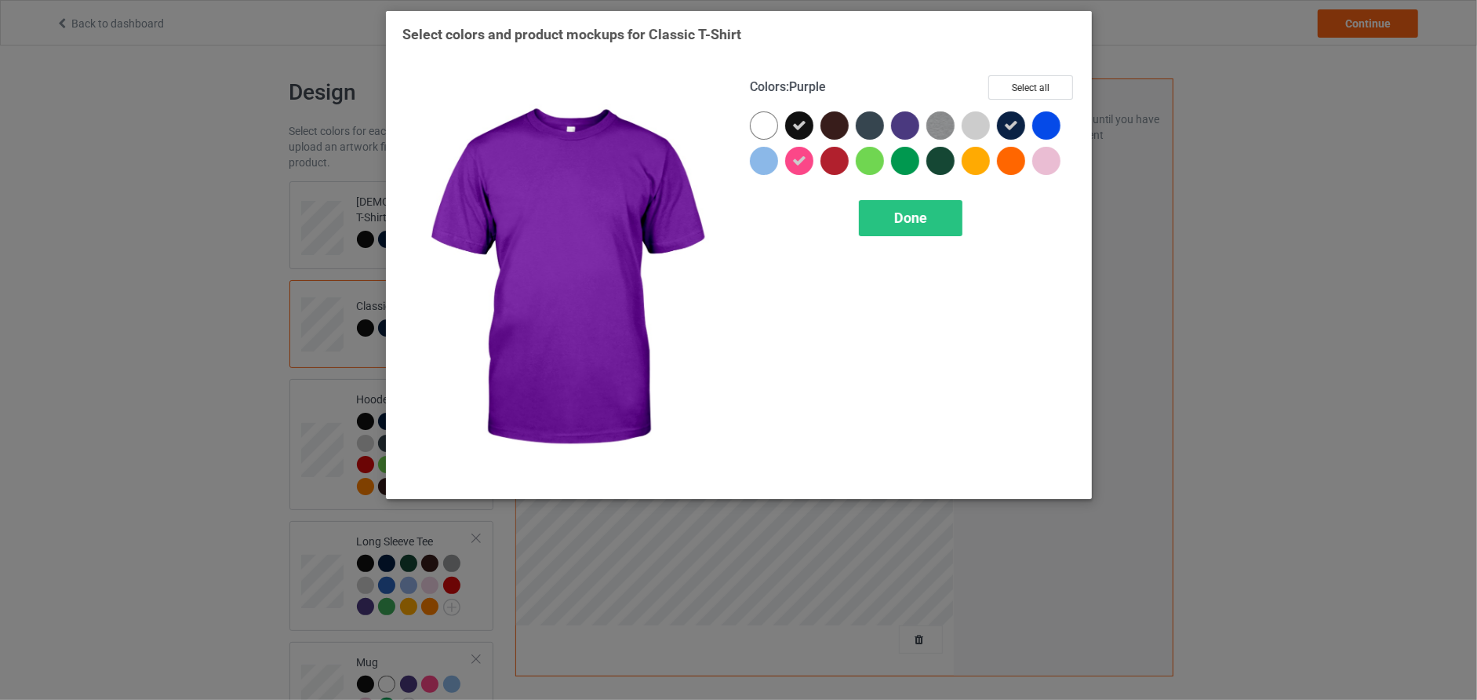
click at [910, 124] on div at bounding box center [905, 125] width 28 height 28
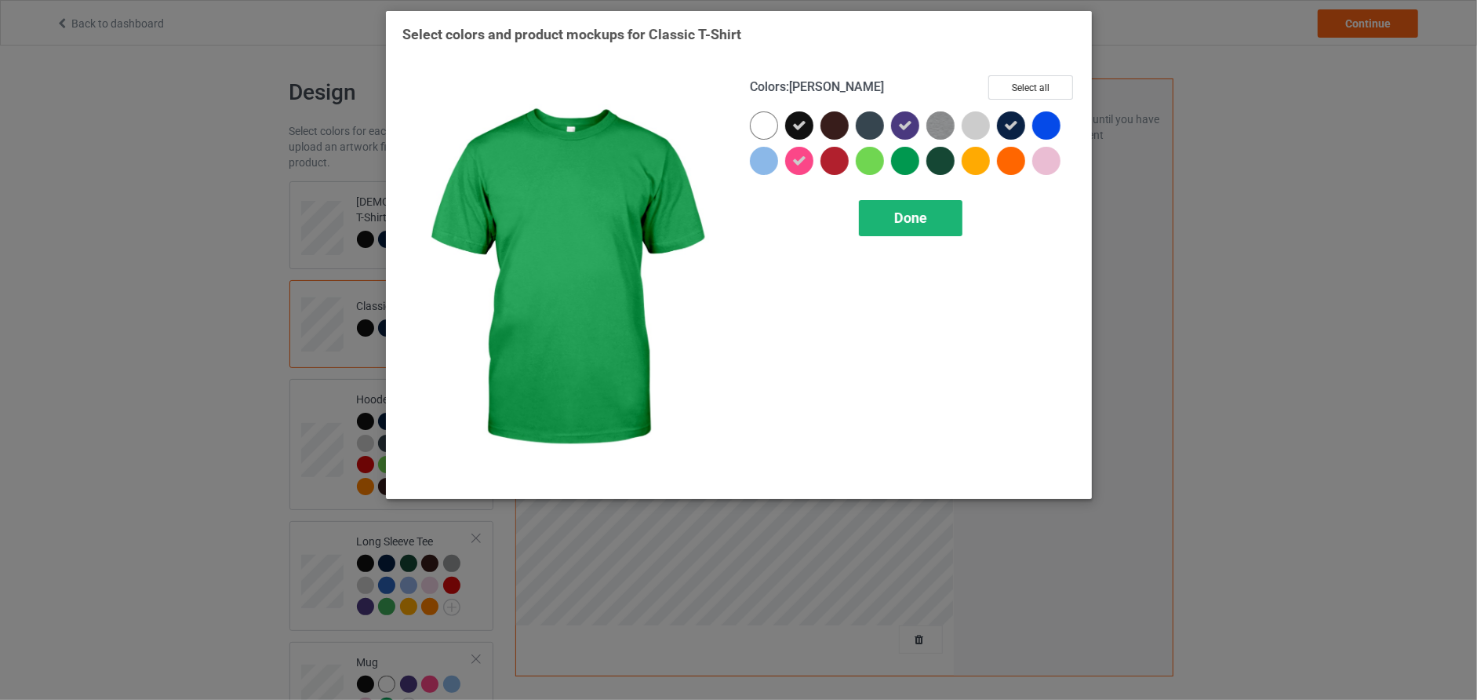
click at [918, 218] on span "Done" at bounding box center [910, 217] width 33 height 16
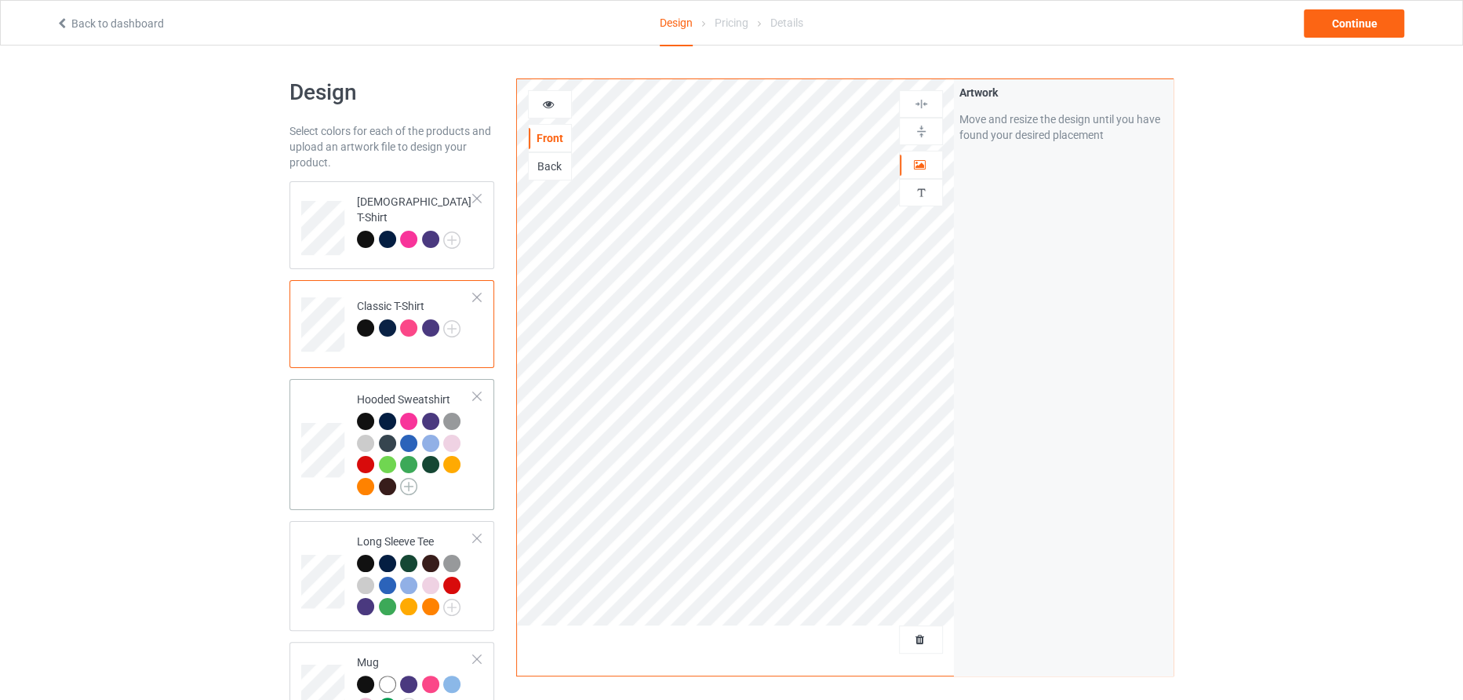
click at [406, 487] on img at bounding box center [408, 486] width 17 height 17
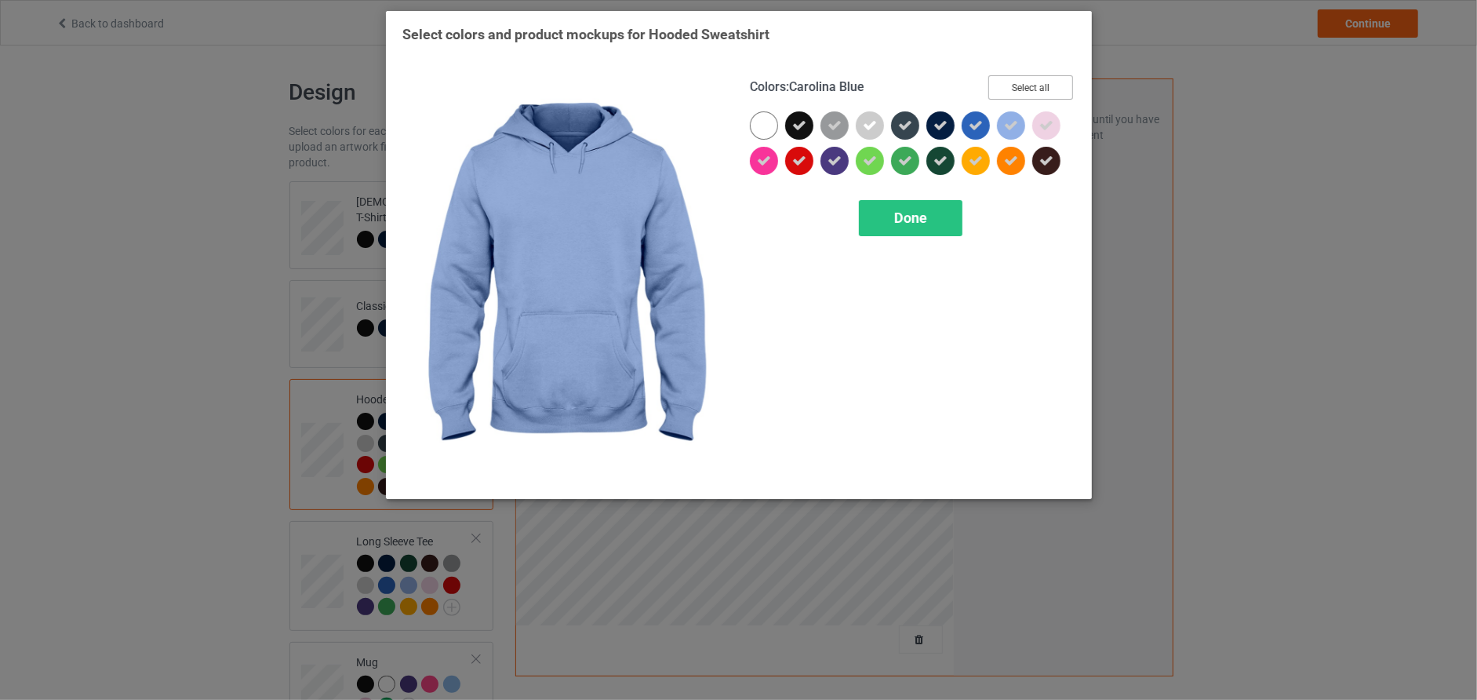
click at [1031, 86] on button "Select all" at bounding box center [1030, 87] width 85 height 24
click at [1031, 86] on button "Reset to Default" at bounding box center [1016, 87] width 114 height 24
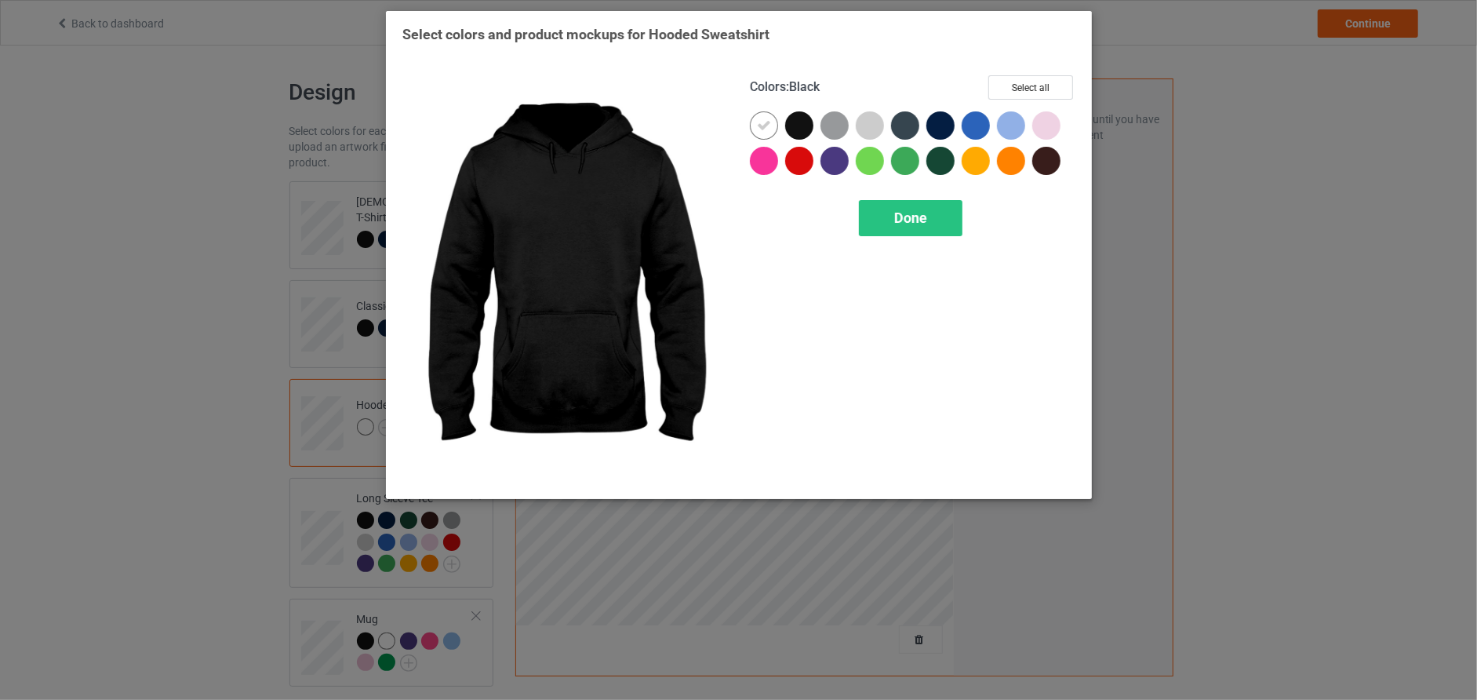
click at [797, 123] on div at bounding box center [799, 125] width 28 height 28
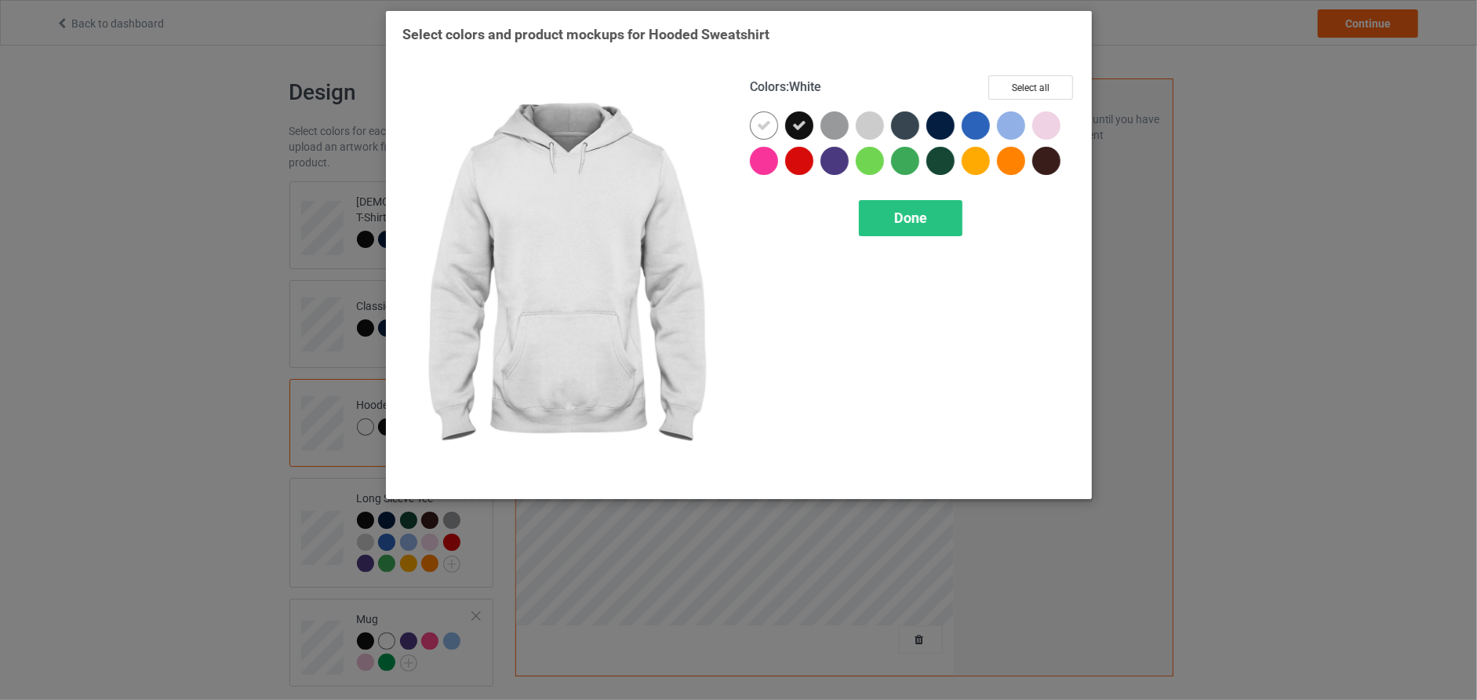
click at [766, 129] on icon at bounding box center [764, 125] width 14 height 14
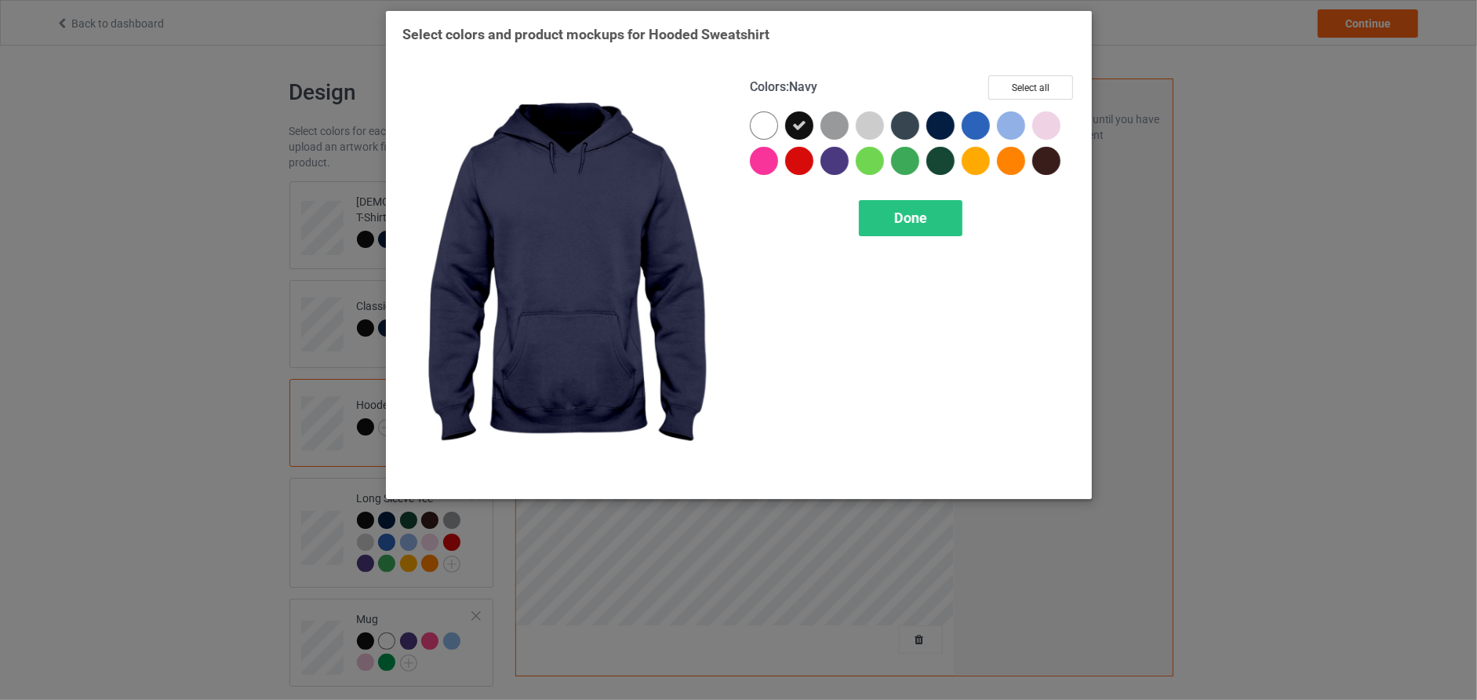
click at [937, 124] on div at bounding box center [940, 125] width 28 height 28
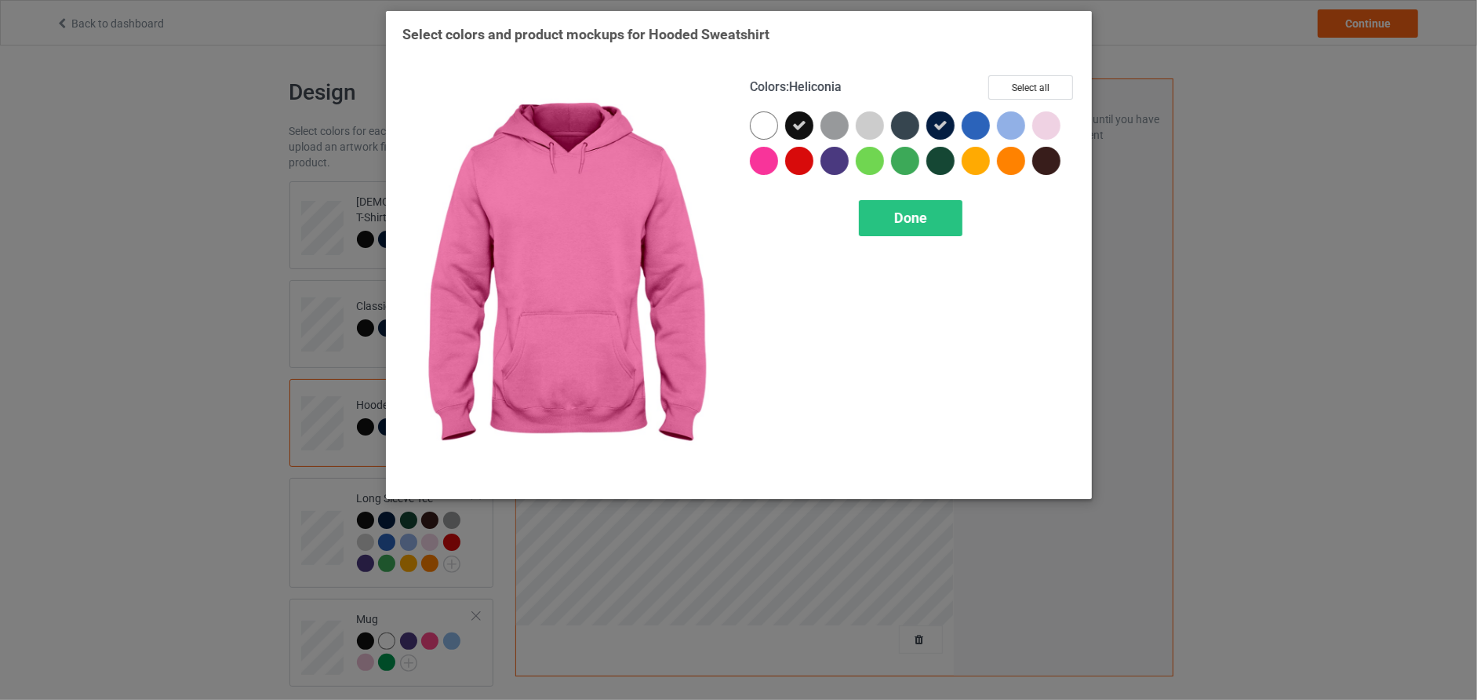
click at [770, 155] on div at bounding box center [764, 161] width 28 height 28
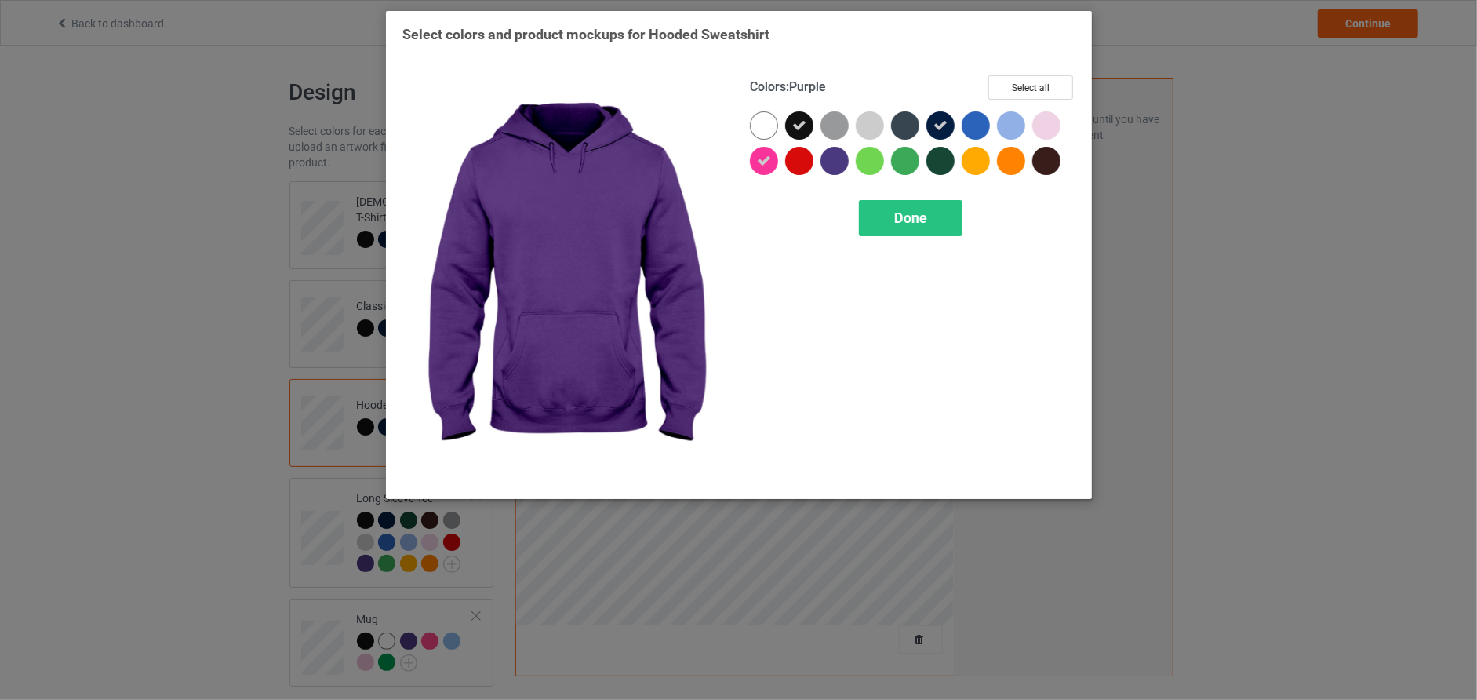
click at [835, 160] on div at bounding box center [834, 161] width 28 height 28
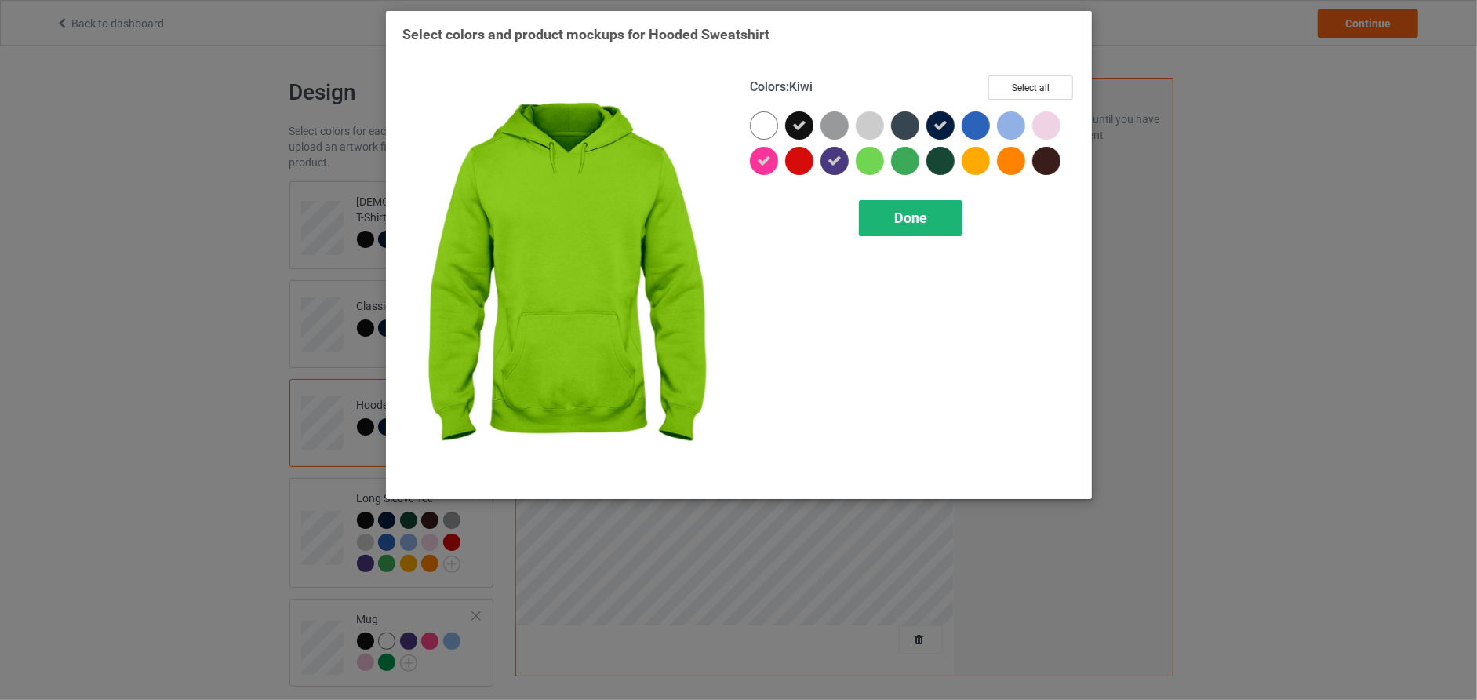
click at [937, 220] on div "Done" at bounding box center [911, 218] width 104 height 36
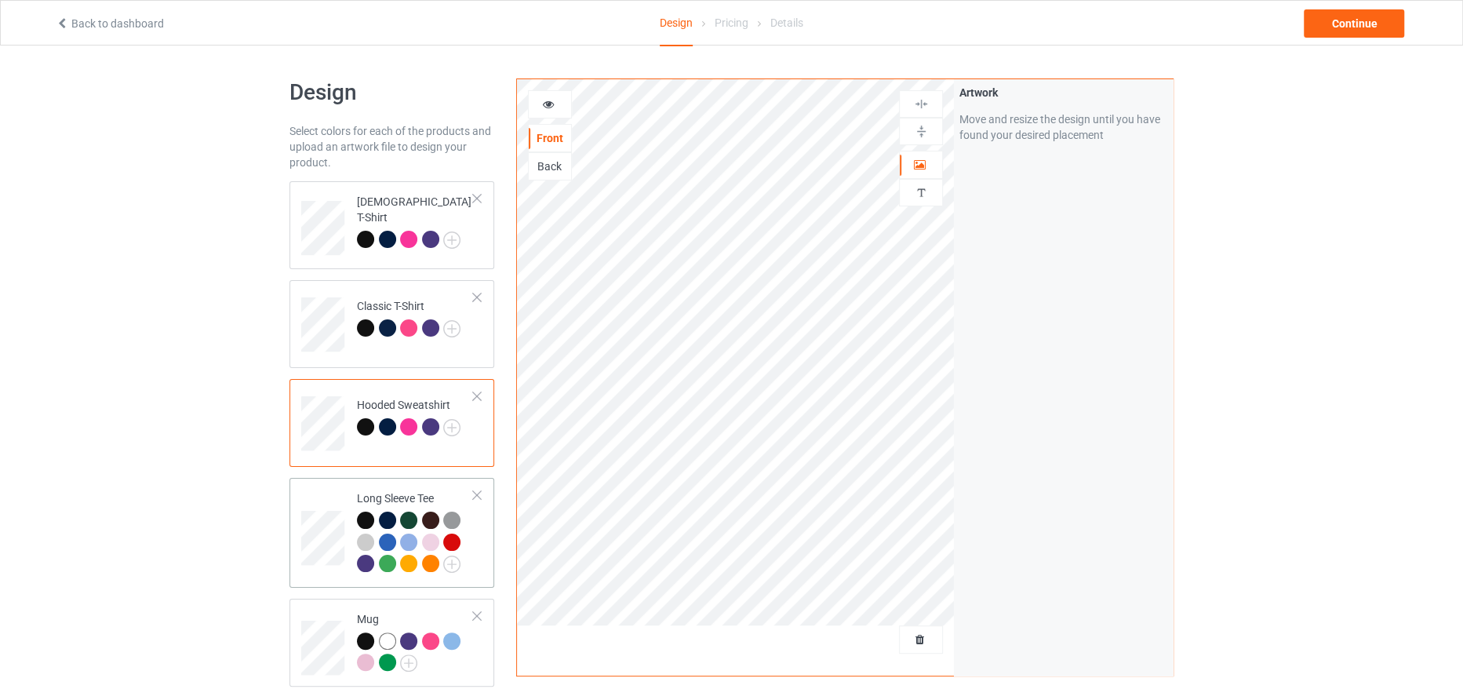
click at [477, 499] on div at bounding box center [476, 494] width 11 height 11
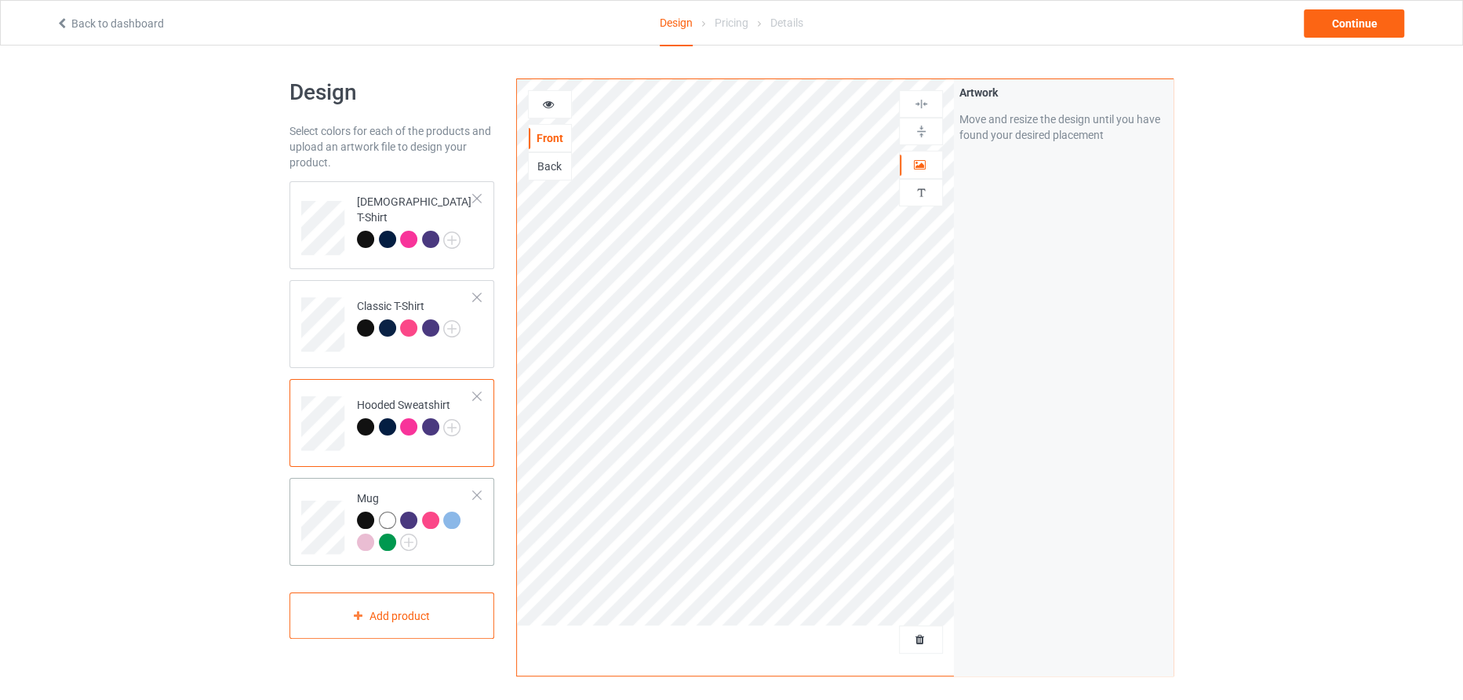
click at [405, 554] on div at bounding box center [415, 532] width 117 height 43
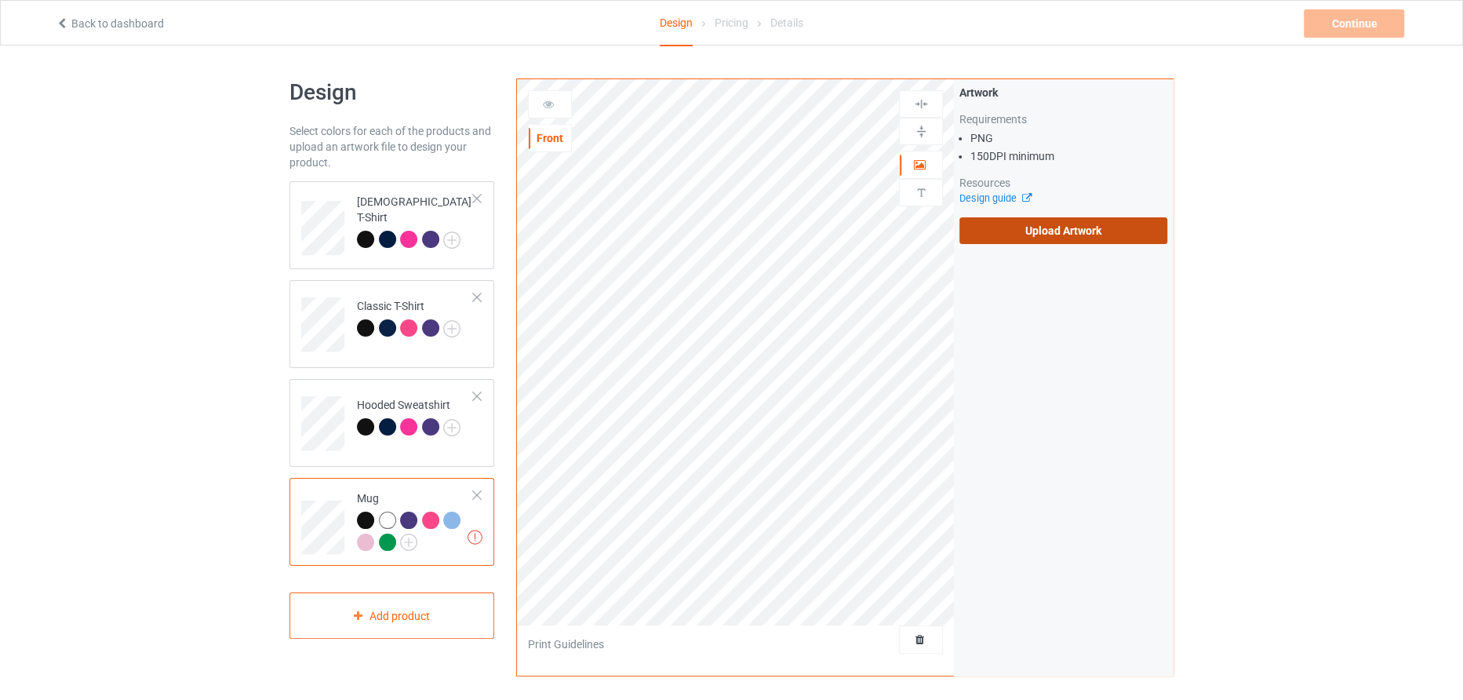
click at [1049, 218] on label "Upload Artwork" at bounding box center [1063, 230] width 208 height 27
click at [0, 0] on input "Upload Artwork" at bounding box center [0, 0] width 0 height 0
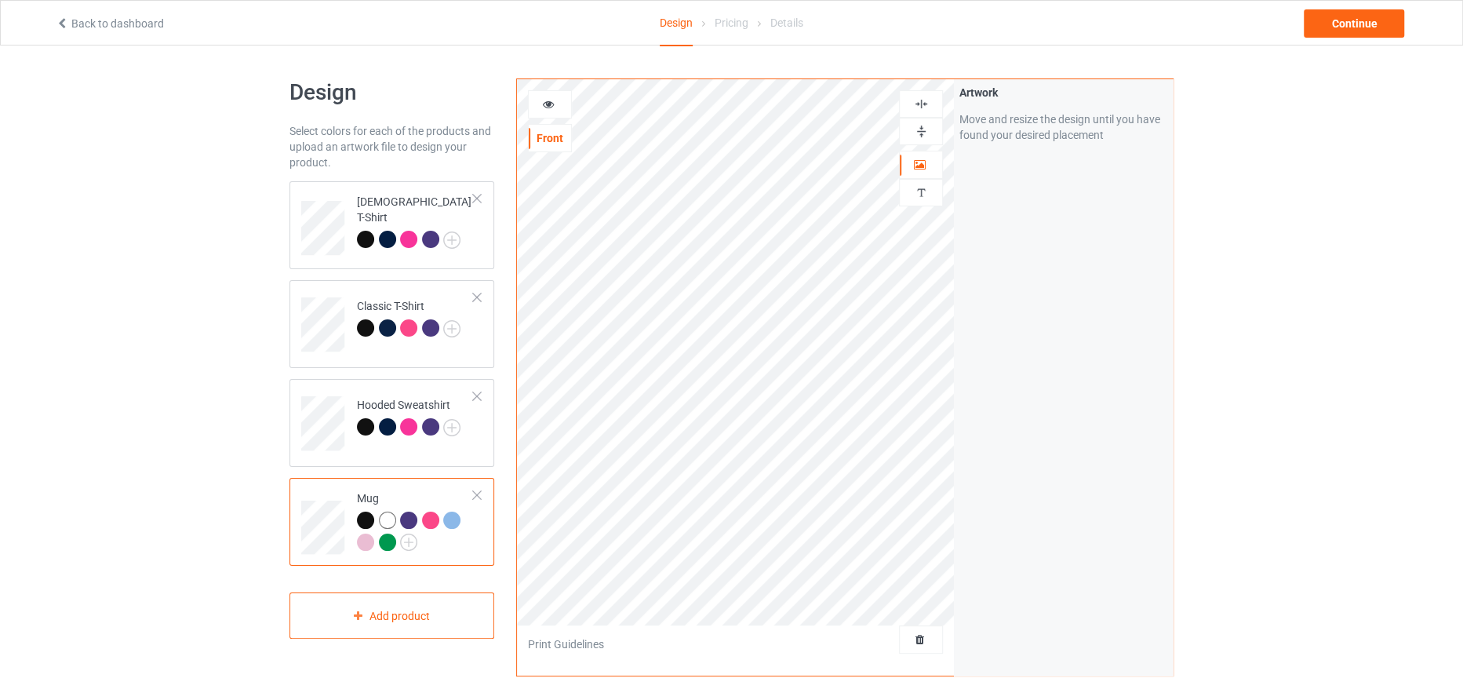
click at [368, 514] on div at bounding box center [365, 519] width 17 height 17
click at [556, 96] on div at bounding box center [550, 104] width 42 height 16
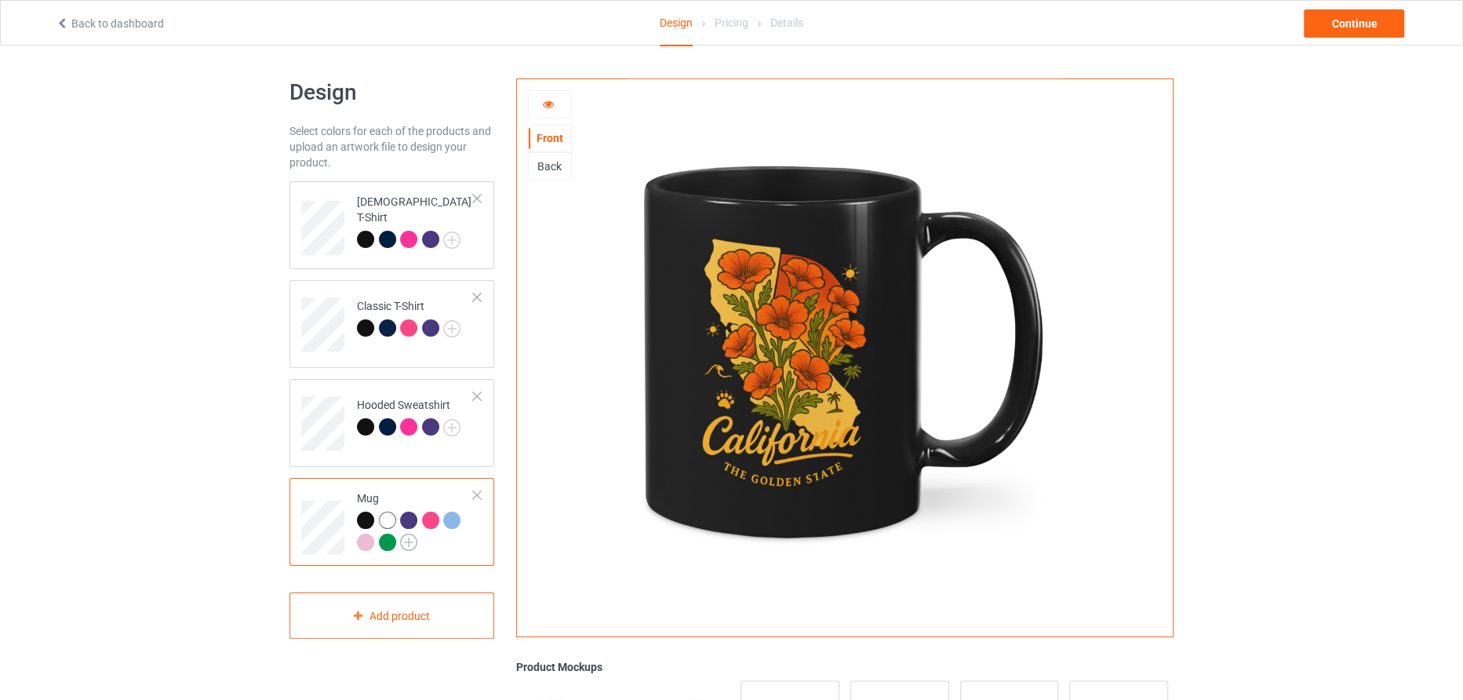
click at [414, 545] on img at bounding box center [408, 541] width 17 height 17
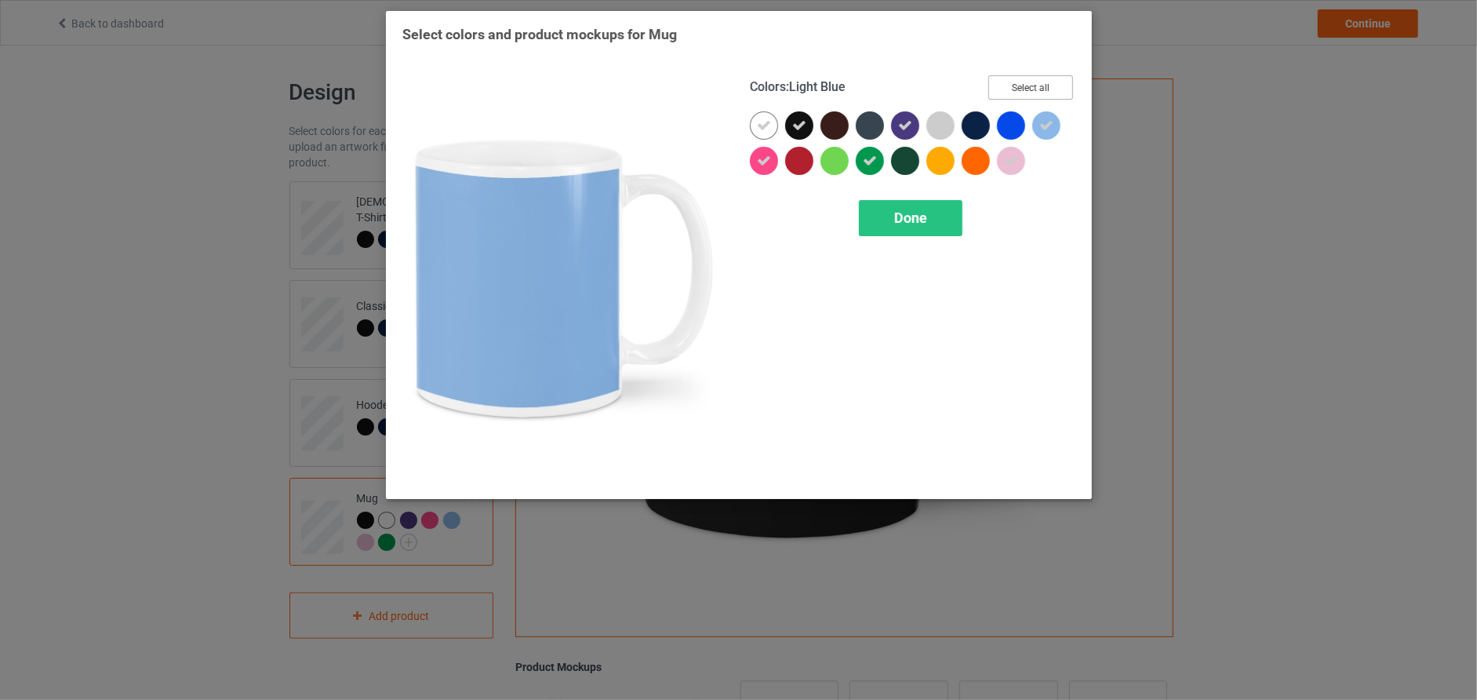
click at [1016, 82] on button "Select all" at bounding box center [1030, 87] width 85 height 24
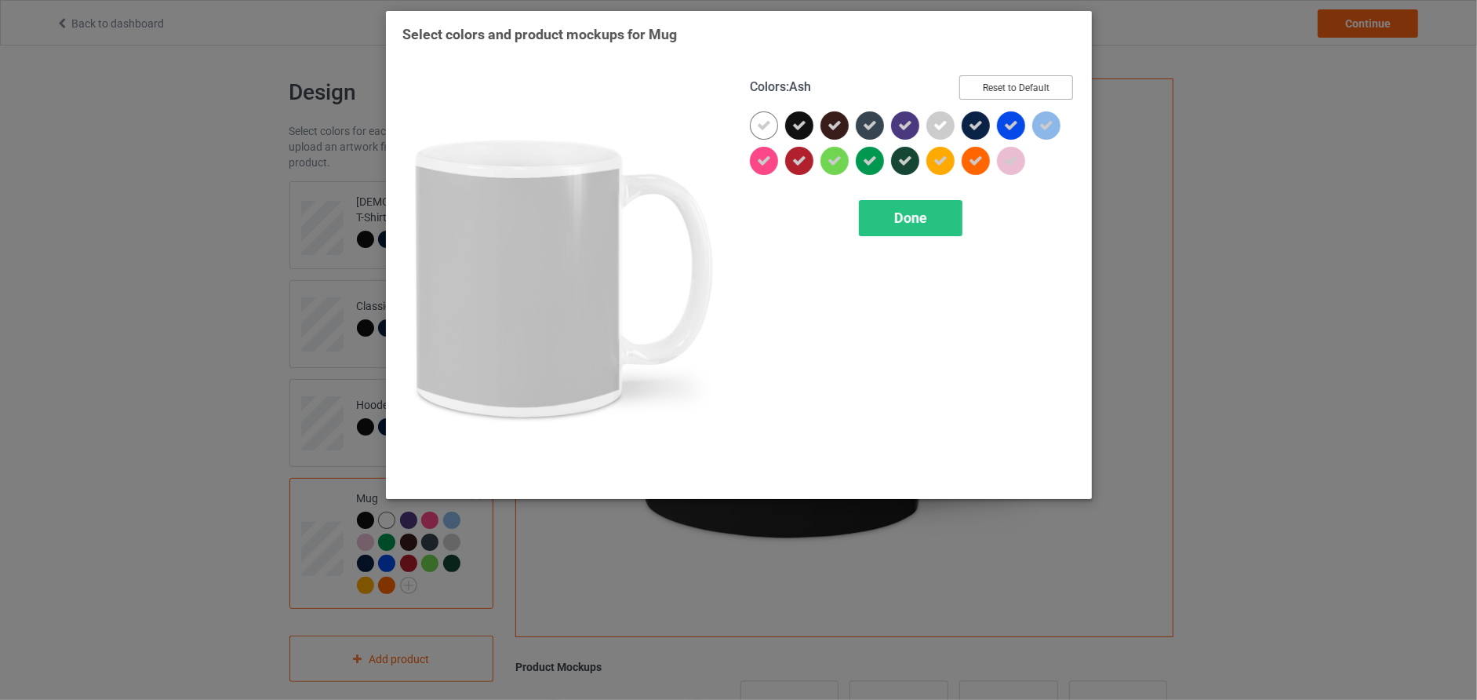
click at [1014, 76] on button "Reset to Default" at bounding box center [1016, 87] width 114 height 24
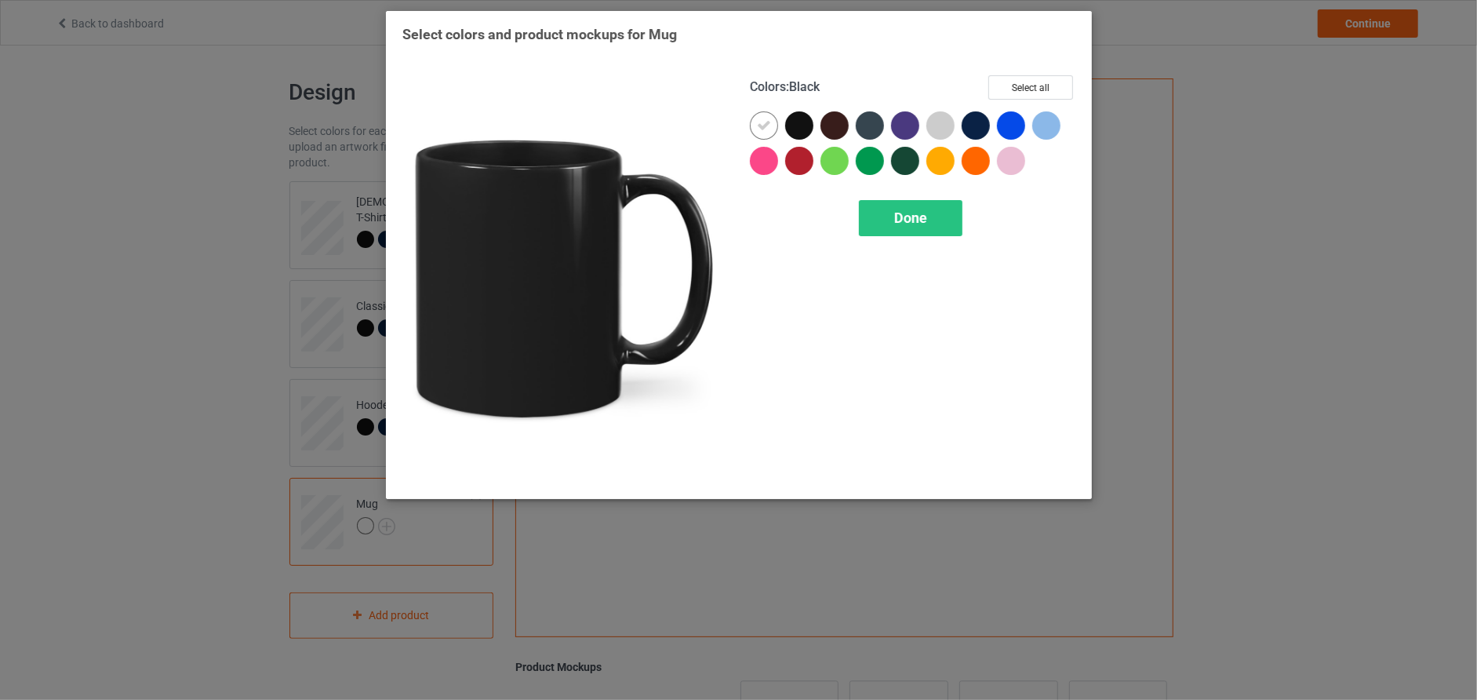
click at [806, 124] on div at bounding box center [799, 125] width 28 height 28
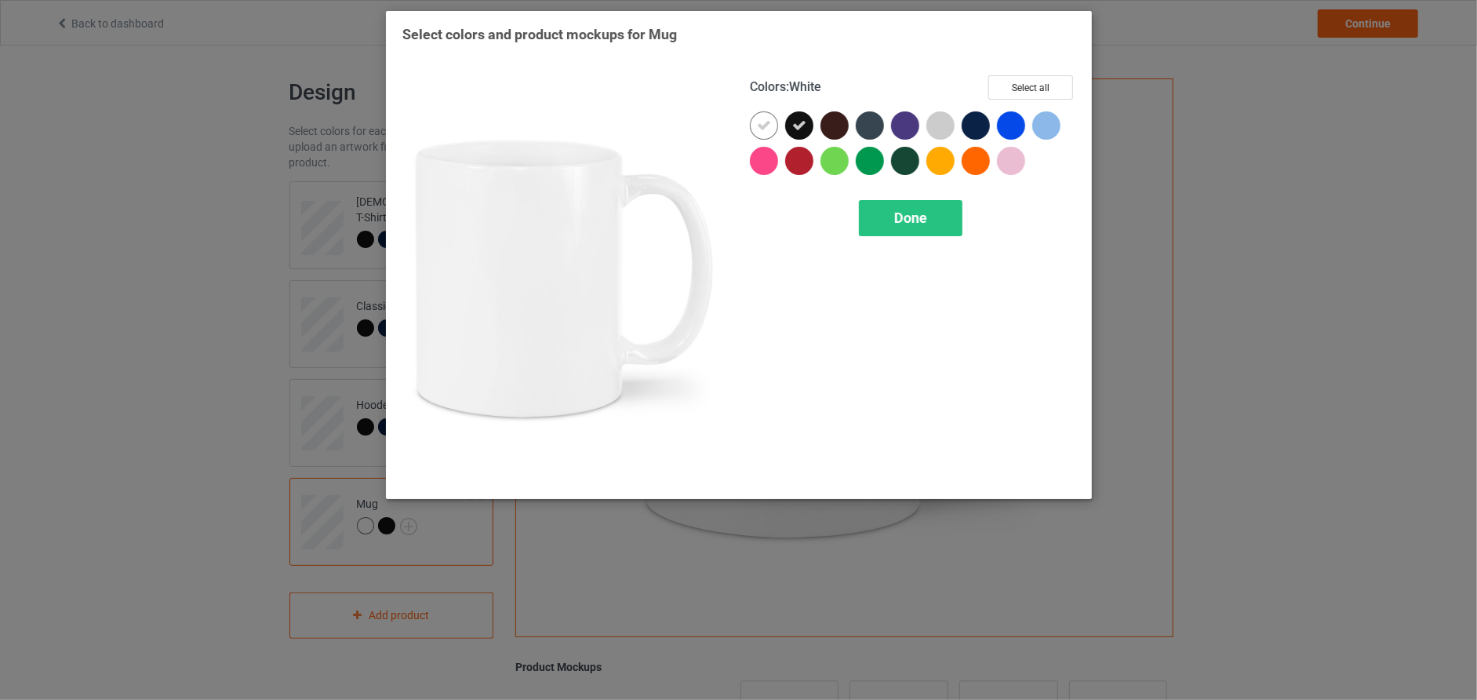
click at [762, 118] on icon at bounding box center [764, 125] width 14 height 14
click at [770, 128] on div at bounding box center [764, 125] width 28 height 28
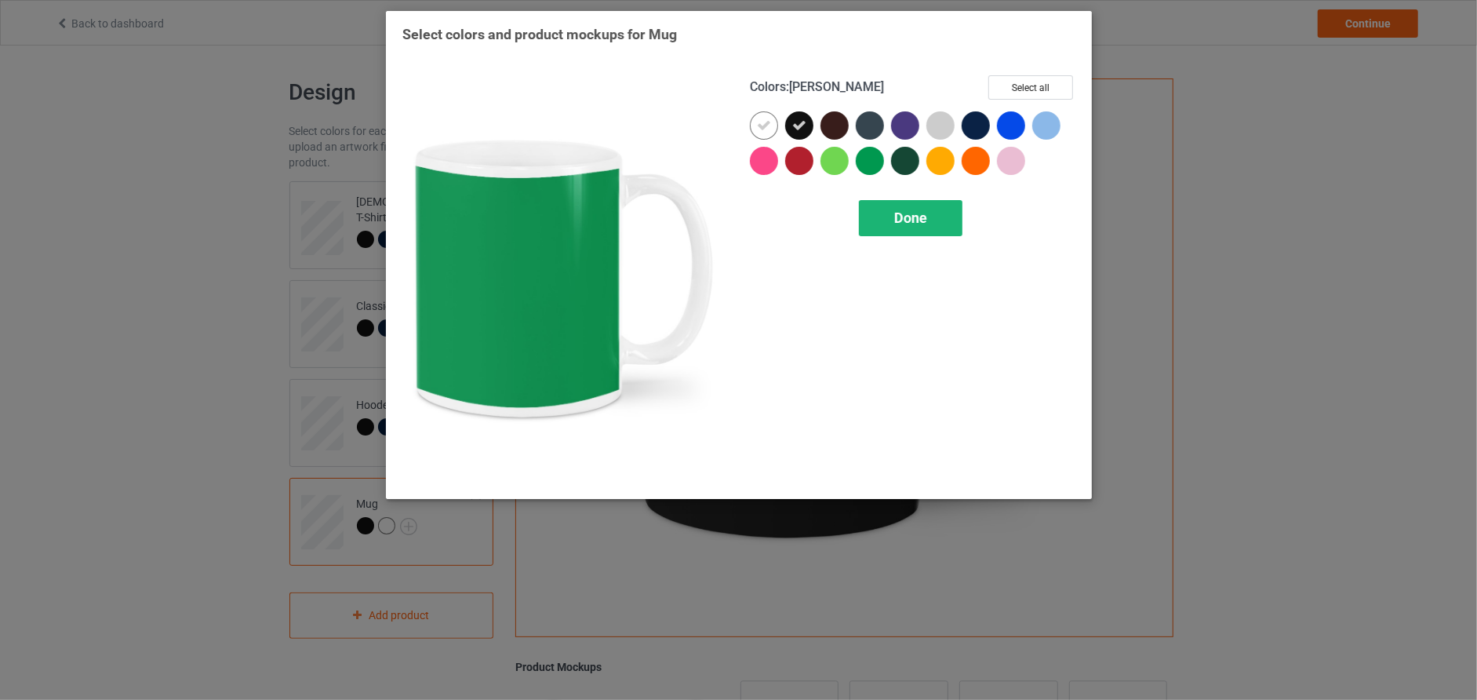
click at [911, 231] on div "Done" at bounding box center [911, 218] width 104 height 36
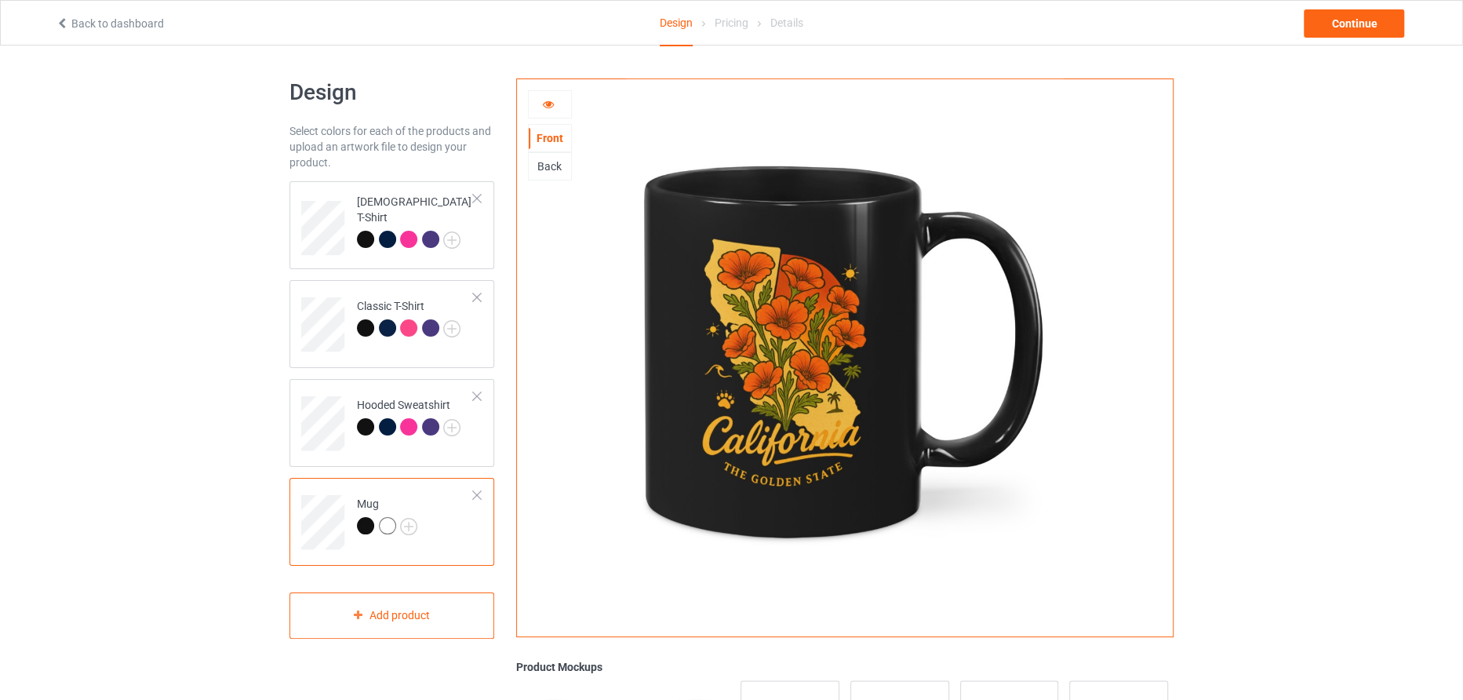
click at [382, 529] on div at bounding box center [387, 525] width 17 height 17
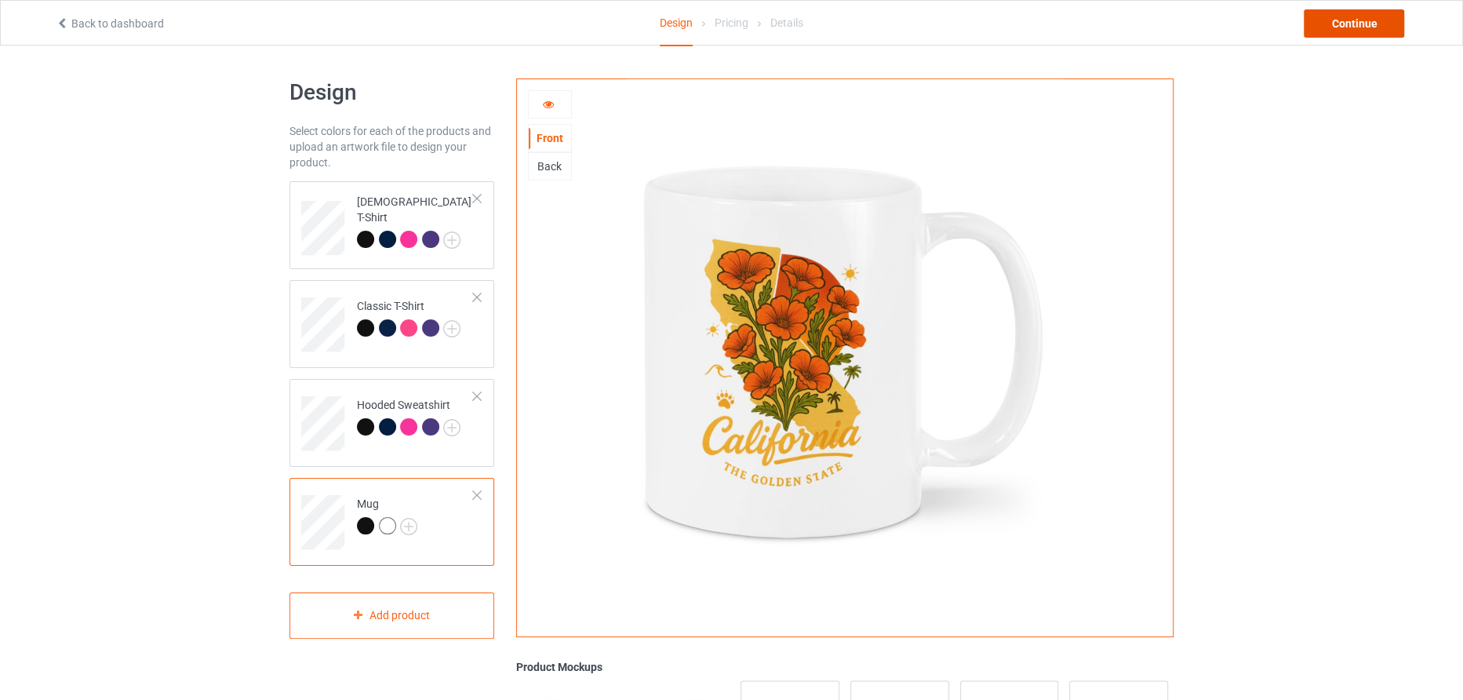
click at [1354, 26] on div "Continue" at bounding box center [1354, 23] width 100 height 28
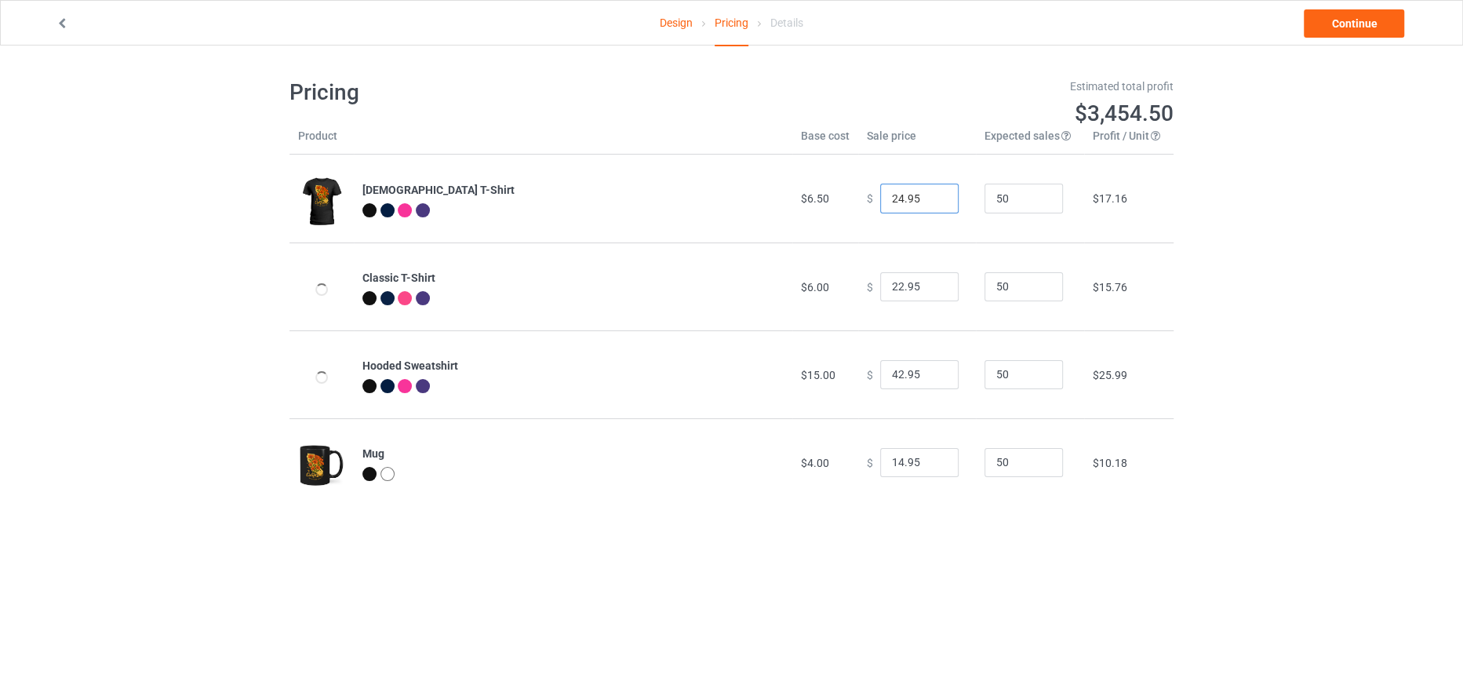
drag, startPoint x: 893, startPoint y: 195, endPoint x: 885, endPoint y: 246, distance: 51.7
click at [863, 220] on td "$ 24.95" at bounding box center [917, 199] width 118 height 88
drag, startPoint x: 901, startPoint y: 195, endPoint x: 923, endPoint y: 195, distance: 22.7
click at [923, 195] on input "21.95" at bounding box center [919, 199] width 78 height 30
type input "21.95"
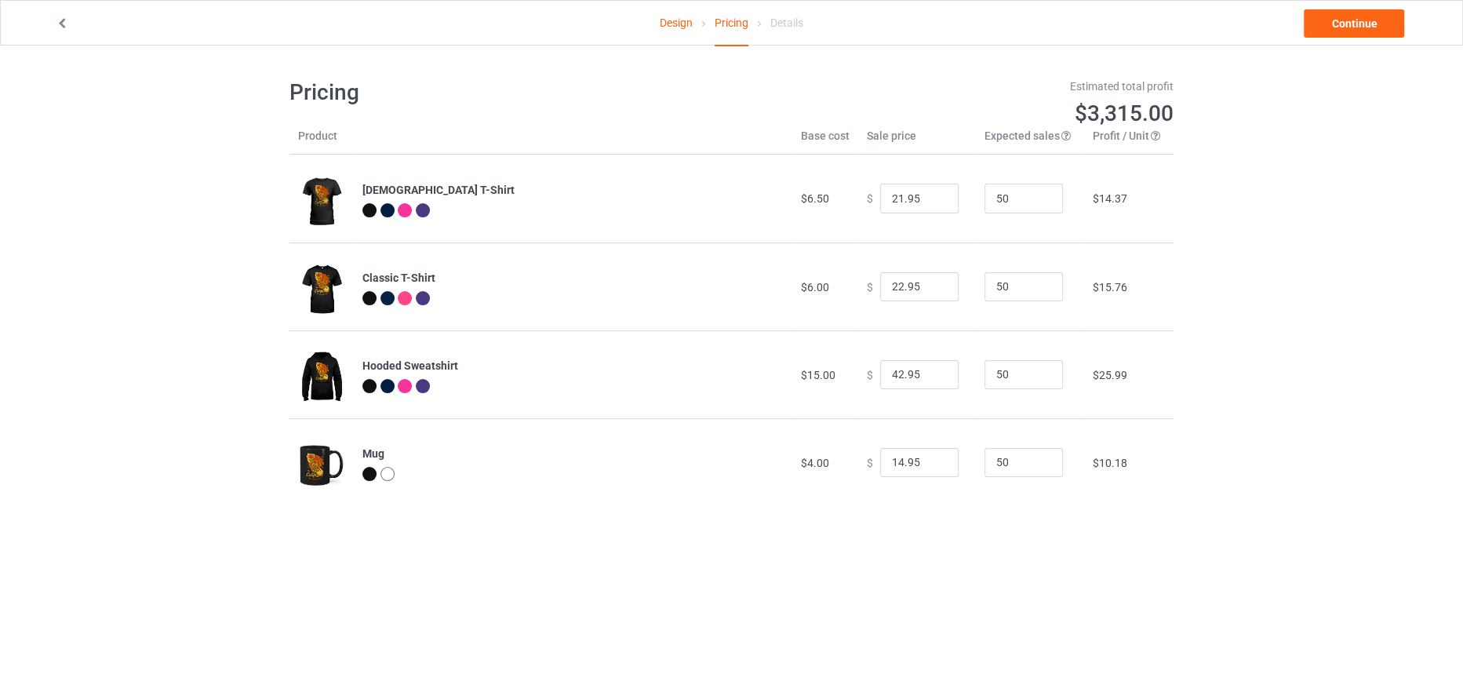
click at [1254, 191] on div "Design Pricing Details Continue Pricing Estimated total profit $3,315.00 Produc…" at bounding box center [731, 291] width 1463 height 493
click at [1356, 26] on link "Continue" at bounding box center [1354, 23] width 100 height 28
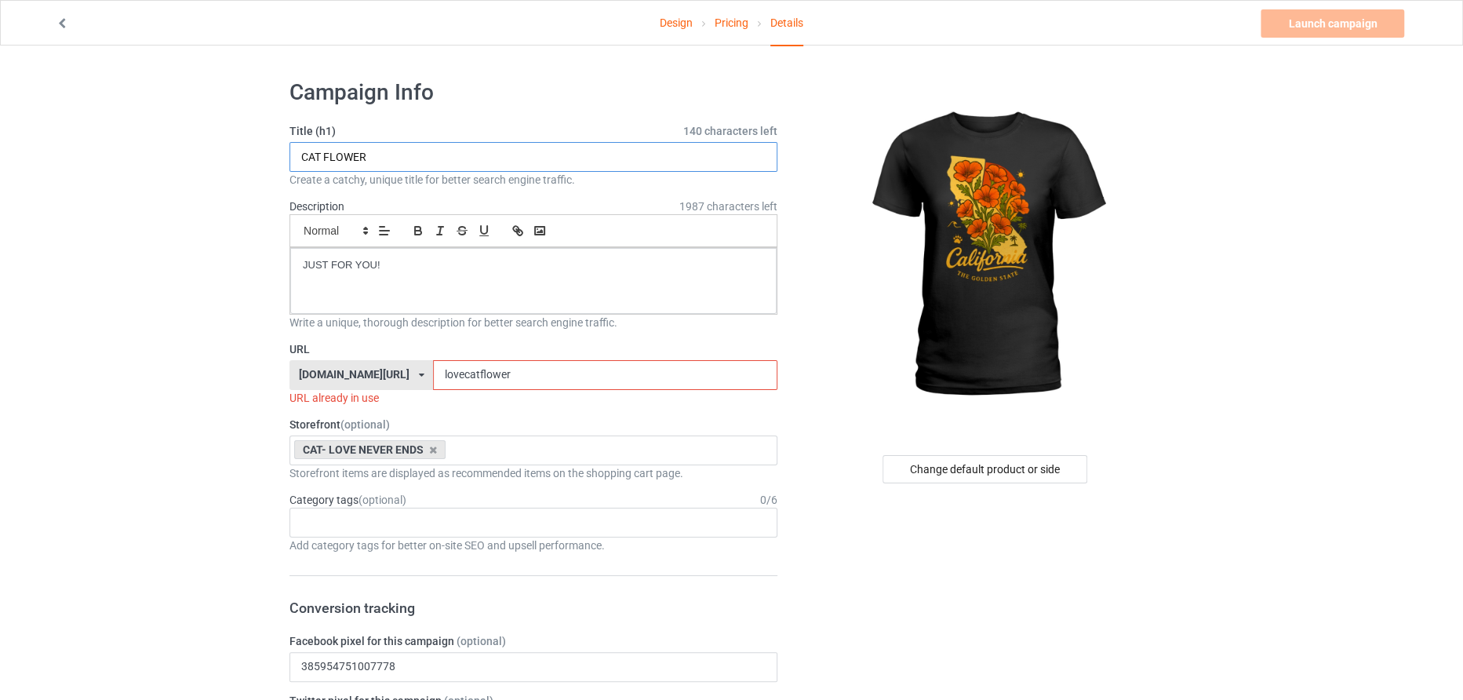
click at [460, 164] on input "CAT FLOWER" at bounding box center [533, 157] width 488 height 30
type input "CALIFORNIA POPPY"
click at [489, 386] on input "lovecatflower" at bounding box center [605, 375] width 344 height 30
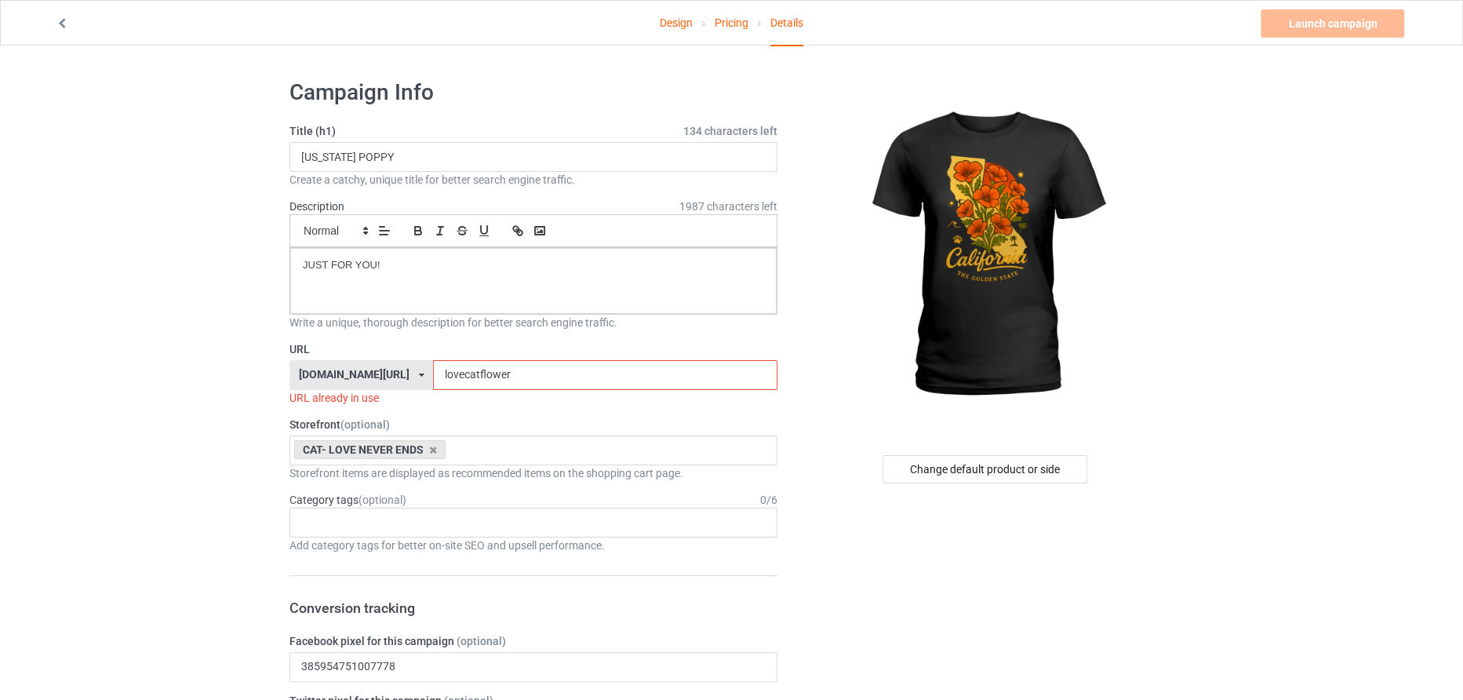
click at [489, 386] on input "lovecatflower" at bounding box center [605, 375] width 344 height 30
click at [493, 382] on input "californiapoppy" at bounding box center [605, 375] width 344 height 30
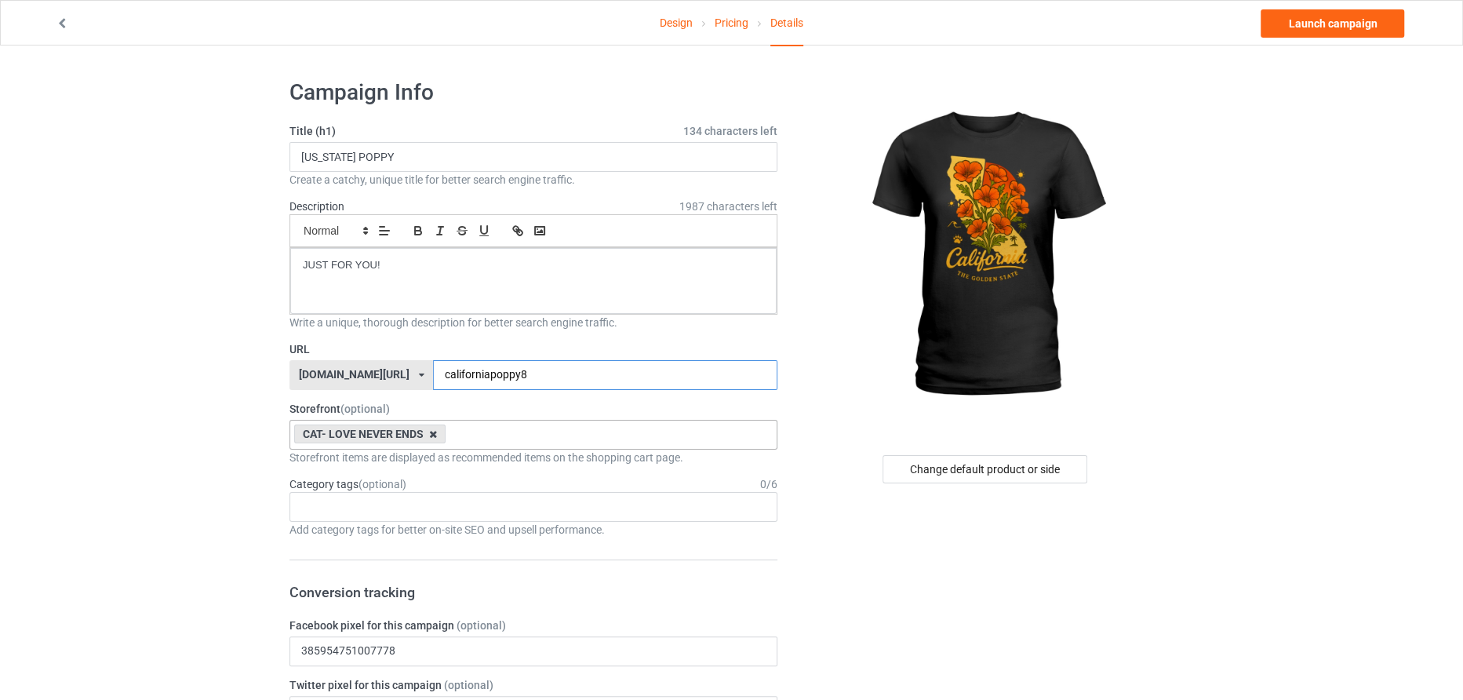
type input "californiapoppy8"
click at [433, 435] on icon at bounding box center [433, 434] width 8 height 10
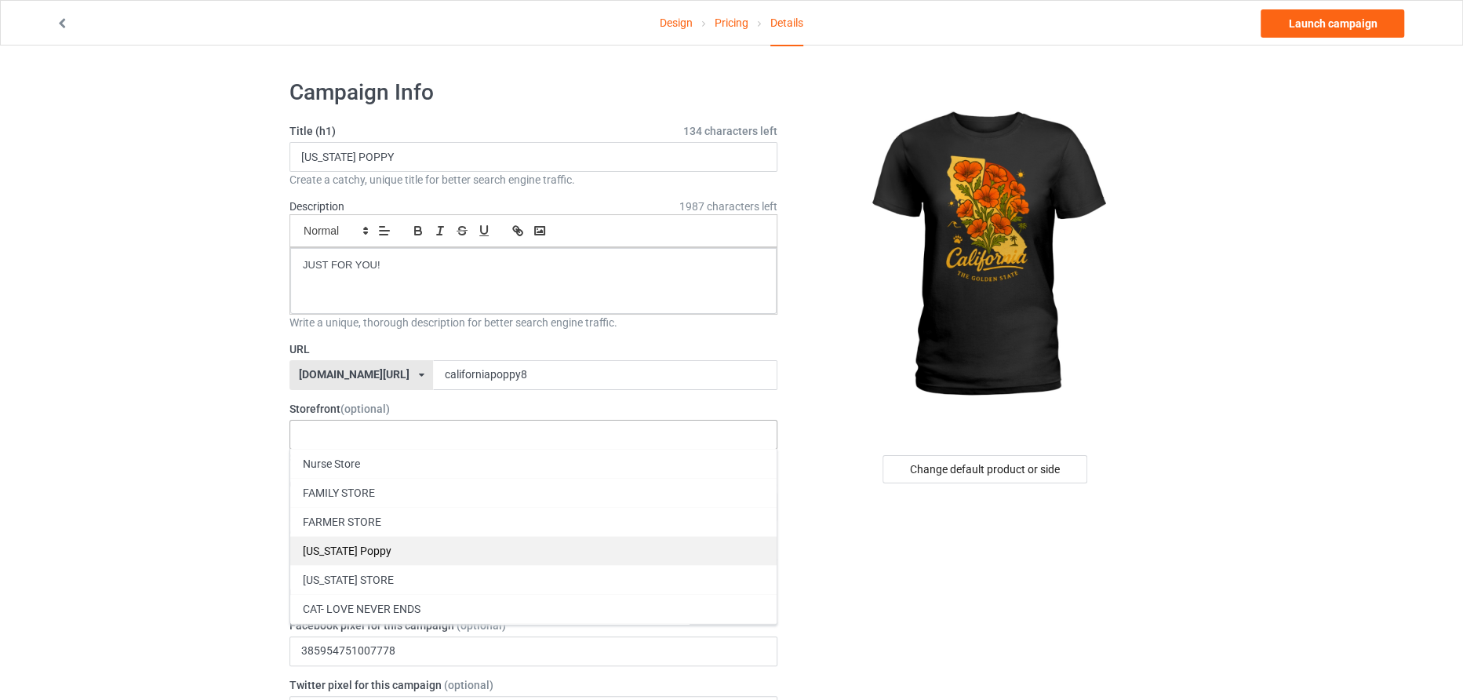
click at [382, 552] on div "California Poppy" at bounding box center [533, 550] width 486 height 29
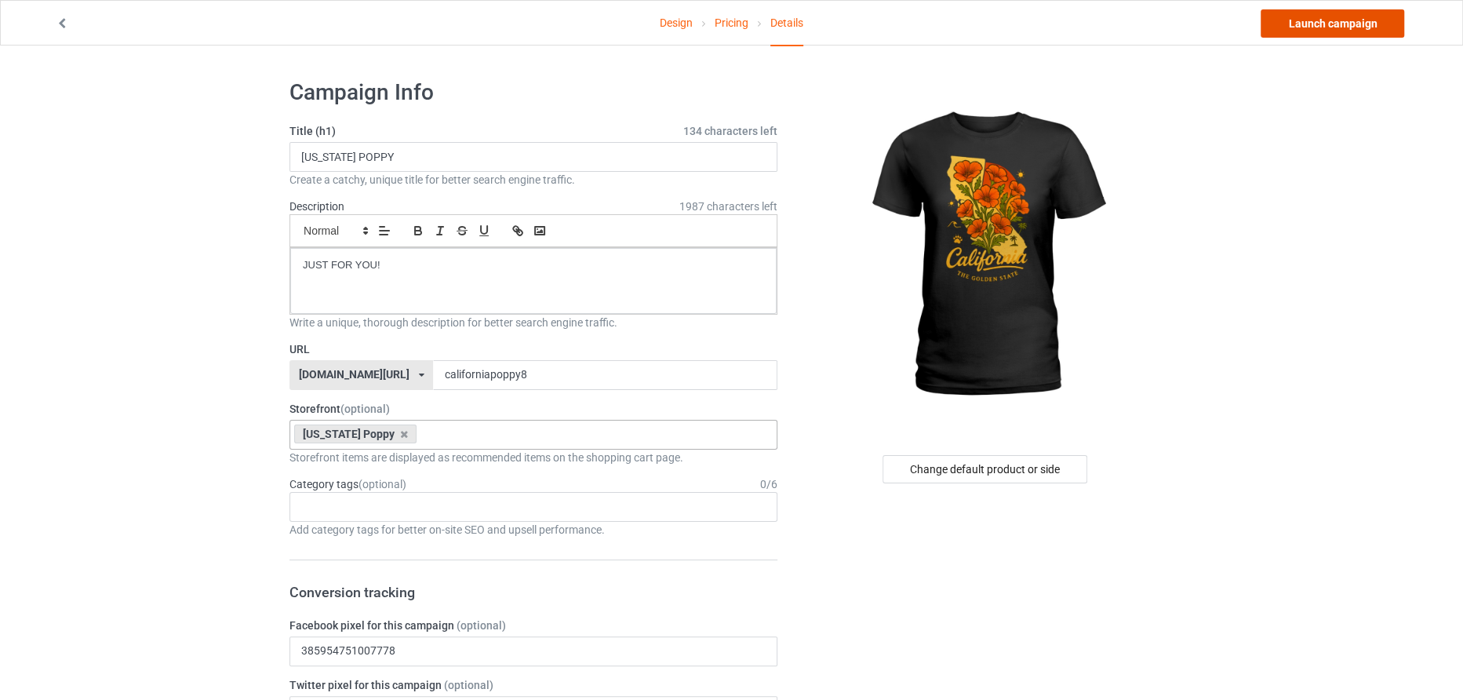
click at [1315, 13] on link "Launch campaign" at bounding box center [1333, 23] width 144 height 28
